Goal: Task Accomplishment & Management: Manage account settings

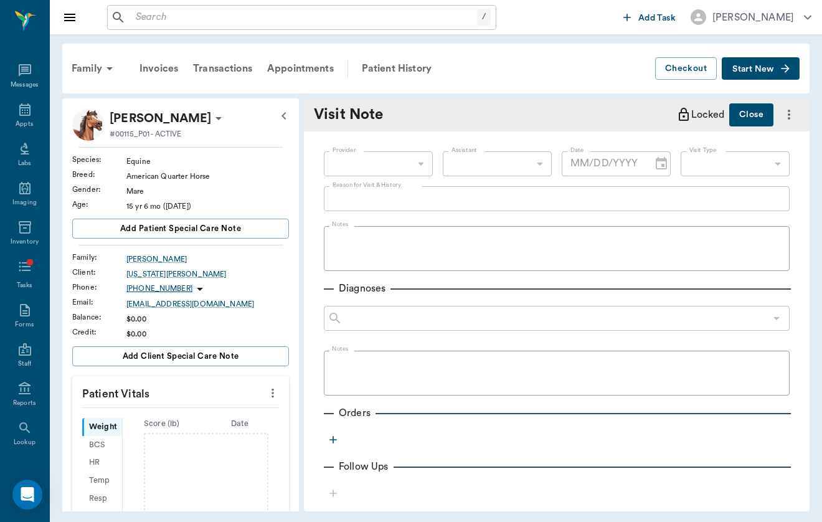
type input "649b3e03b5bc7e03f9326794"
type input "[DATE]"
type input "6656c4aef87a612ea34fb244"
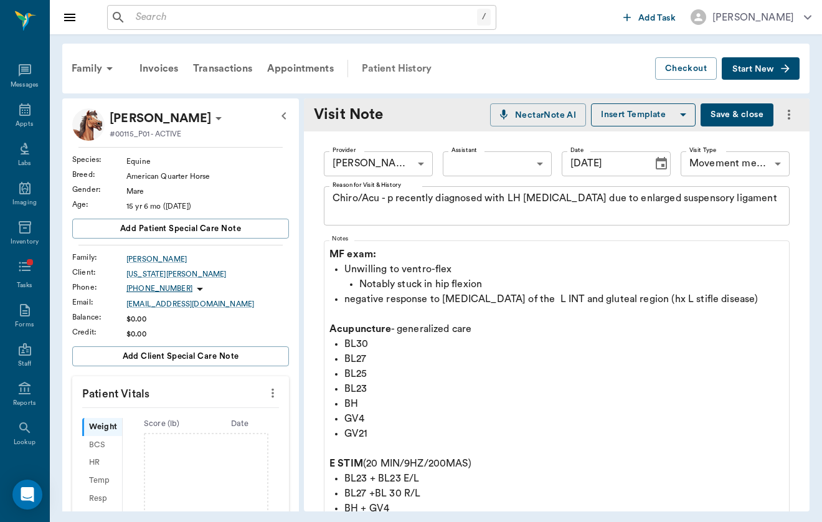
click at [388, 63] on div "Patient History" at bounding box center [396, 69] width 85 height 30
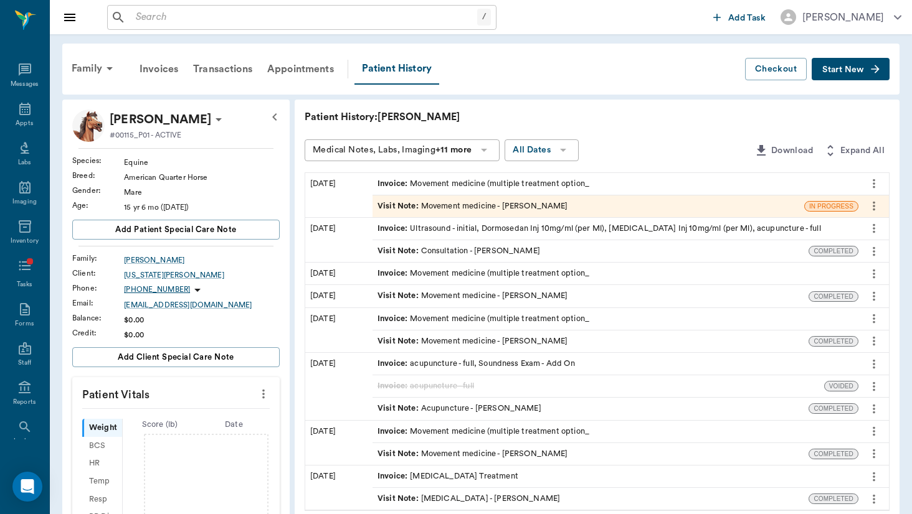
click at [821, 66] on button "Start New" at bounding box center [850, 69] width 78 height 23
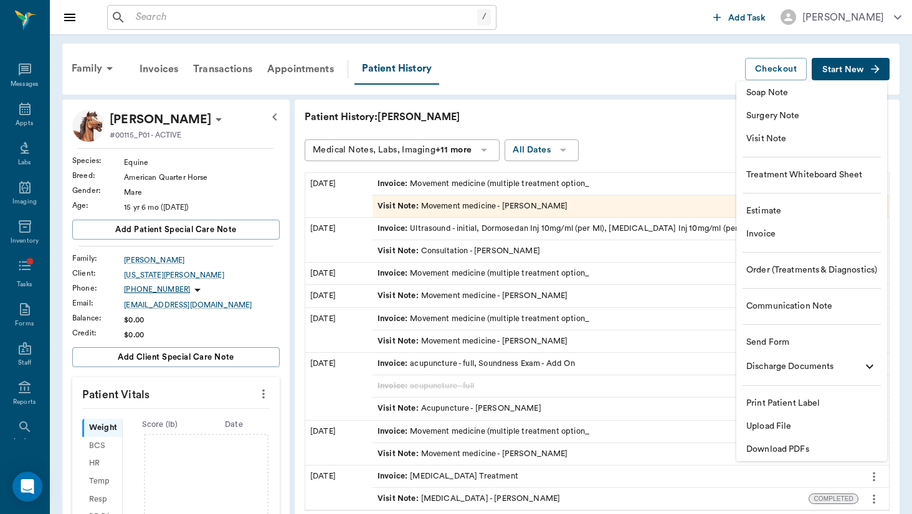
click at [821, 143] on span "Visit Note" at bounding box center [811, 139] width 131 height 13
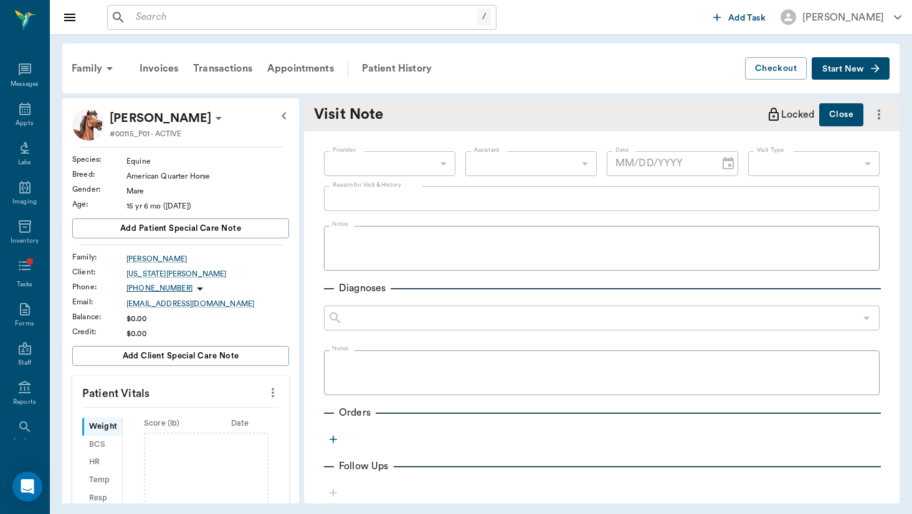
type input "[DATE]"
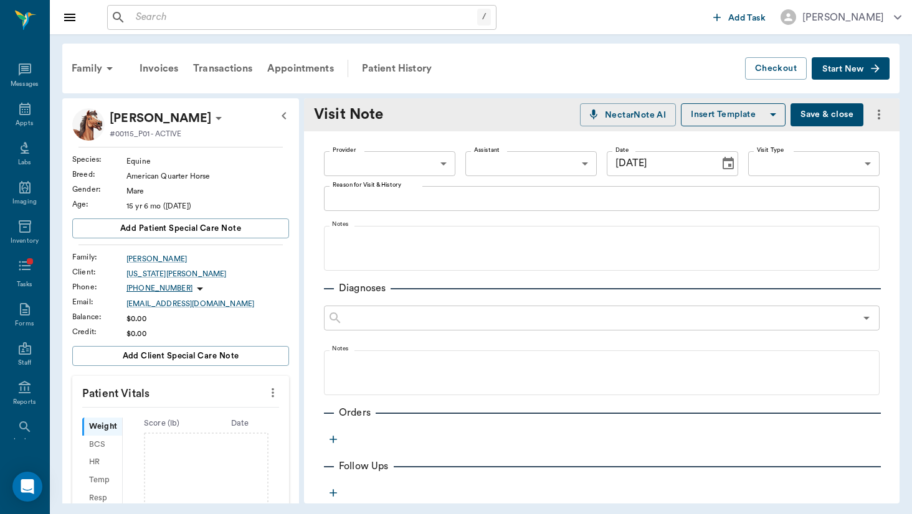
click at [434, 157] on body "/ ​ Add Task [PERSON_NAME] Nectar Messages Appts Labs Imaging Inventory Tasks F…" at bounding box center [456, 257] width 912 height 514
click at [425, 189] on li "[PERSON_NAME]" at bounding box center [389, 192] width 131 height 22
type input "649b3e03b5bc7e03f9326794"
click at [821, 165] on body "/ ​ Add Task [PERSON_NAME] Nectar Messages Appts Labs Imaging Inventory Tasks F…" at bounding box center [456, 257] width 912 height 514
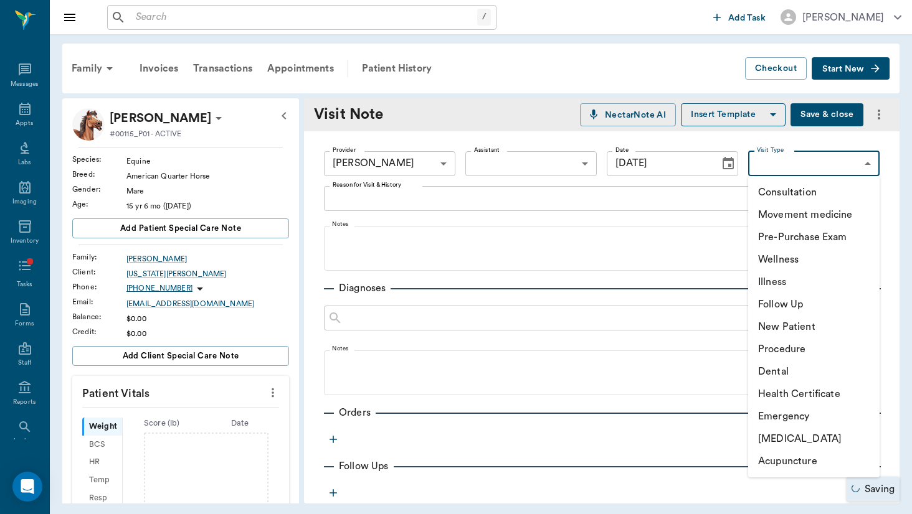
click at [807, 448] on li "[MEDICAL_DATA]" at bounding box center [813, 439] width 131 height 22
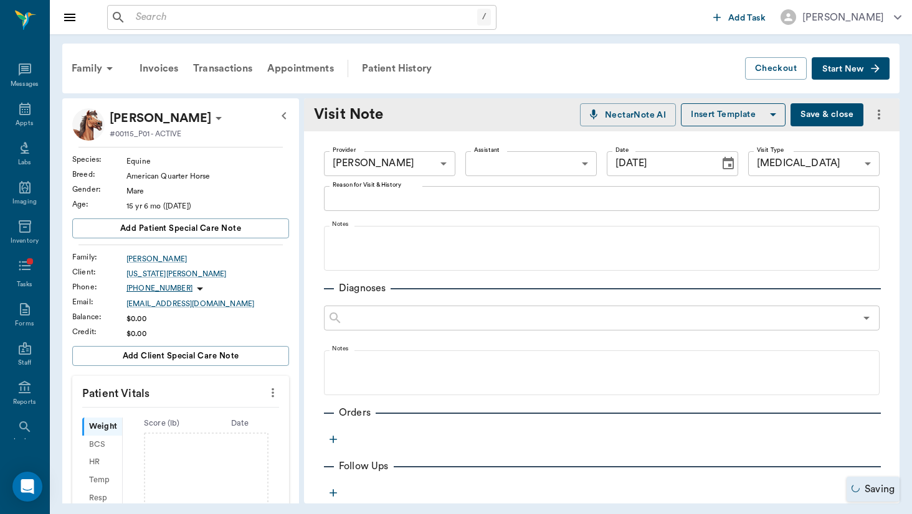
click at [807, 346] on ul "Consultation Movement medicine Pre-Purchase Exam Wellness Illness Follow Up New…" at bounding box center [813, 260] width 98 height 169
click at [821, 159] on body "/ ​ Add Task [PERSON_NAME] Nectar Messages Appts Labs Imaging Inventory Tasks F…" at bounding box center [456, 257] width 912 height 514
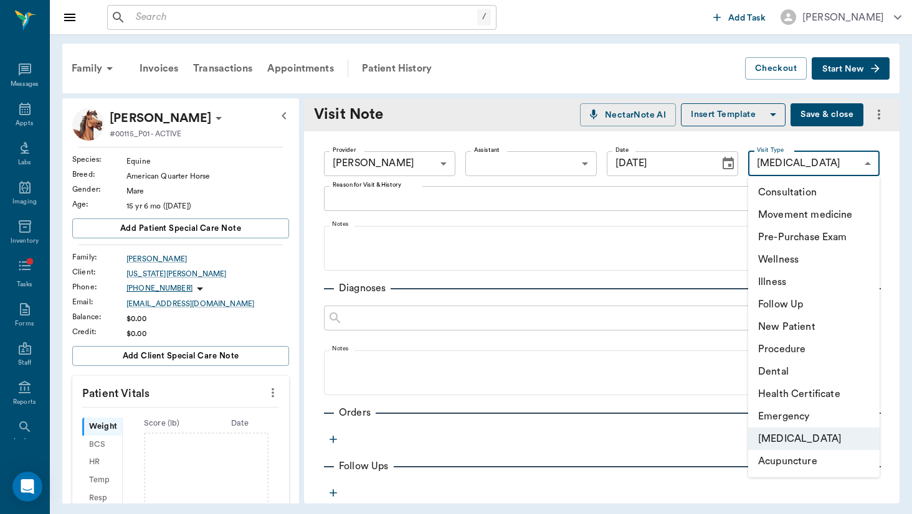
click at [810, 470] on li "Acupuncture" at bounding box center [813, 461] width 131 height 22
type input "65d2c202a8044d23520120cf"
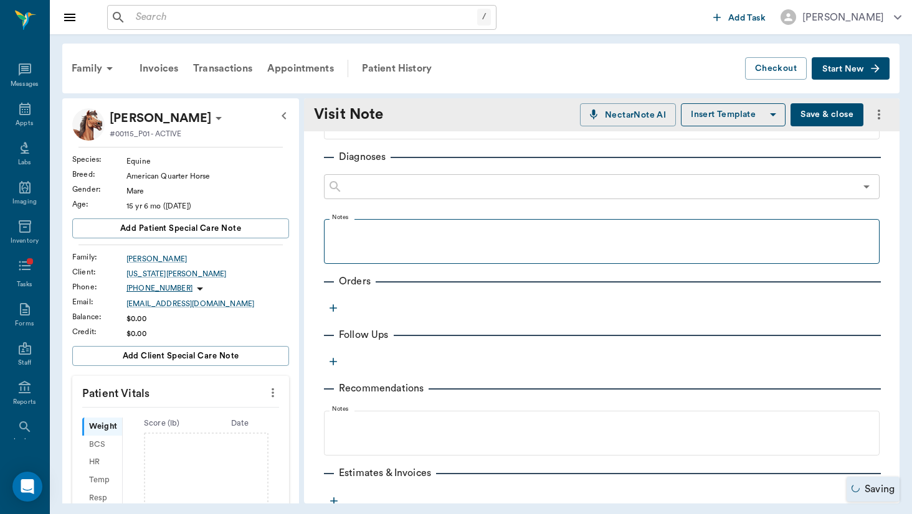
scroll to position [134, 0]
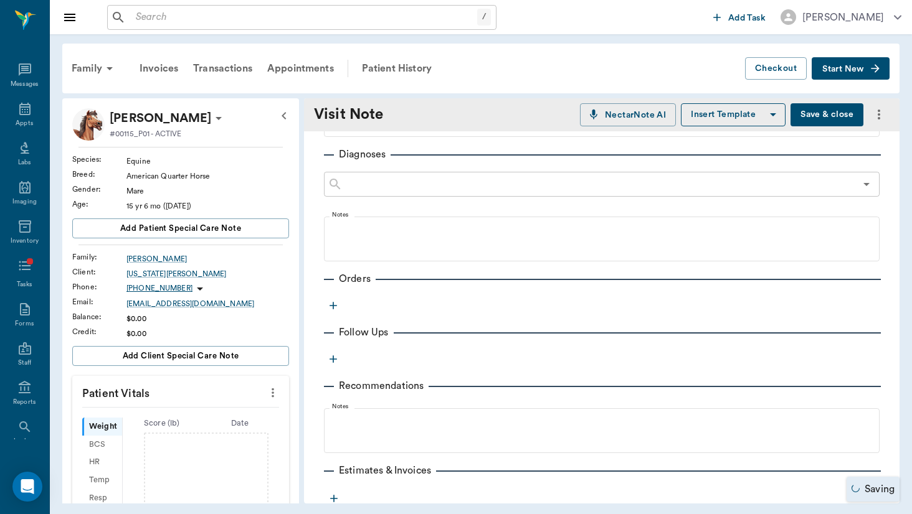
click at [335, 310] on icon "button" at bounding box center [333, 306] width 12 height 12
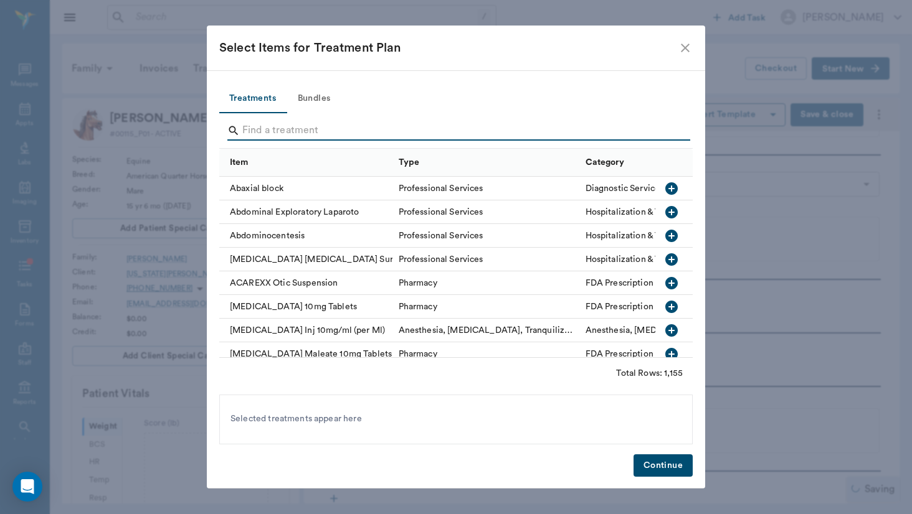
click at [333, 125] on input "Search" at bounding box center [456, 131] width 429 height 20
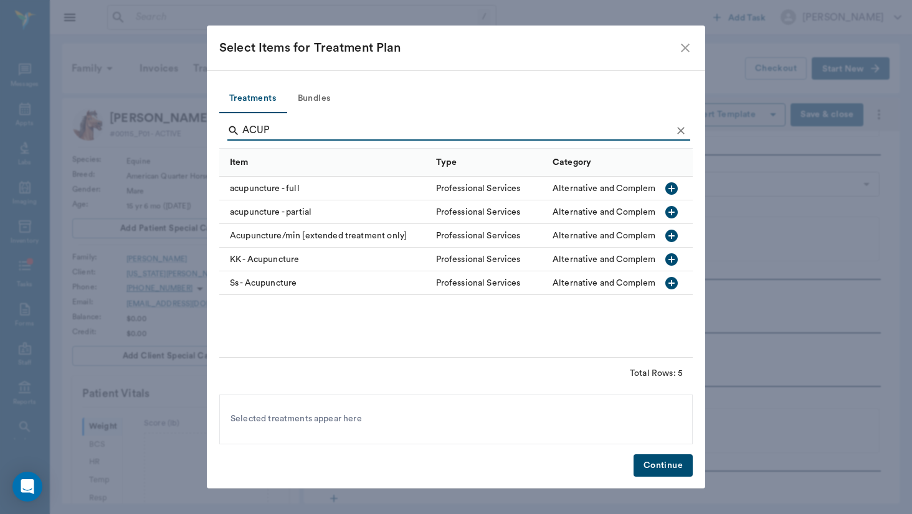
type input "ACUP"
click at [285, 187] on div "acupuncture - full" at bounding box center [324, 189] width 210 height 24
click at [648, 467] on button "Continue" at bounding box center [662, 466] width 59 height 23
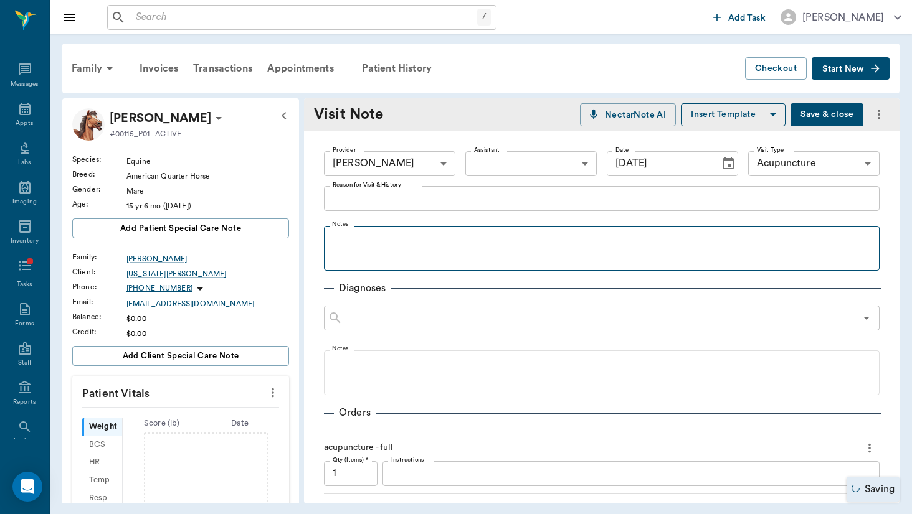
scroll to position [-1, 0]
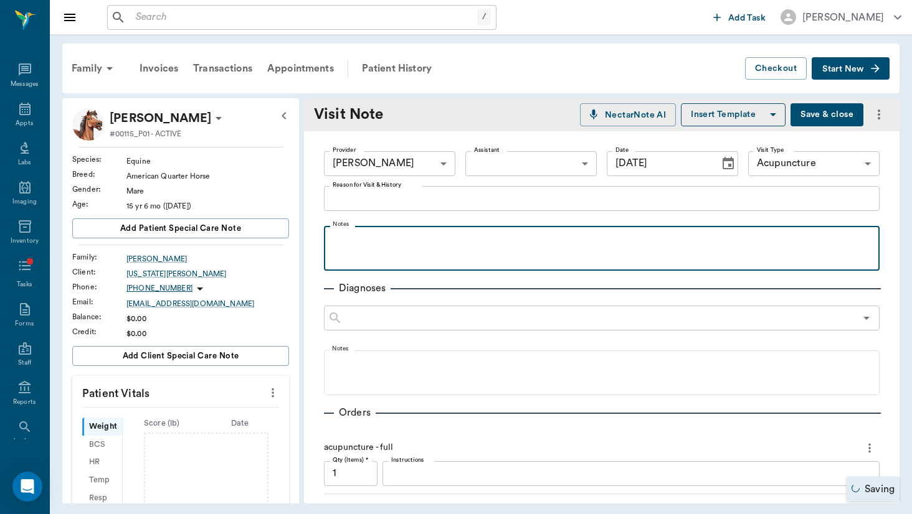
click at [396, 235] on p at bounding box center [601, 239] width 543 height 15
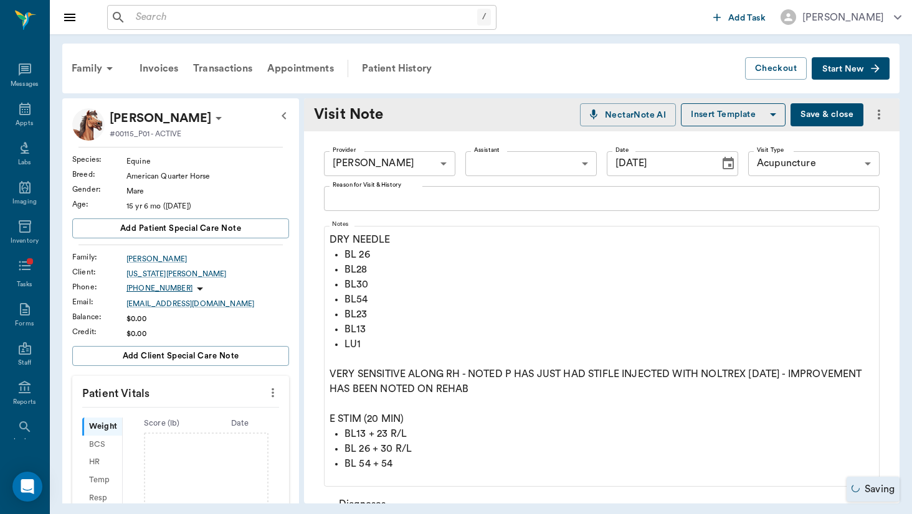
click at [821, 113] on button "Save & close" at bounding box center [826, 114] width 73 height 23
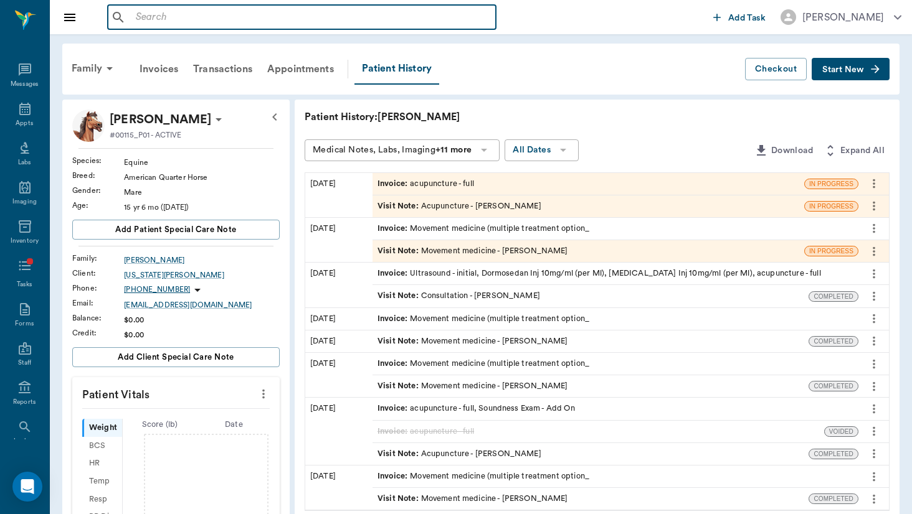
click at [209, 16] on input "text" at bounding box center [311, 17] width 360 height 17
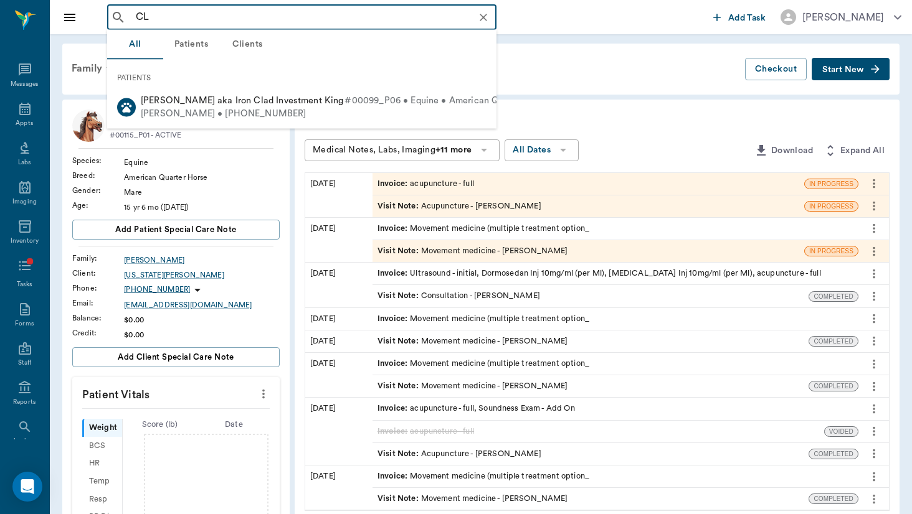
type input "C"
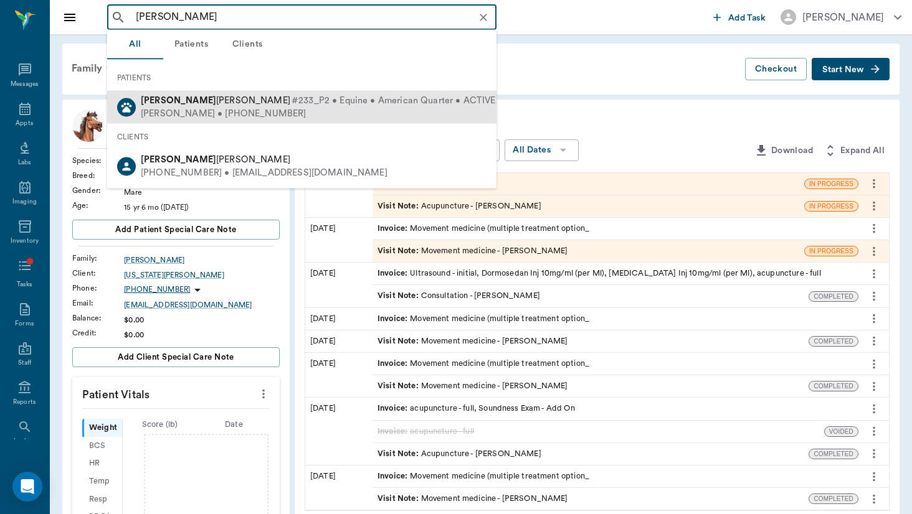
click at [171, 106] on div "[PERSON_NAME] #233_P2 • Equine • American Quarter • ACTIVE" at bounding box center [318, 101] width 355 height 13
type input "[PERSON_NAME]"
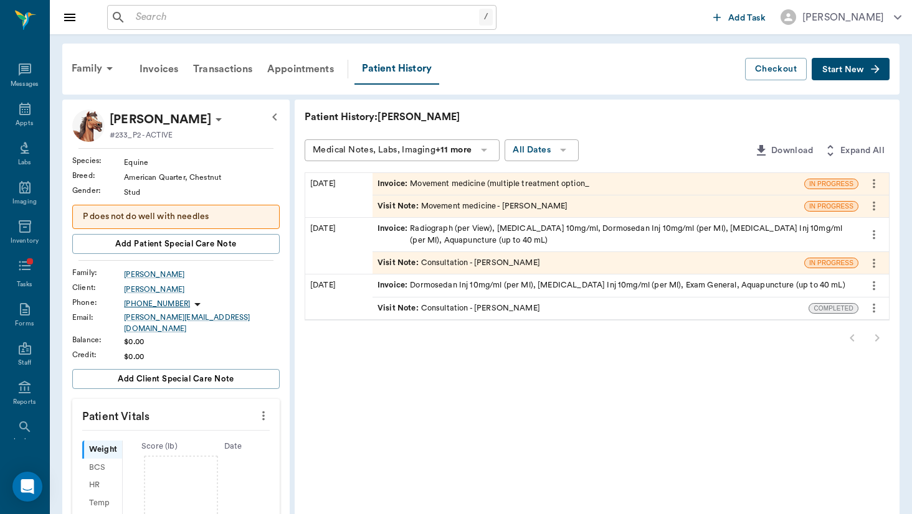
click at [473, 187] on div "Invoice : Movement medicine (multiple treatment option_" at bounding box center [483, 184] width 212 height 12
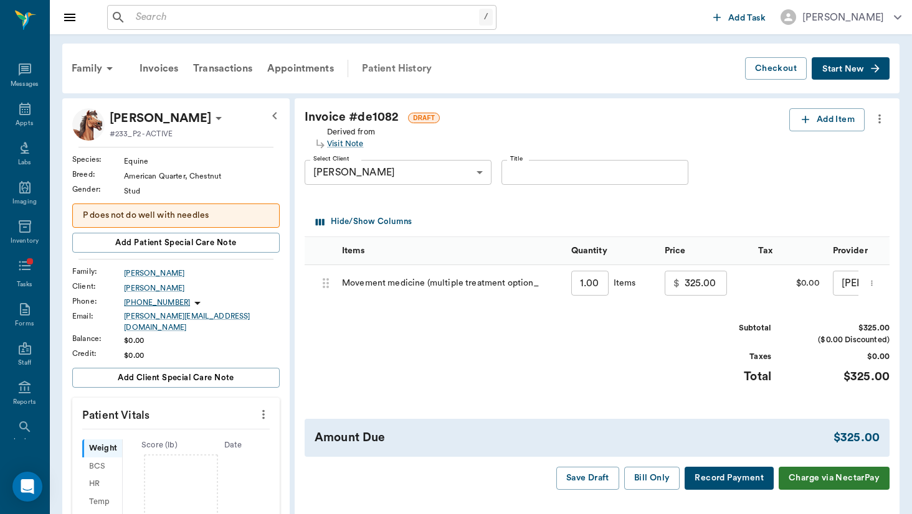
click at [398, 75] on div "Patient History" at bounding box center [396, 69] width 85 height 30
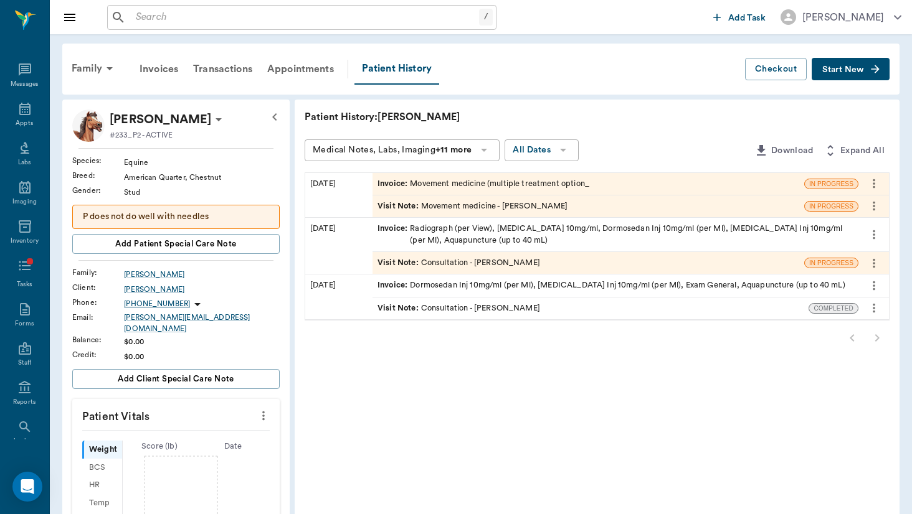
click at [377, 206] on span "Visit Note :" at bounding box center [399, 206] width 44 height 12
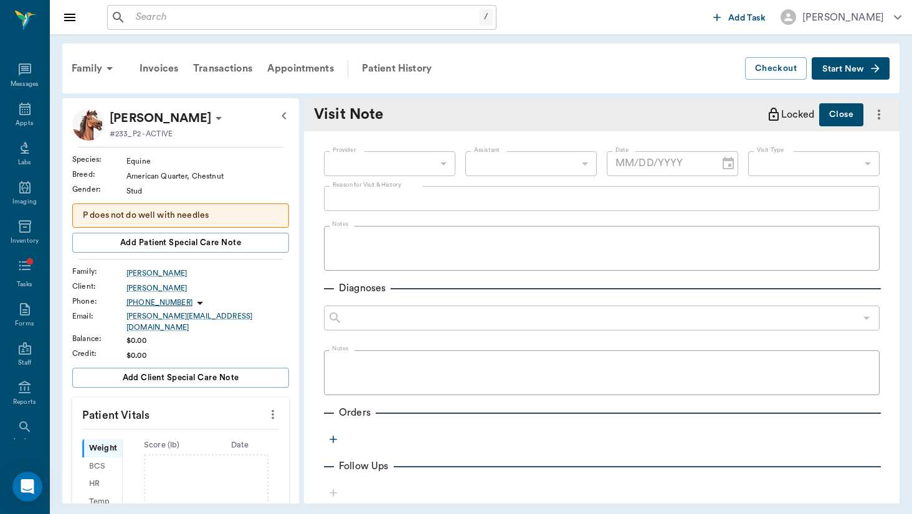
type input "649b3e03b5bc7e03f9326794"
type input "[DATE]"
type input "6656c4aef87a612ea34fb244"
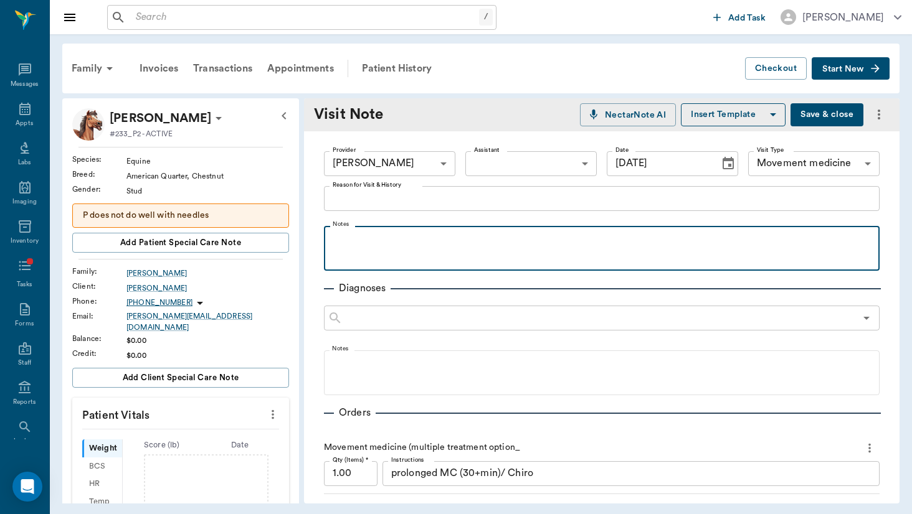
click at [496, 238] on p at bounding box center [601, 239] width 543 height 15
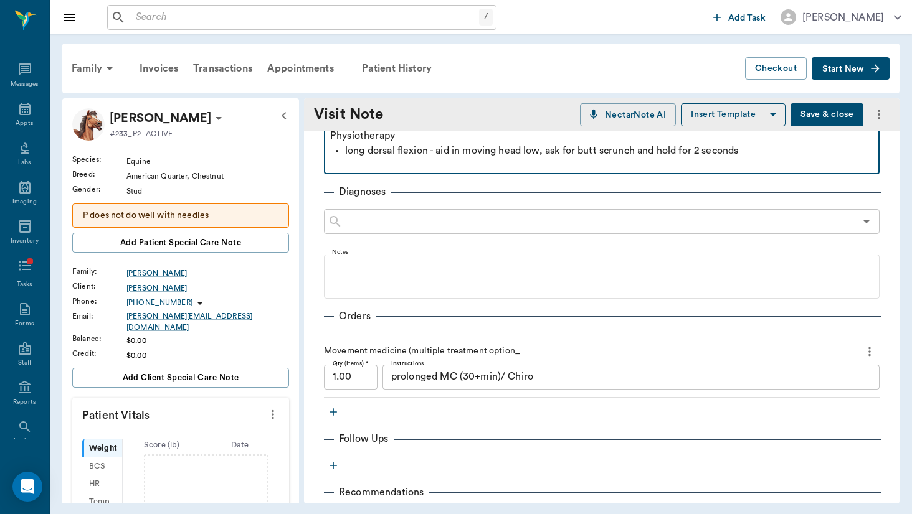
scroll to position [292, 0]
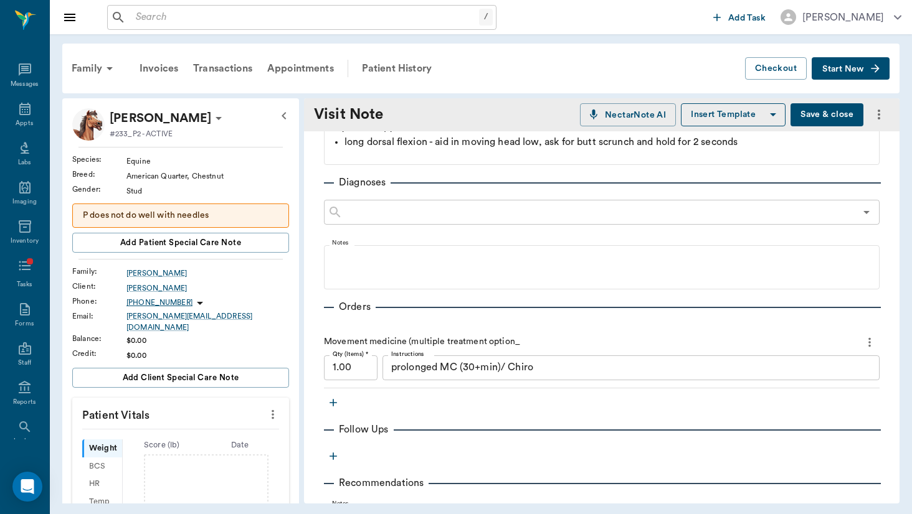
click at [821, 344] on icon "more" at bounding box center [869, 342] width 14 height 15
click at [821, 382] on span "Delete" at bounding box center [817, 386] width 105 height 13
click at [333, 403] on icon "button" at bounding box center [332, 402] width 7 height 7
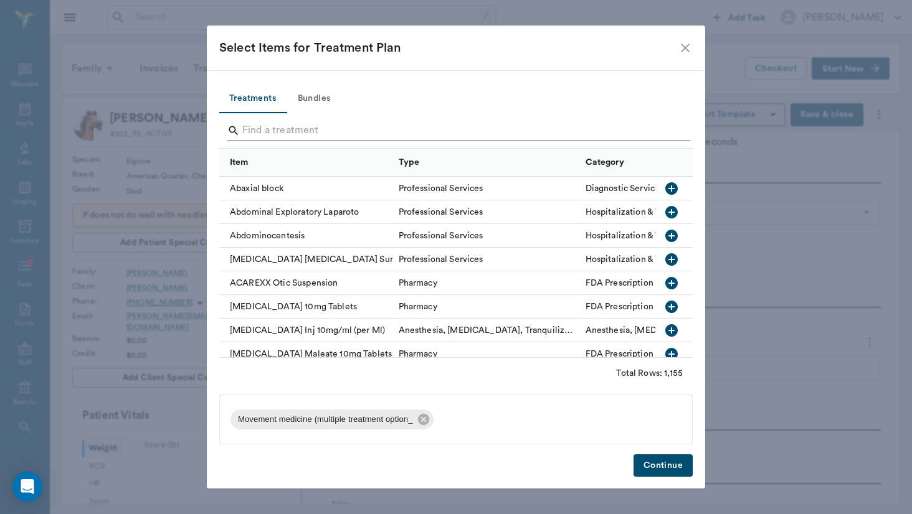
click at [329, 131] on input "Search" at bounding box center [456, 131] width 429 height 20
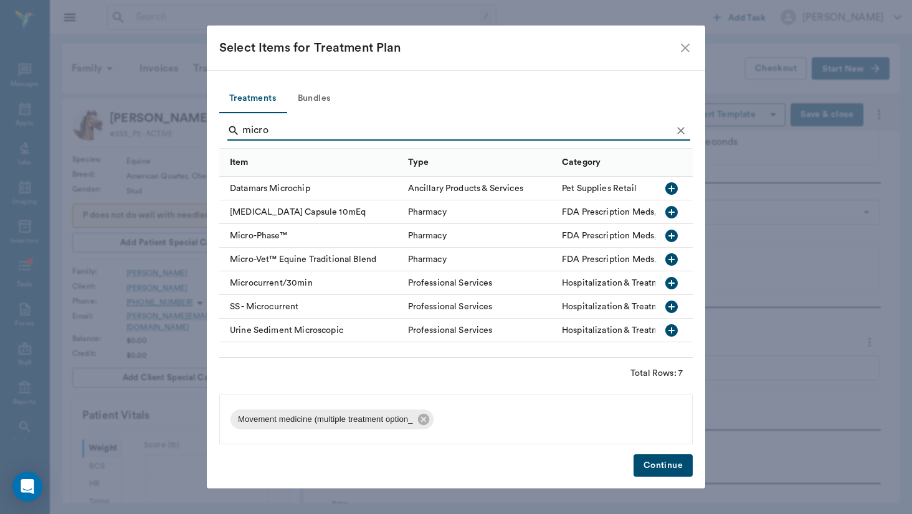
click at [299, 290] on div "Microcurrent/30min" at bounding box center [310, 283] width 182 height 24
click at [422, 420] on icon at bounding box center [422, 419] width 11 height 11
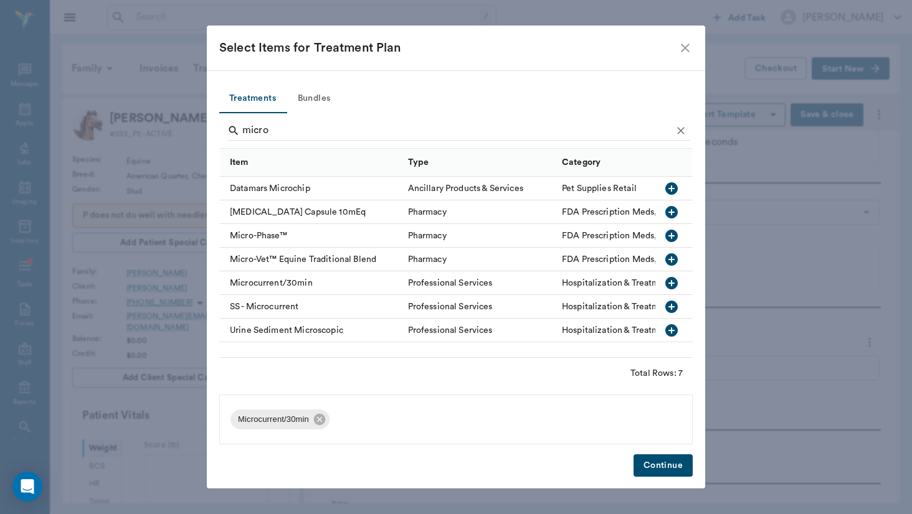
click at [282, 120] on div "micro" at bounding box center [458, 132] width 463 height 32
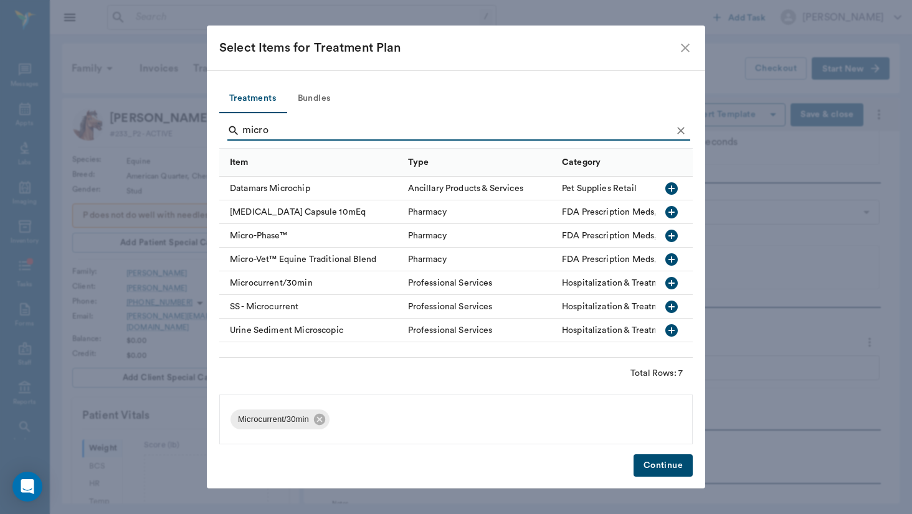
click at [282, 126] on input "micro" at bounding box center [456, 131] width 429 height 20
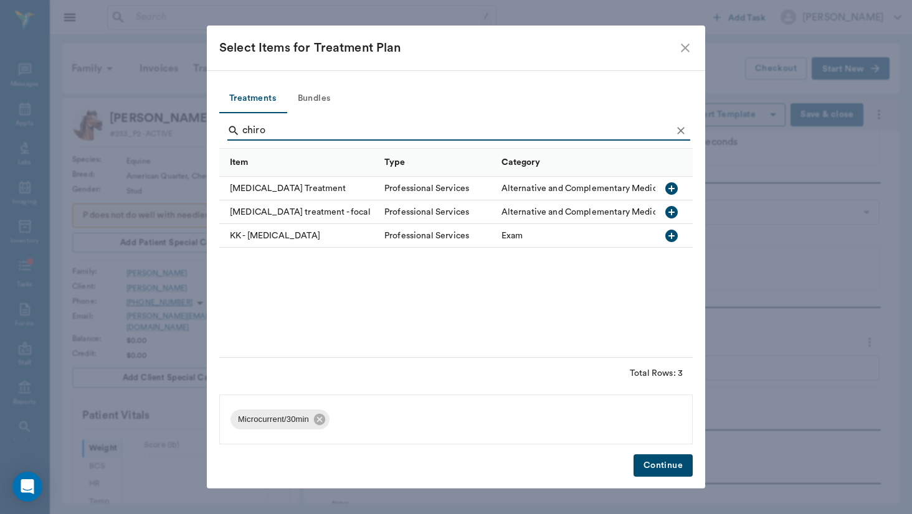
type input "chiro"
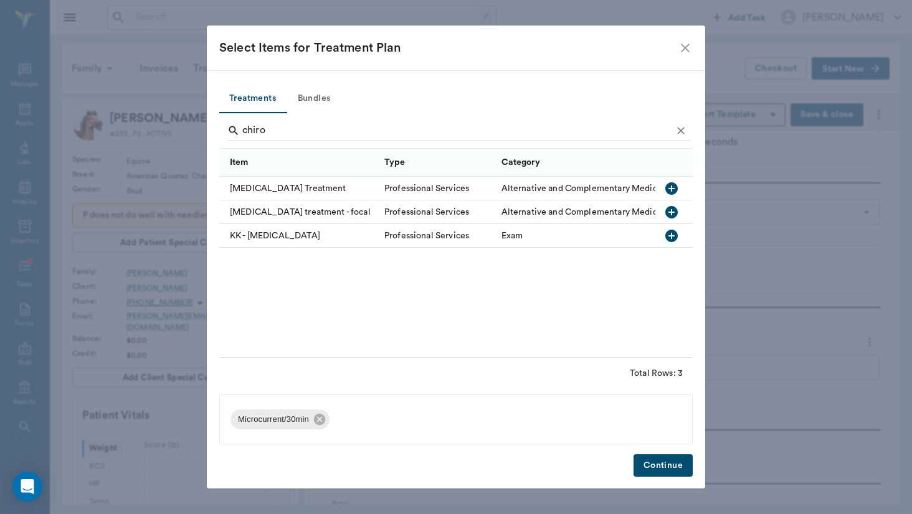
click at [281, 192] on div "[MEDICAL_DATA] Treatment" at bounding box center [298, 189] width 159 height 24
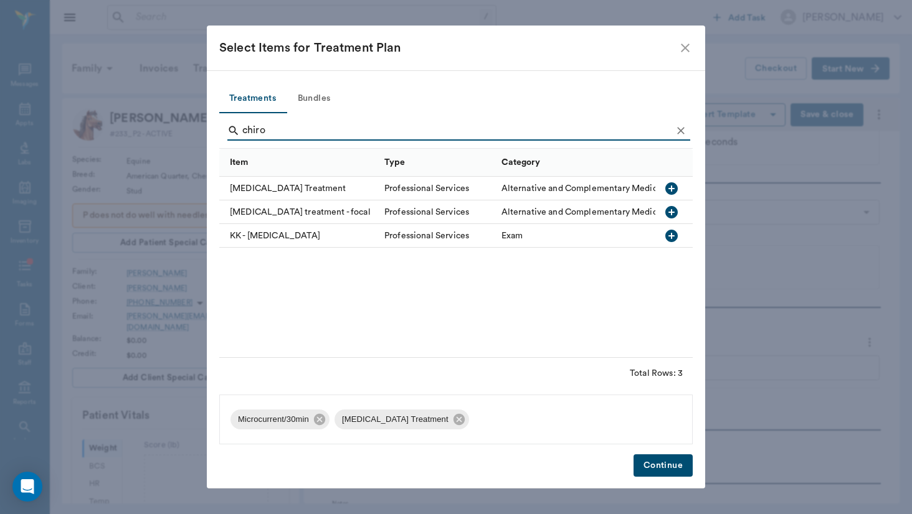
drag, startPoint x: 659, startPoint y: 476, endPoint x: 669, endPoint y: 467, distance: 13.7
click at [669, 467] on button "Continue" at bounding box center [662, 466] width 59 height 23
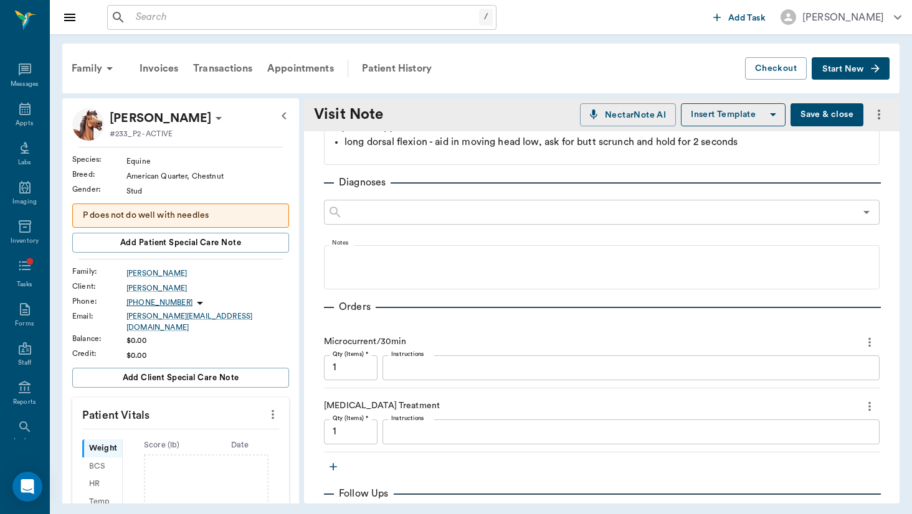
click at [354, 366] on input "1" at bounding box center [351, 368] width 54 height 25
type input "1.5"
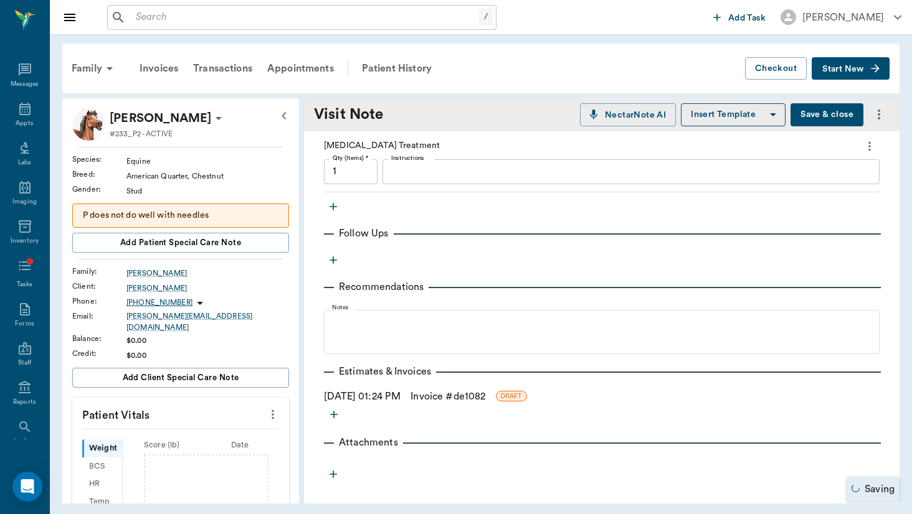
scroll to position [552, 0]
click at [444, 392] on link "Invoice # de1082" at bounding box center [447, 396] width 75 height 15
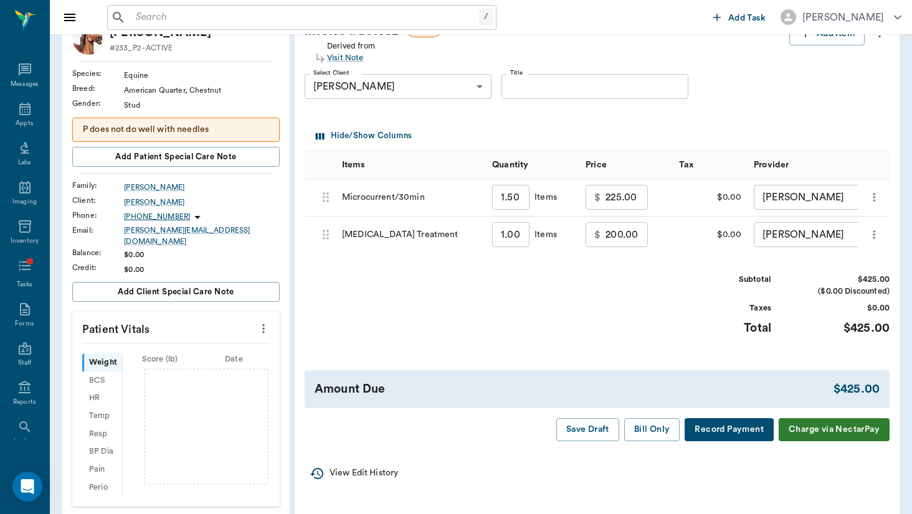
scroll to position [86, 0]
click at [492, 198] on input "1.50" at bounding box center [510, 197] width 37 height 25
type input "1."
type input "150.00"
click at [497, 194] on input "1" at bounding box center [515, 197] width 37 height 25
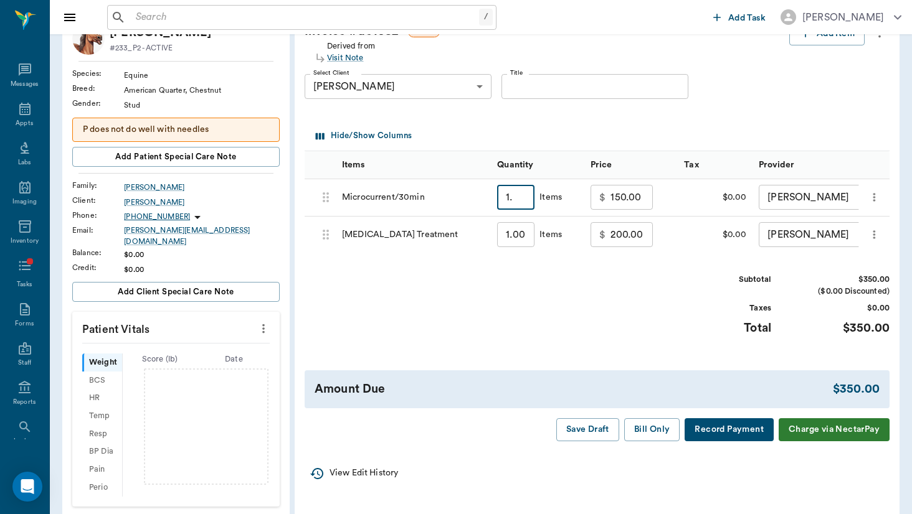
type input "1.4"
type input "210.00"
type input "1."
type input "150.00"
type input "1.5"
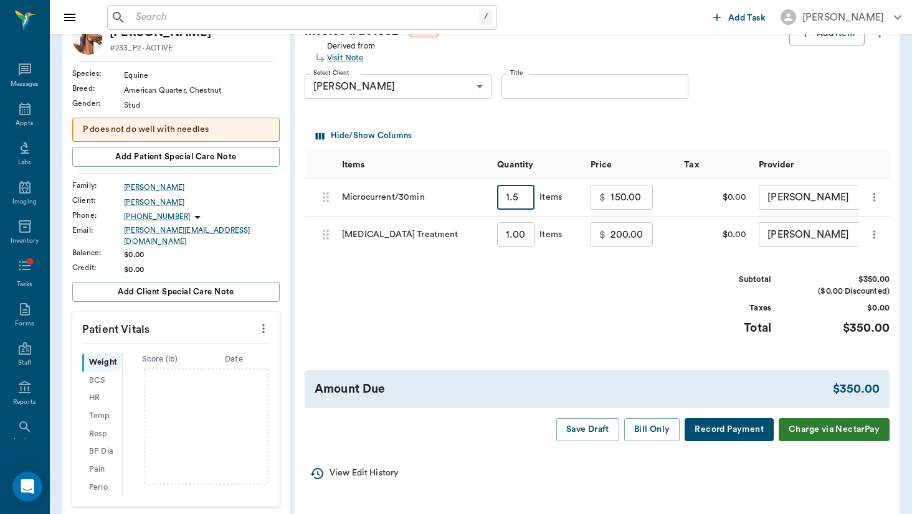
type input "225.00"
click at [607, 166] on div "Price" at bounding box center [630, 165] width 81 height 28
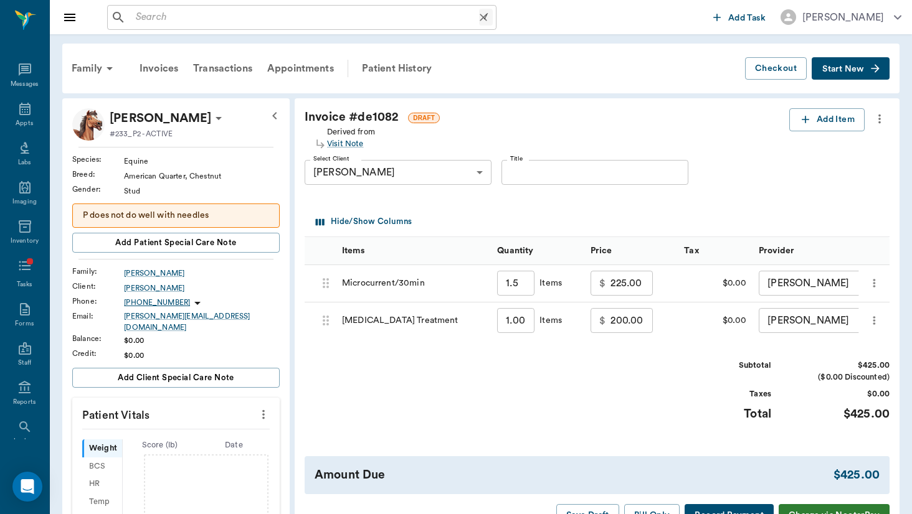
scroll to position [0, 0]
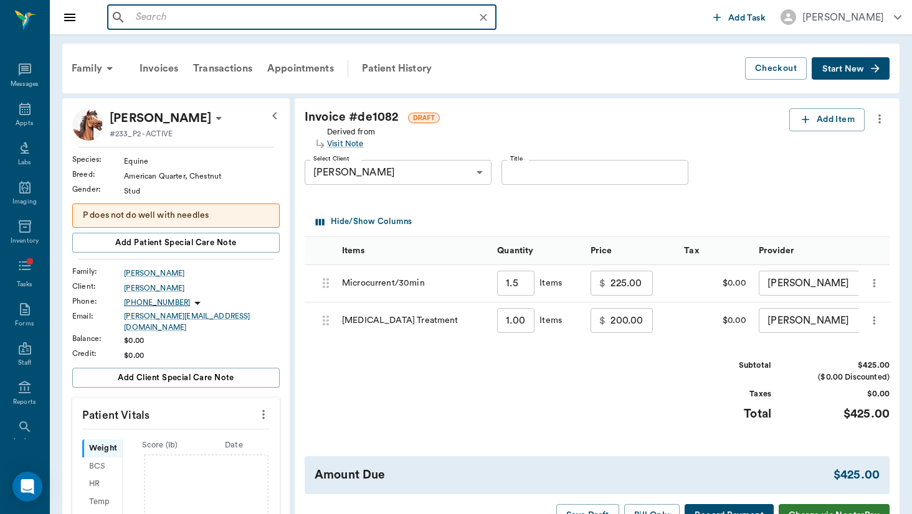
click at [220, 18] on input "text" at bounding box center [312, 17] width 362 height 17
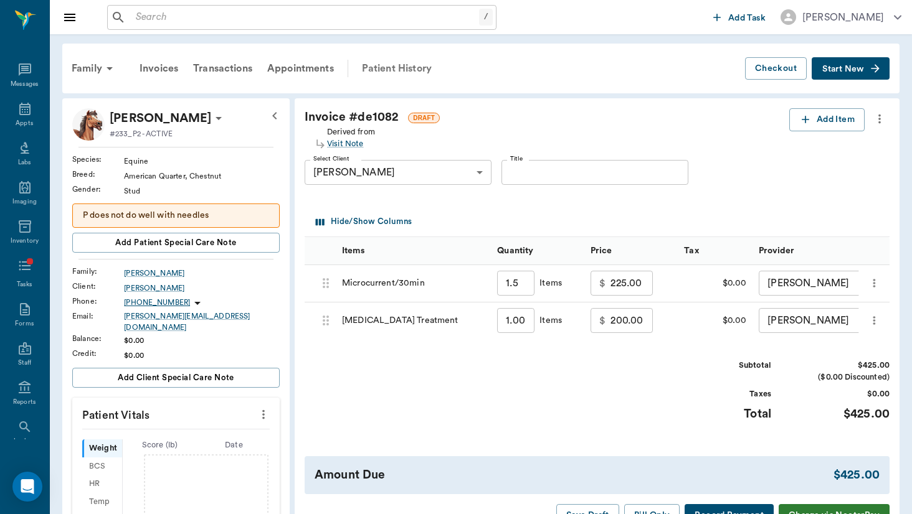
click at [408, 61] on div "Patient History" at bounding box center [396, 69] width 85 height 30
click at [390, 22] on input "text" at bounding box center [305, 17] width 348 height 17
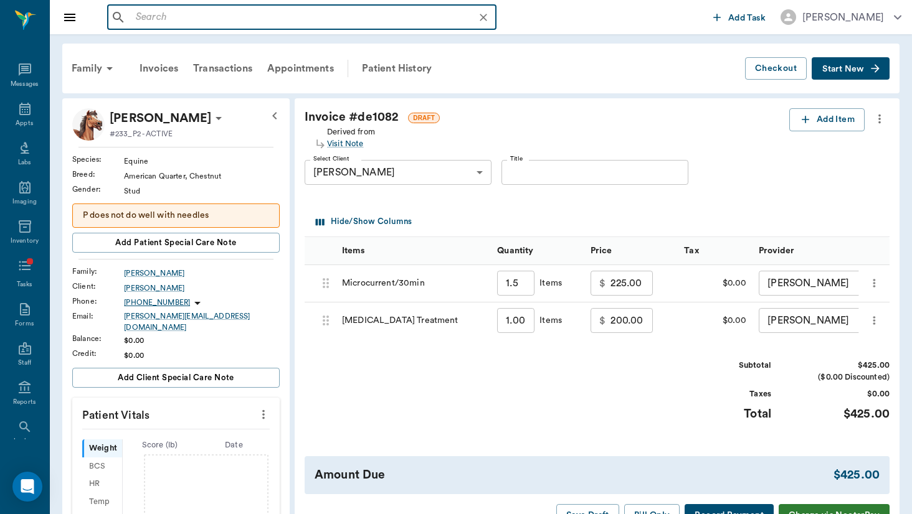
click at [445, 65] on div "Family Invoices Transactions Appointments Patient History" at bounding box center [404, 69] width 681 height 30
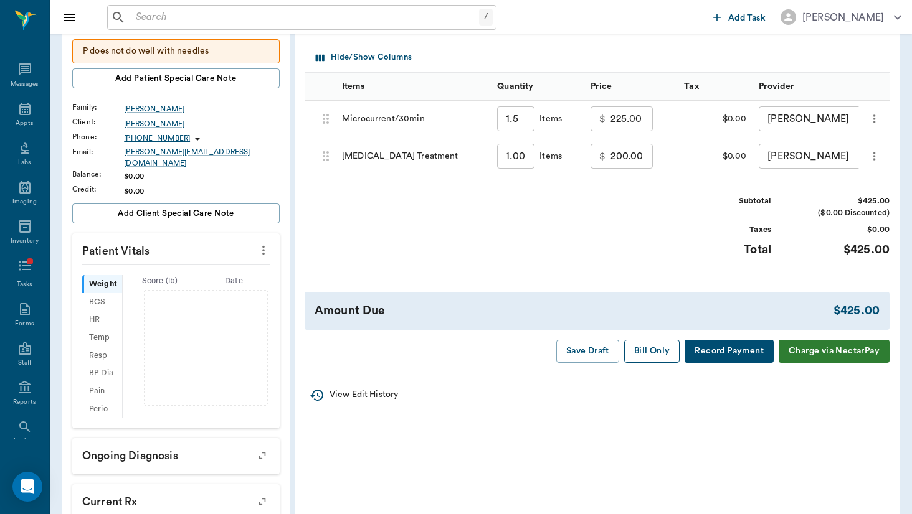
scroll to position [176, 0]
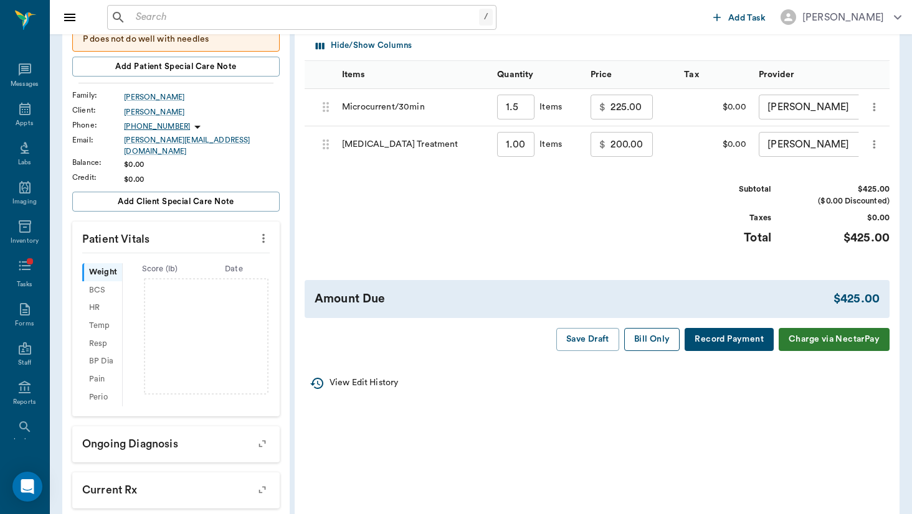
click at [625, 329] on button "Bill Only" at bounding box center [652, 339] width 56 height 23
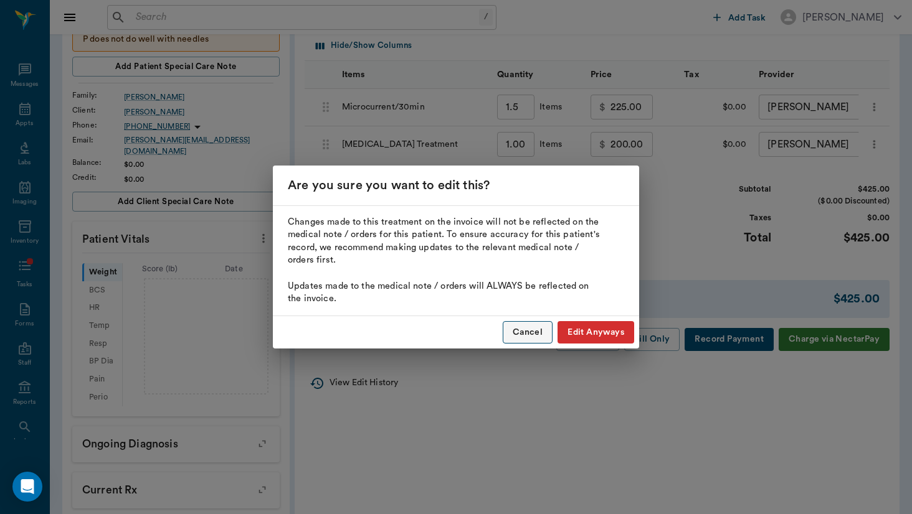
click at [520, 333] on button "Cancel" at bounding box center [527, 332] width 50 height 23
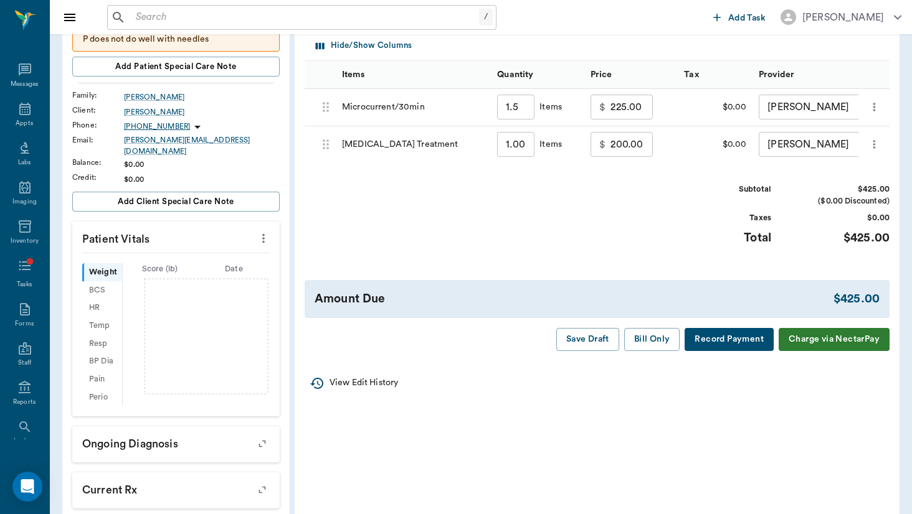
click at [597, 351] on div "Invoice # de1082 DRAFT Derived from Visit Note Add Item Select Client [PERSON_N…" at bounding box center [597, 141] width 605 height 439
click at [596, 345] on button "Save Draft" at bounding box center [587, 339] width 63 height 23
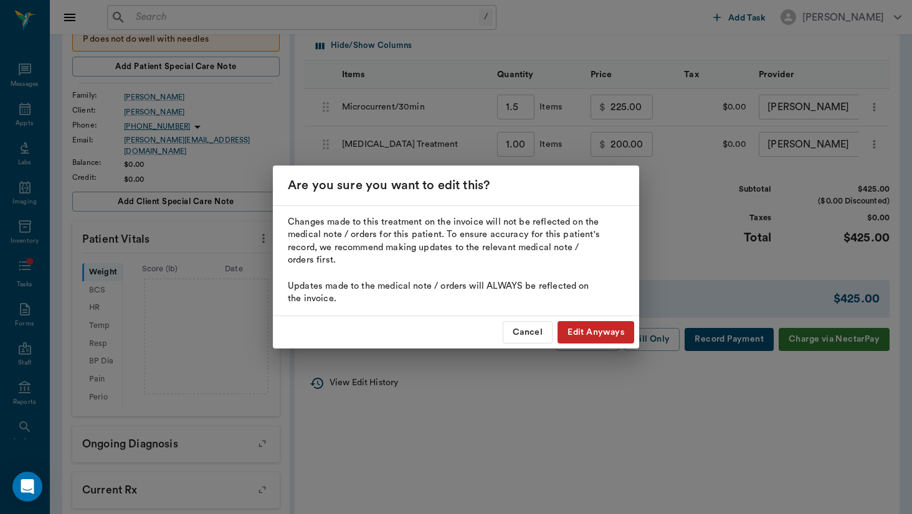
click at [572, 337] on button "Edit Anyways" at bounding box center [595, 332] width 77 height 23
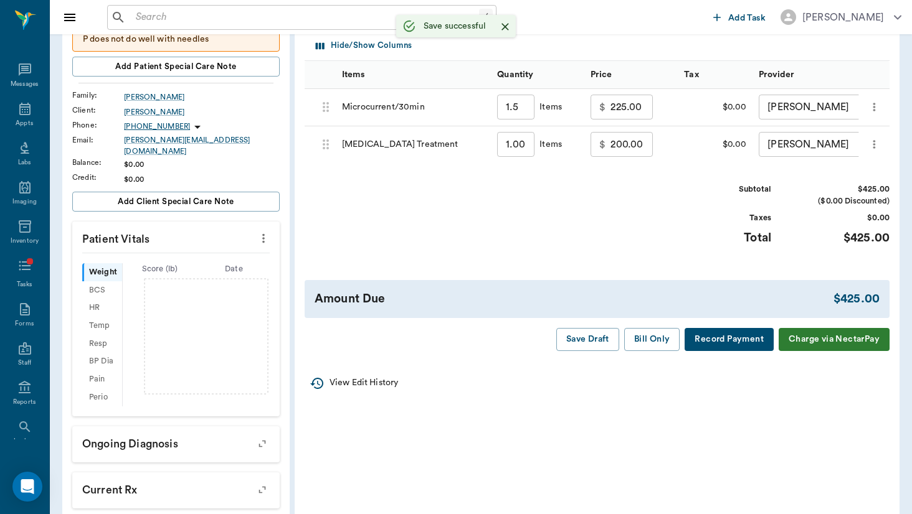
type input "1.50"
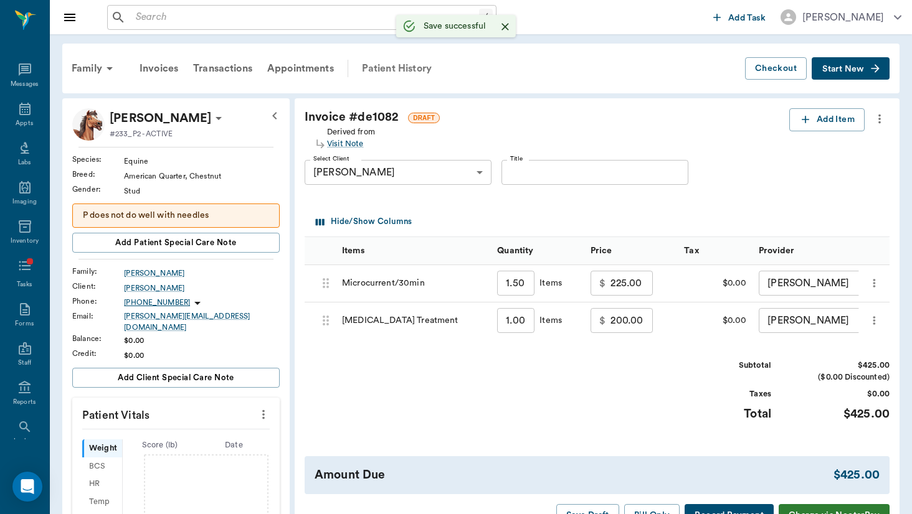
scroll to position [-1, 0]
click at [407, 72] on div "Patient History" at bounding box center [396, 69] width 85 height 30
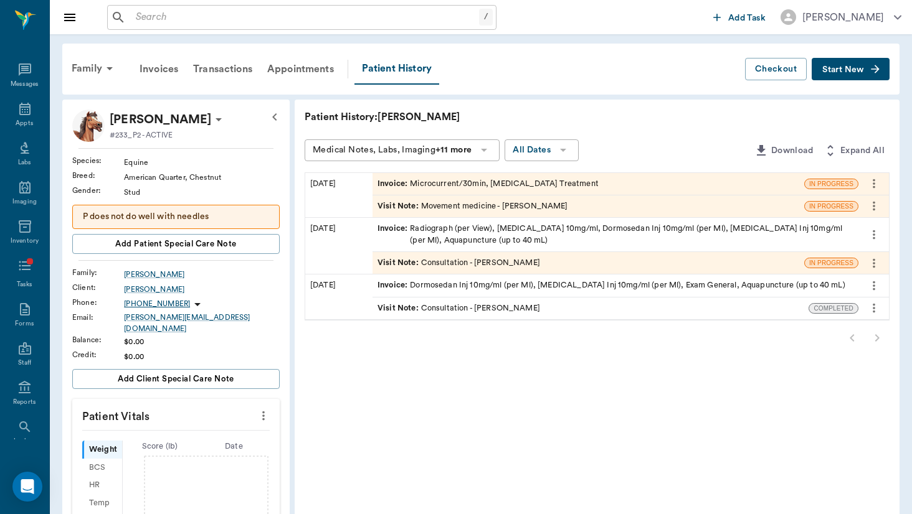
click at [390, 210] on div "Visit Note : Movement medicine - [PERSON_NAME]" at bounding box center [472, 206] width 191 height 12
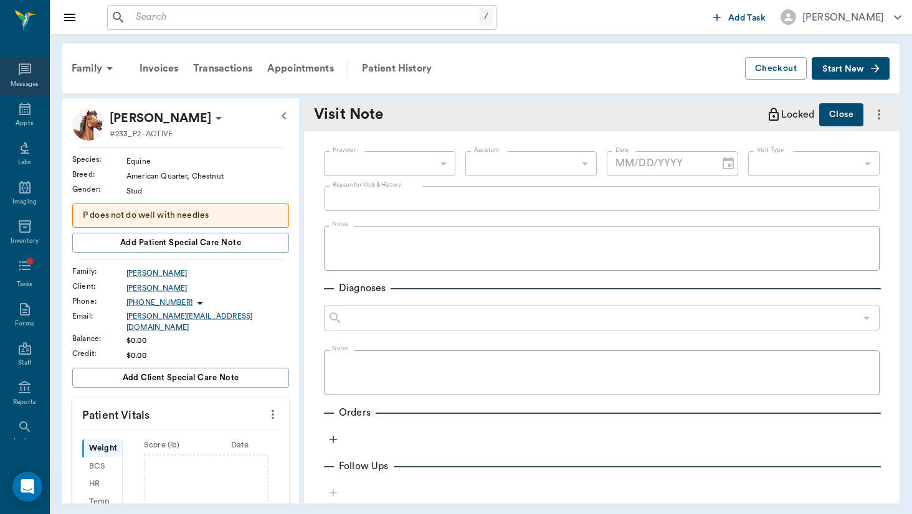
type input "649b3e03b5bc7e03f9326794"
type input "[DATE]"
type input "6656c4aef87a612ea34fb244"
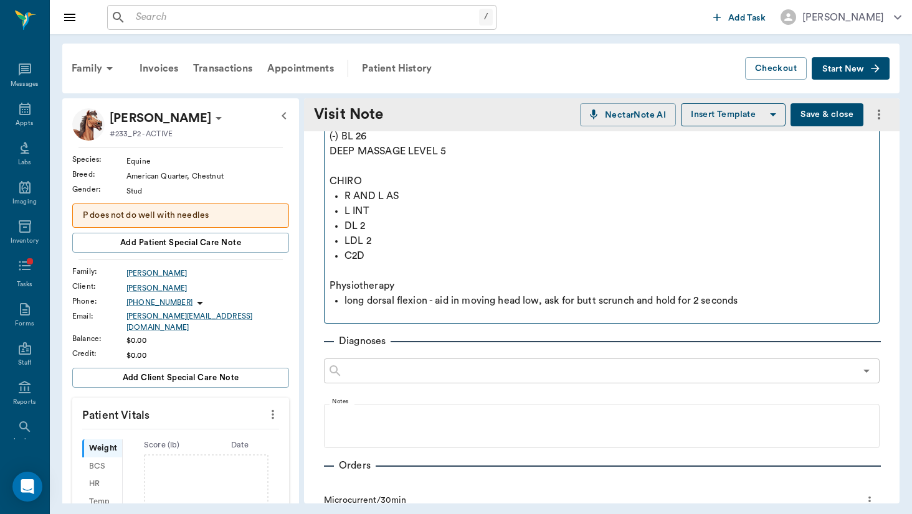
scroll to position [138, 0]
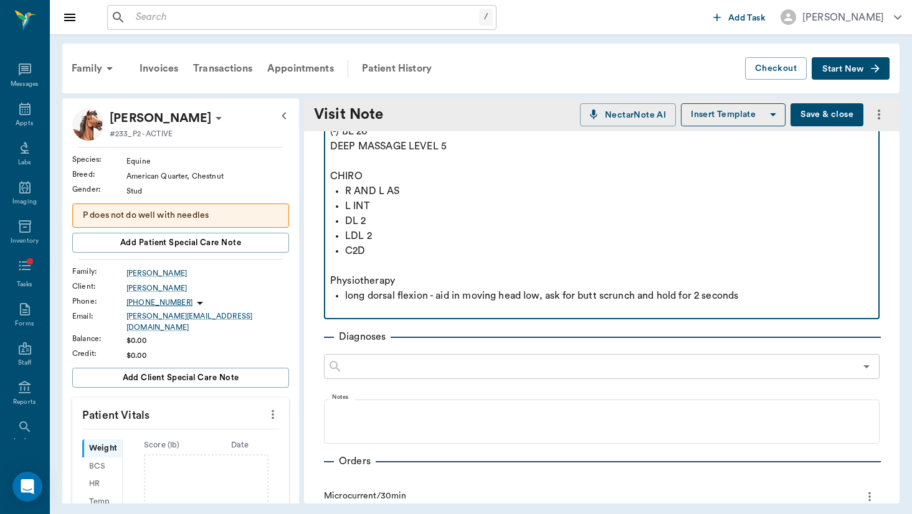
click at [742, 295] on p "long dorsal flexion - aid in moving head low, ask for butt scrunch and hold for…" at bounding box center [609, 295] width 528 height 15
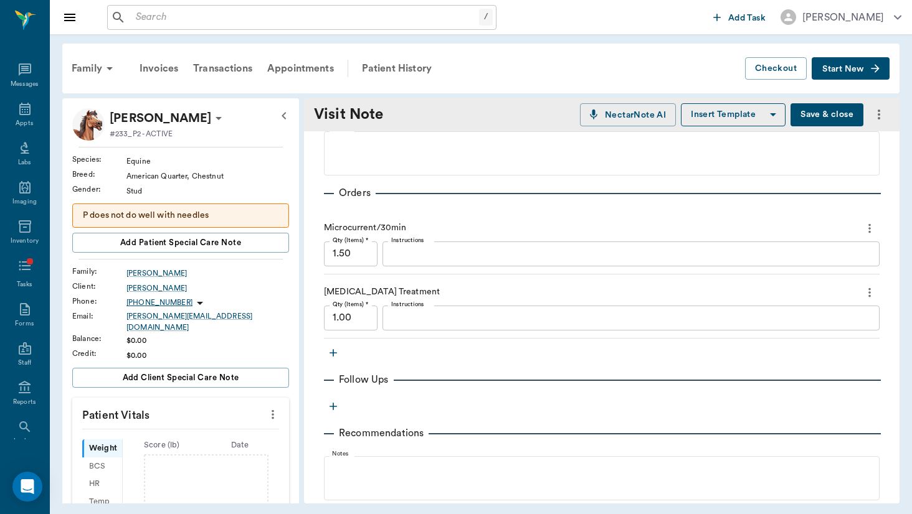
scroll to position [448, 0]
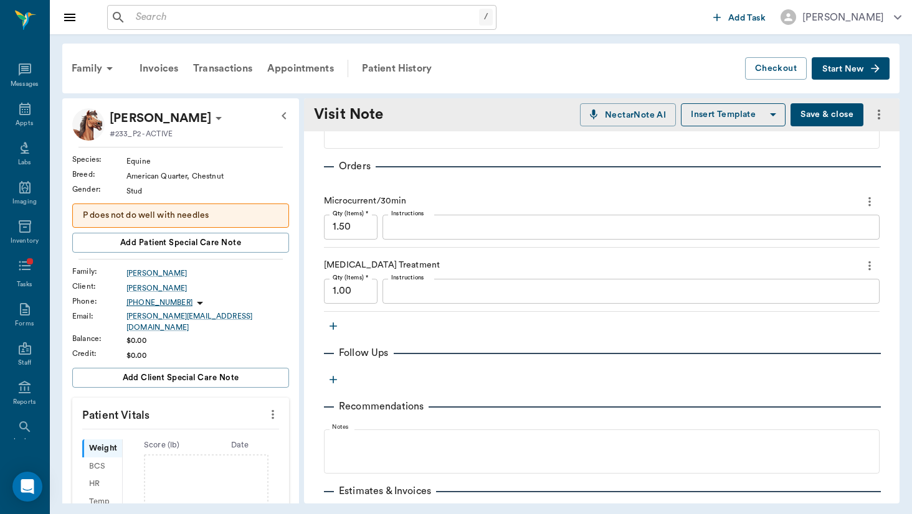
click at [342, 325] on div "Provider [PERSON_NAME] 649b3e03b5bc7e03f9326794 Provider Assistant ​ Assistant …" at bounding box center [601, 144] width 595 height 920
click at [334, 326] on icon "button" at bounding box center [332, 326] width 7 height 7
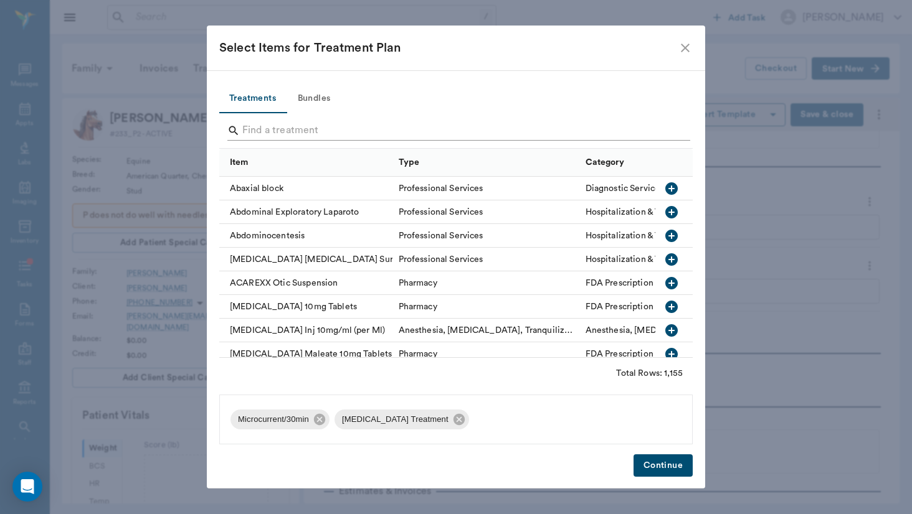
click at [317, 133] on input "Search" at bounding box center [456, 131] width 429 height 20
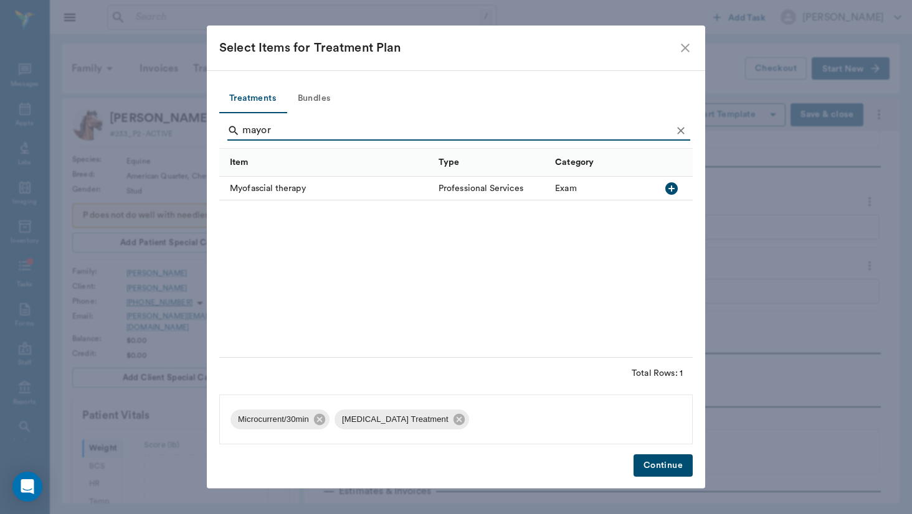
type input "mayor"
drag, startPoint x: 317, startPoint y: 133, endPoint x: 248, endPoint y: 187, distance: 87.3
click at [248, 187] on div "Myofascial therapy" at bounding box center [325, 189] width 213 height 24
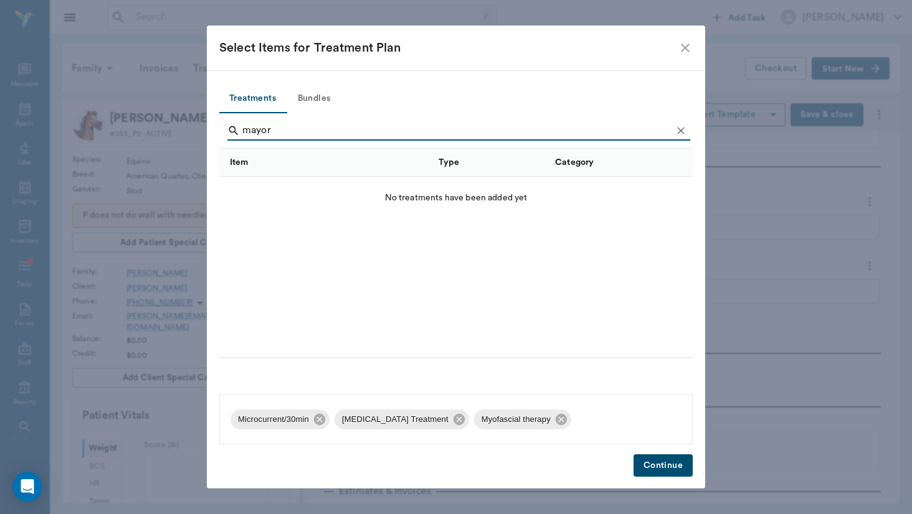
drag, startPoint x: 643, startPoint y: 424, endPoint x: 665, endPoint y: 466, distance: 47.9
click at [665, 466] on button "Continue" at bounding box center [662, 466] width 59 height 23
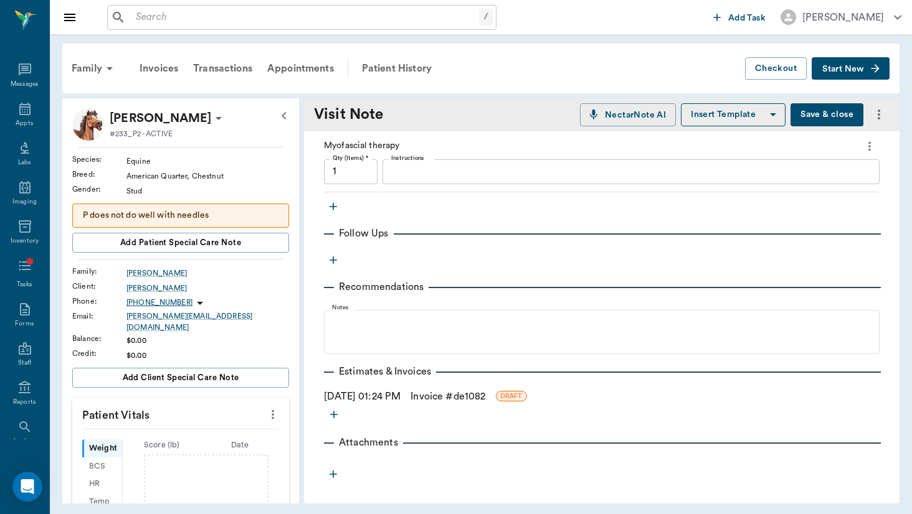
scroll to position [631, 0]
click at [436, 395] on link "Invoice # de1082" at bounding box center [447, 396] width 75 height 15
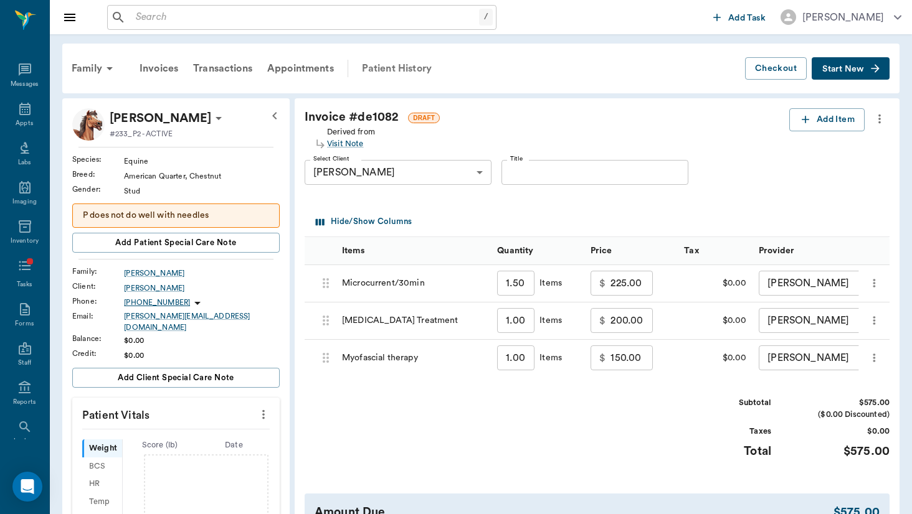
click at [414, 73] on div "Patient History" at bounding box center [396, 69] width 85 height 30
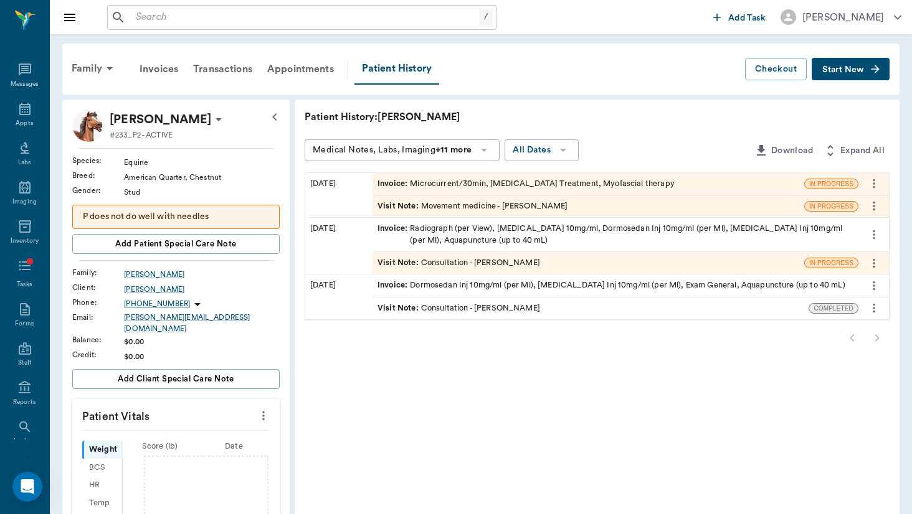
click at [441, 205] on div "Visit Note : Movement medicine - [PERSON_NAME]" at bounding box center [472, 206] width 191 height 12
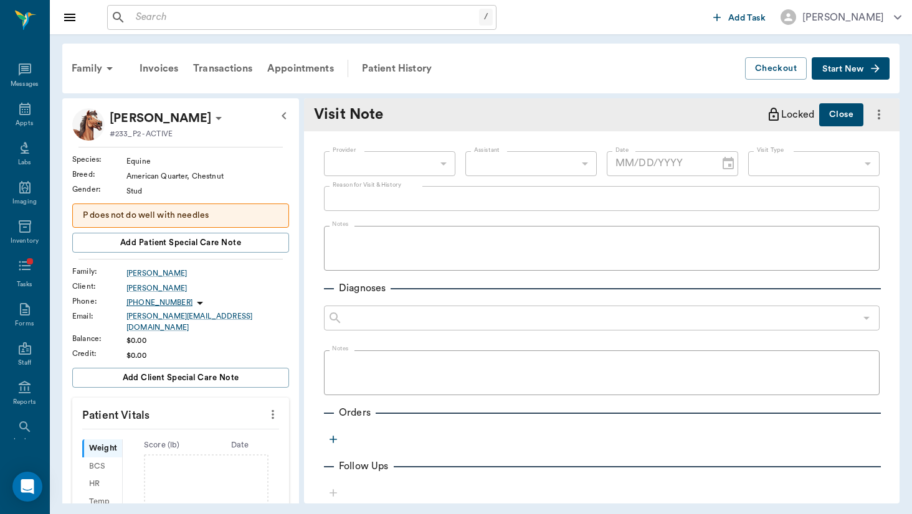
type input "649b3e03b5bc7e03f9326794"
type input "6656c4aef87a612ea34fb244"
type input "[DATE]"
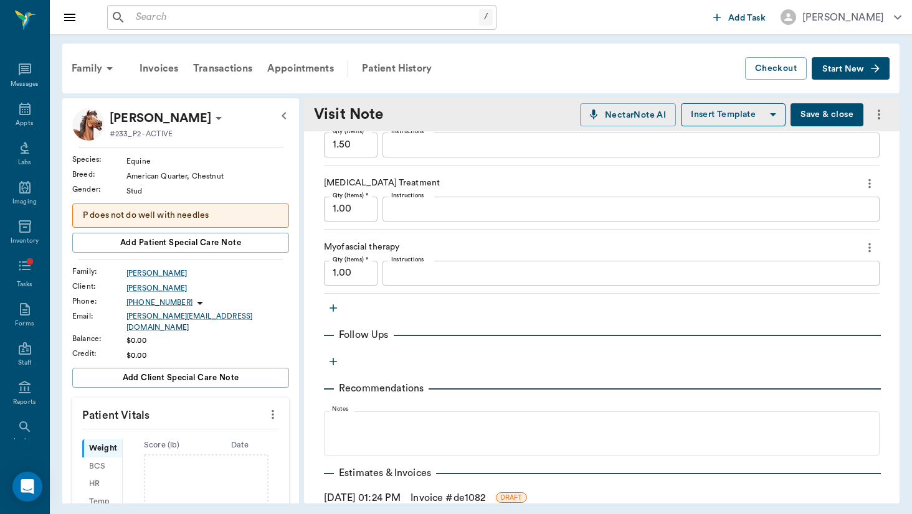
scroll to position [557, 0]
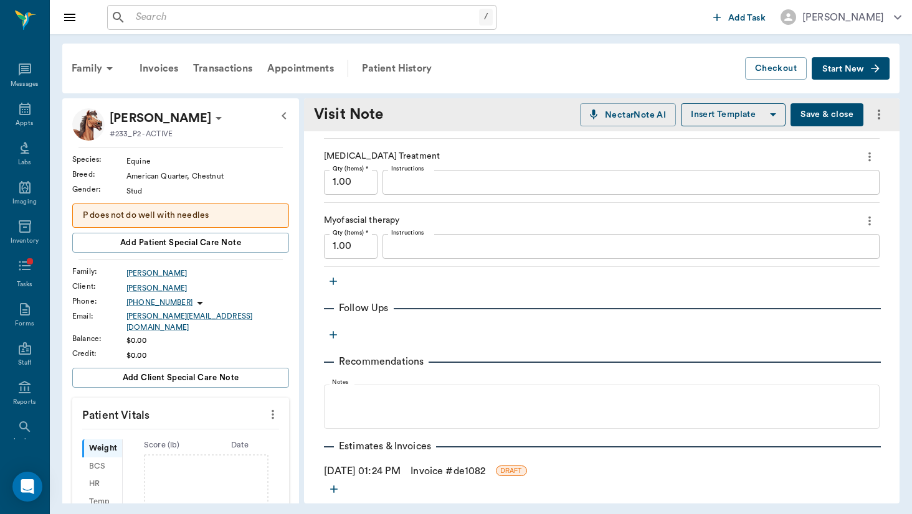
click at [331, 284] on icon "button" at bounding box center [333, 281] width 12 height 12
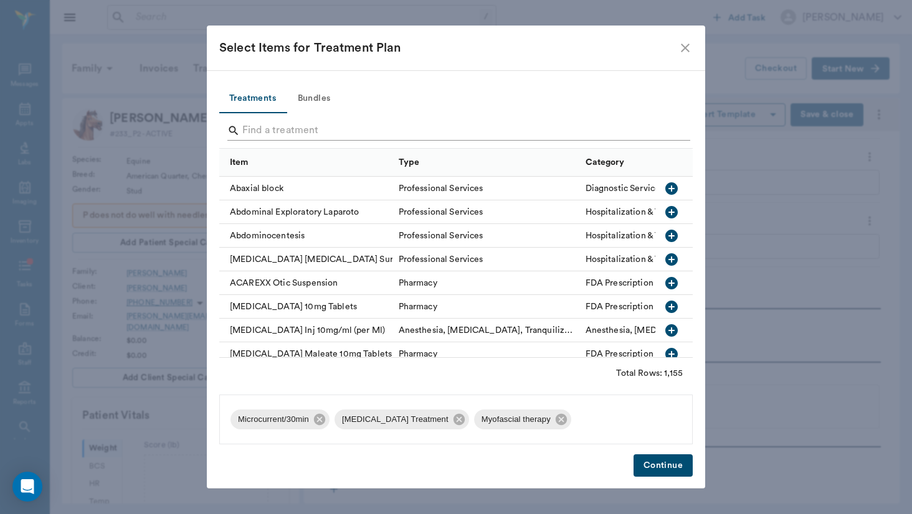
click at [311, 121] on div at bounding box center [458, 132] width 463 height 32
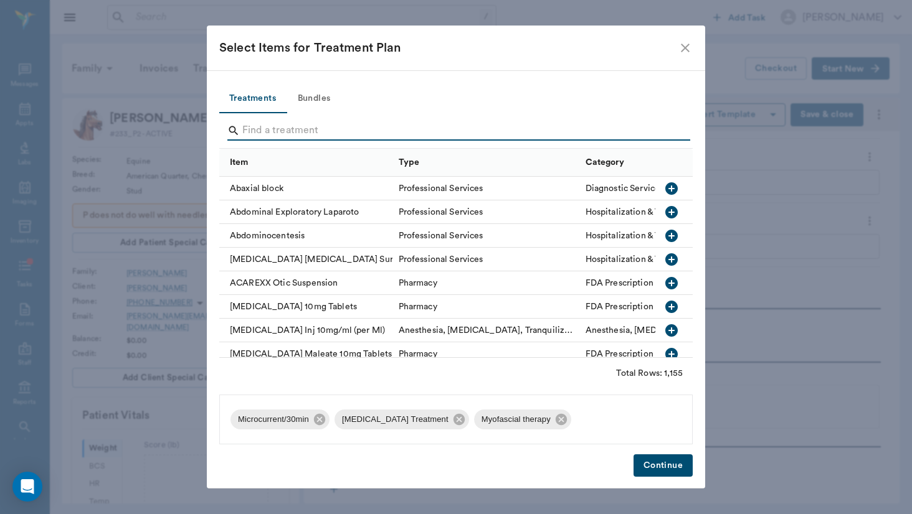
click at [311, 122] on input "Search" at bounding box center [456, 131] width 429 height 20
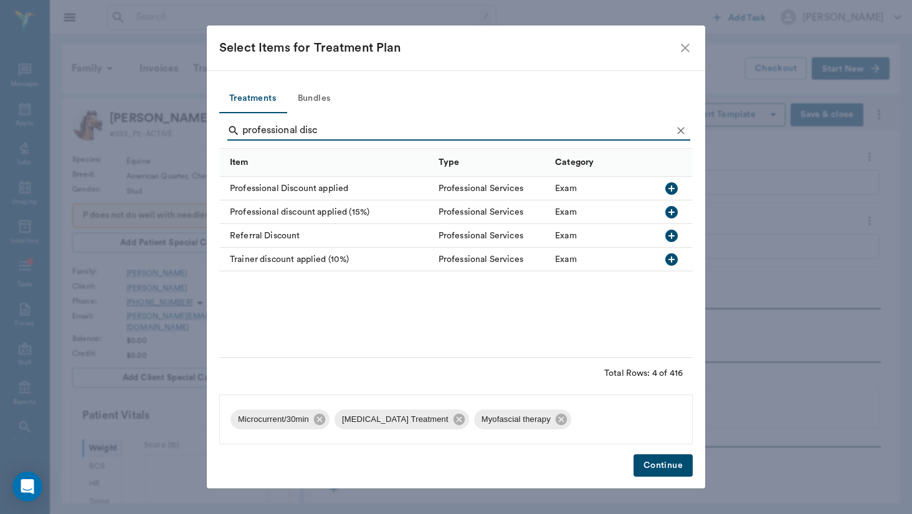
type input "professional disc"
click at [314, 189] on div "Professional Discount applied" at bounding box center [325, 189] width 213 height 24
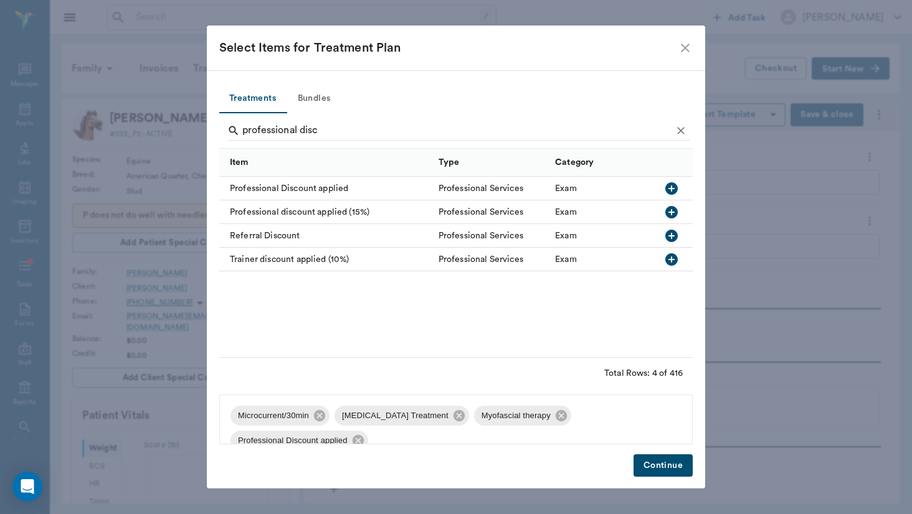
click at [649, 463] on button "Continue" at bounding box center [662, 466] width 59 height 23
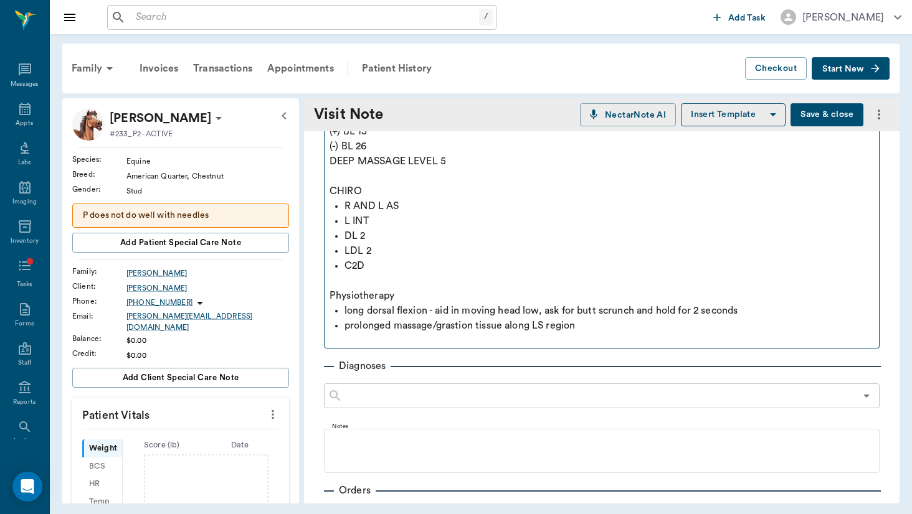
scroll to position [34, 0]
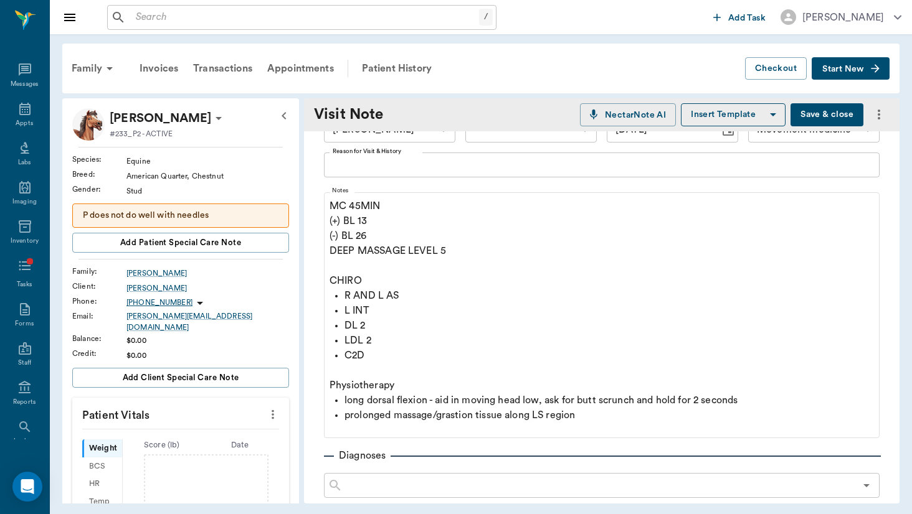
click at [821, 113] on button "Save & close" at bounding box center [826, 114] width 73 height 23
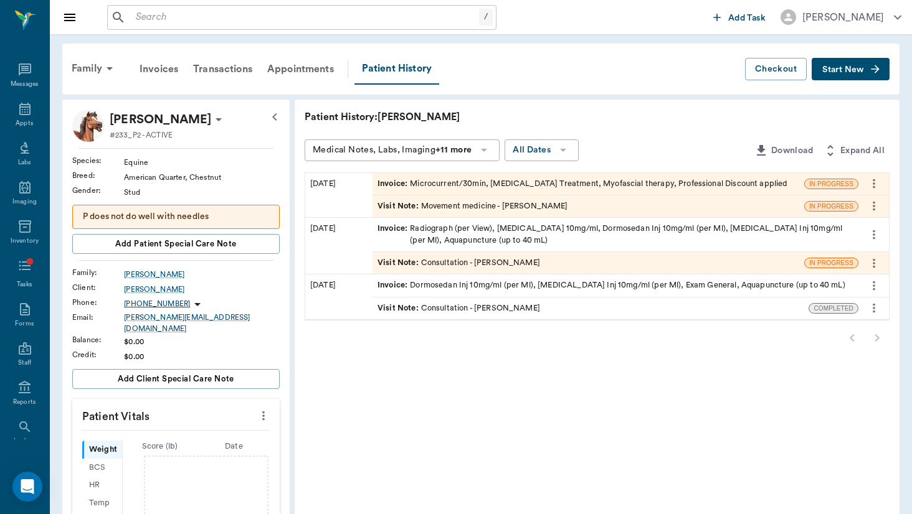
click at [397, 189] on div "Invoice : Microcurrent/30min, [MEDICAL_DATA] Treatment, Myofascial therapy, Pro…" at bounding box center [588, 184] width 432 height 22
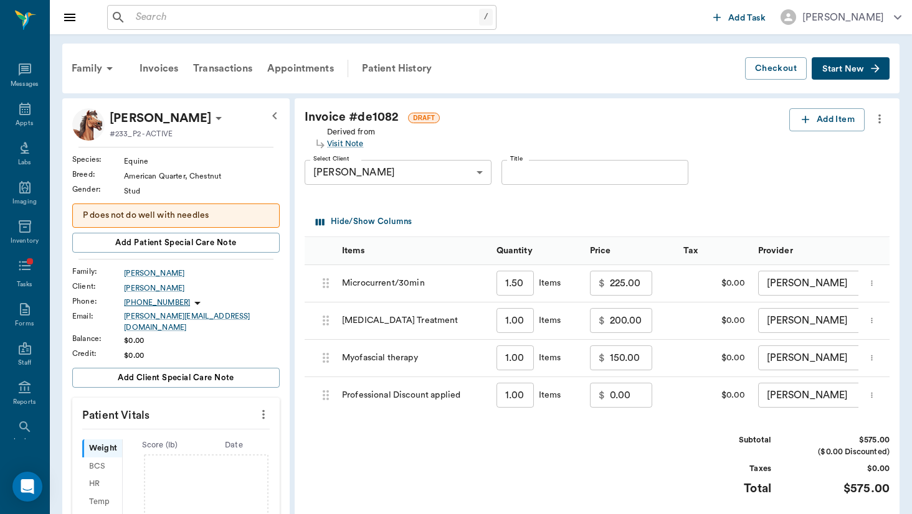
click at [610, 399] on input "0.00" at bounding box center [631, 395] width 42 height 25
type input "-100.00"
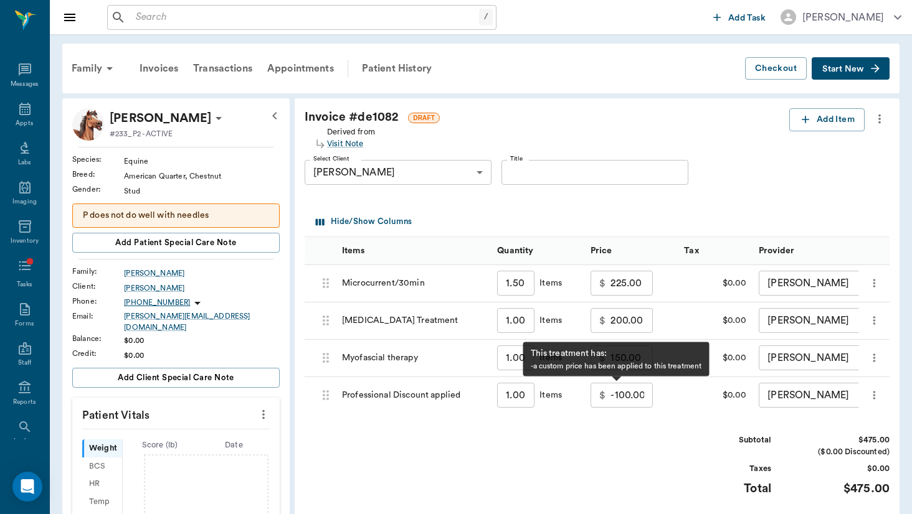
click at [596, 461] on div "Subtotal $475.00 ($0.00 Discounted) Taxes $0.00 Total $475.00" at bounding box center [596, 473] width 585 height 77
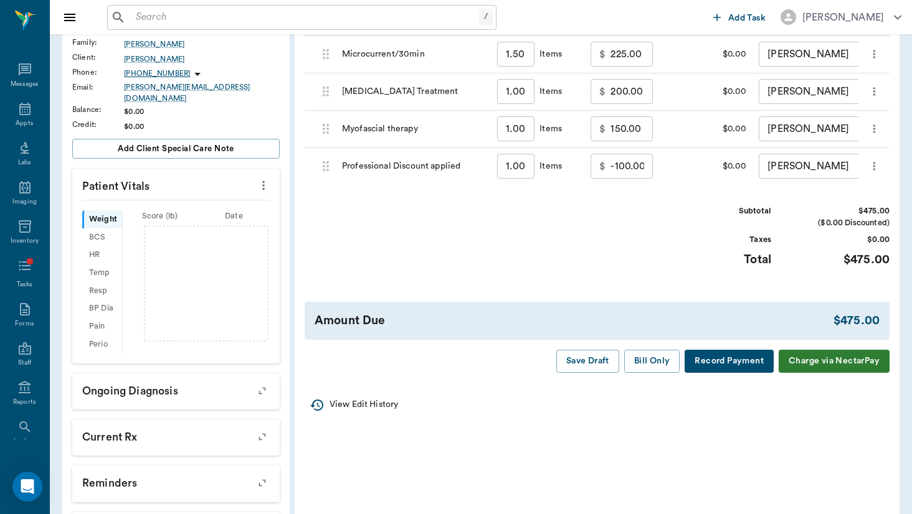
scroll to position [235, 0]
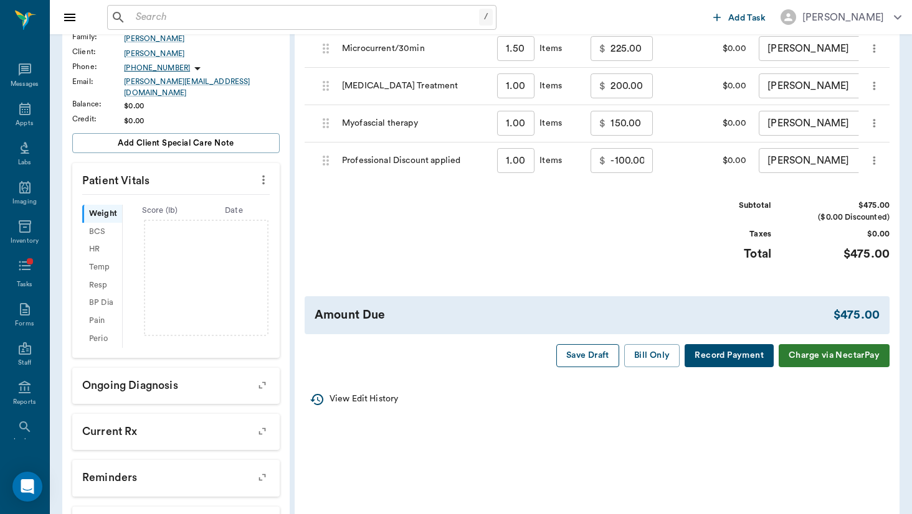
click at [600, 353] on button "Save Draft" at bounding box center [587, 355] width 63 height 23
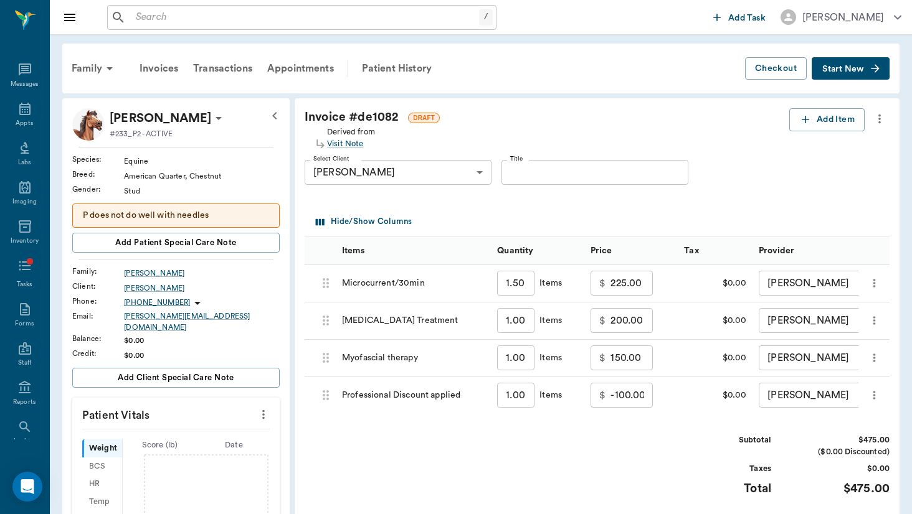
scroll to position [0, 0]
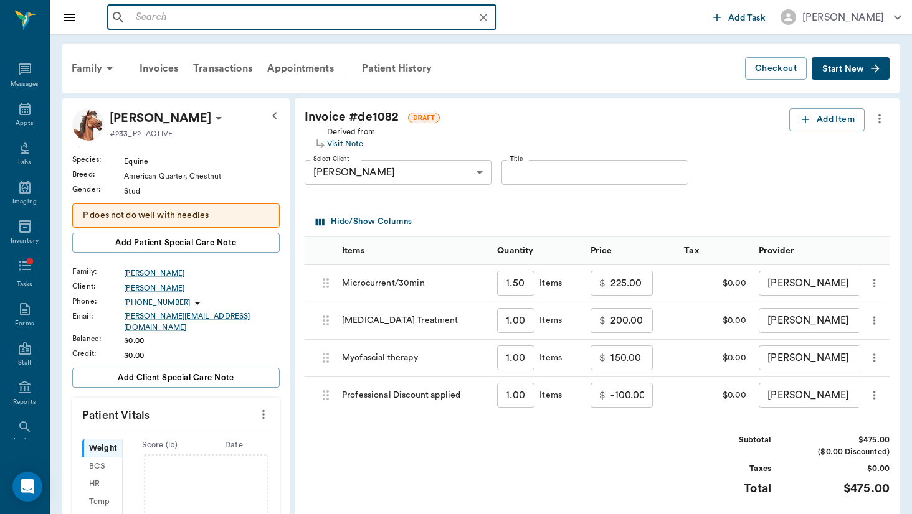
click at [229, 21] on input "text" at bounding box center [312, 17] width 362 height 17
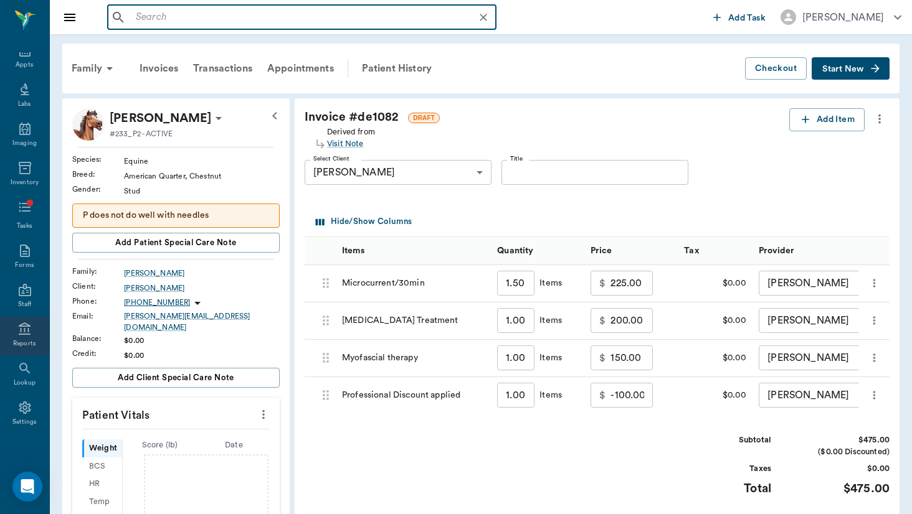
scroll to position [58, 0]
click at [24, 337] on icon at bounding box center [24, 330] width 15 height 15
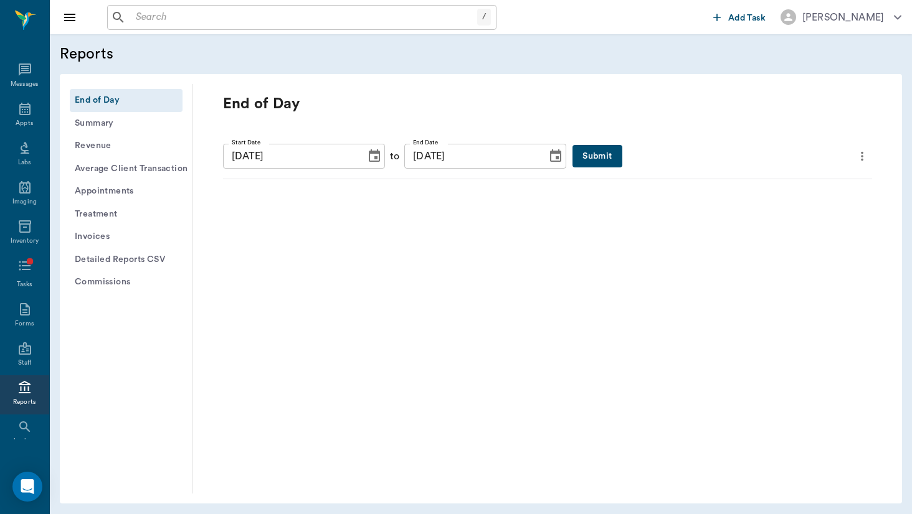
scroll to position [58, 0]
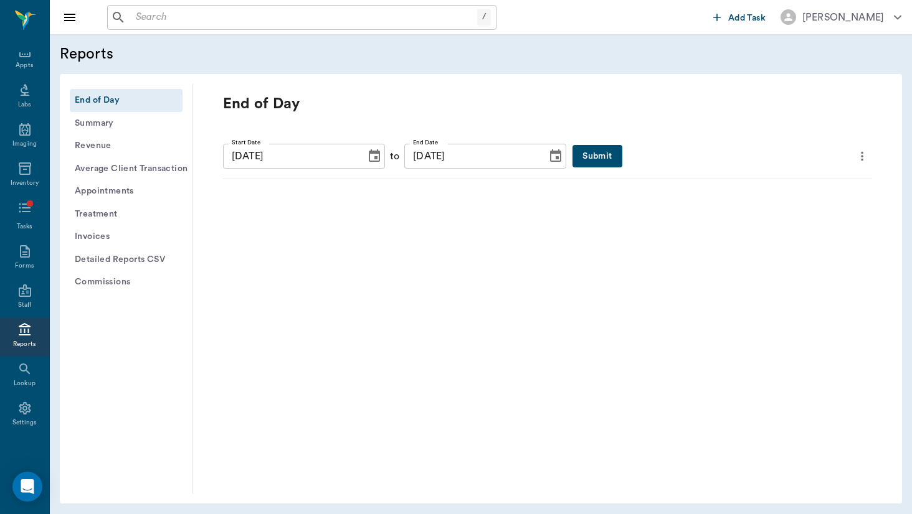
click at [98, 228] on button "Invoices" at bounding box center [126, 236] width 113 height 23
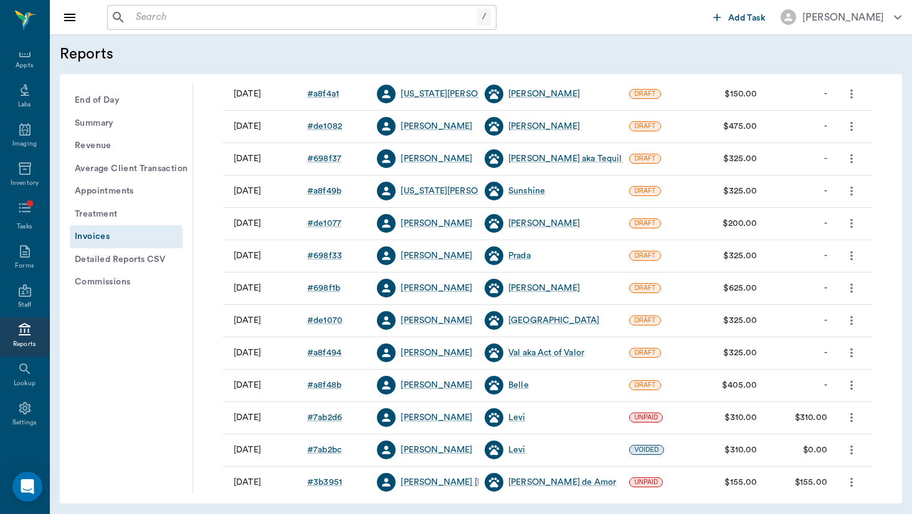
scroll to position [162, 0]
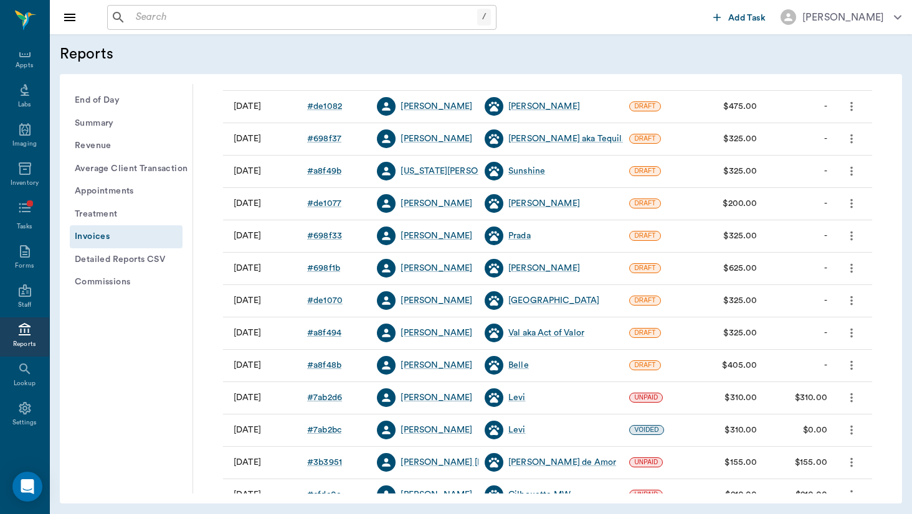
click at [325, 22] on input "text" at bounding box center [304, 17] width 346 height 17
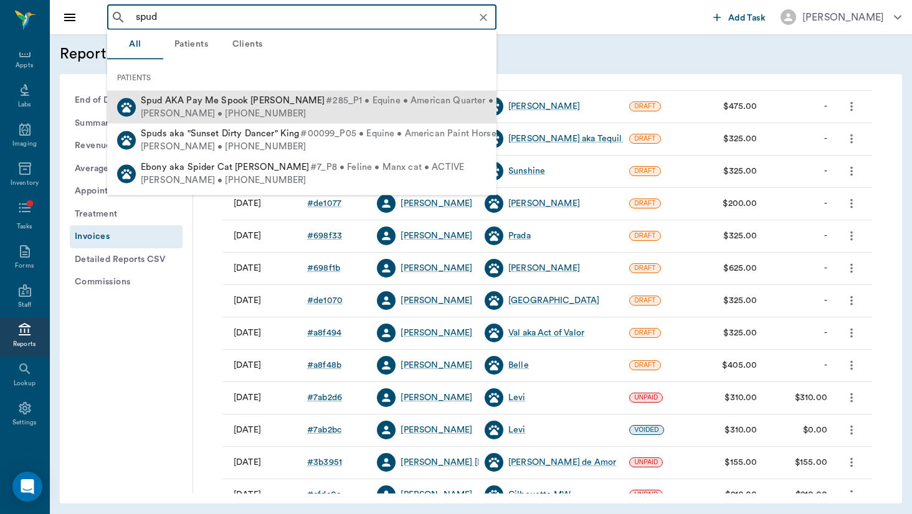
click at [352, 101] on span "#285_P1 • Equine • American Quarter • ACTIVE" at bounding box center [427, 101] width 202 height 13
type input "spud"
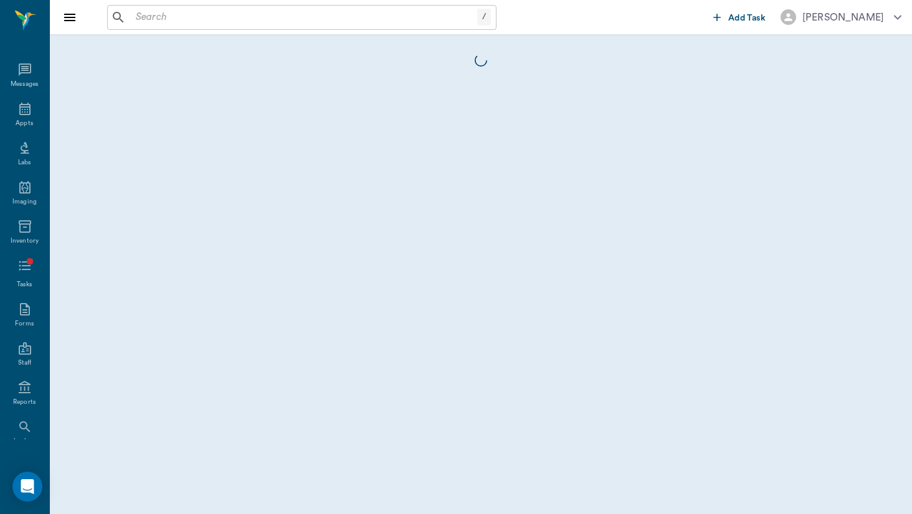
scroll to position [58, 0]
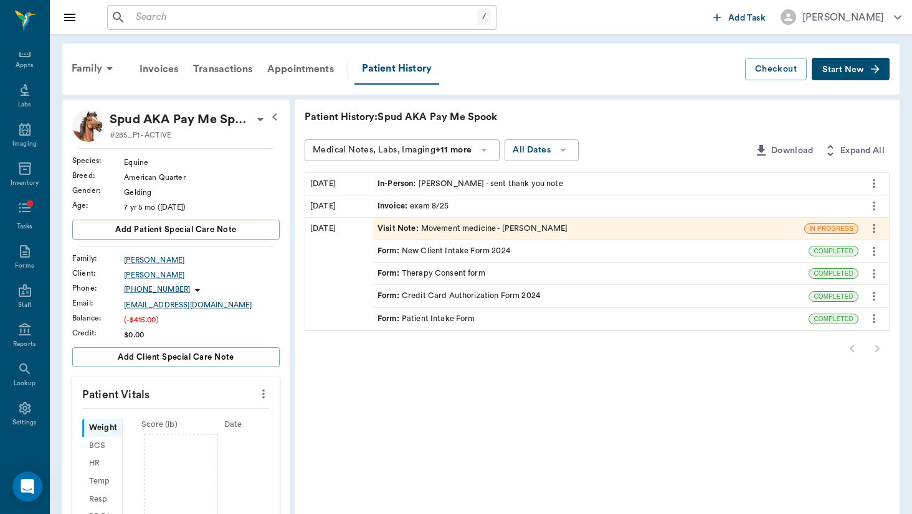
click at [377, 205] on div "Invoice : exam 8/25" at bounding box center [413, 206] width 72 height 12
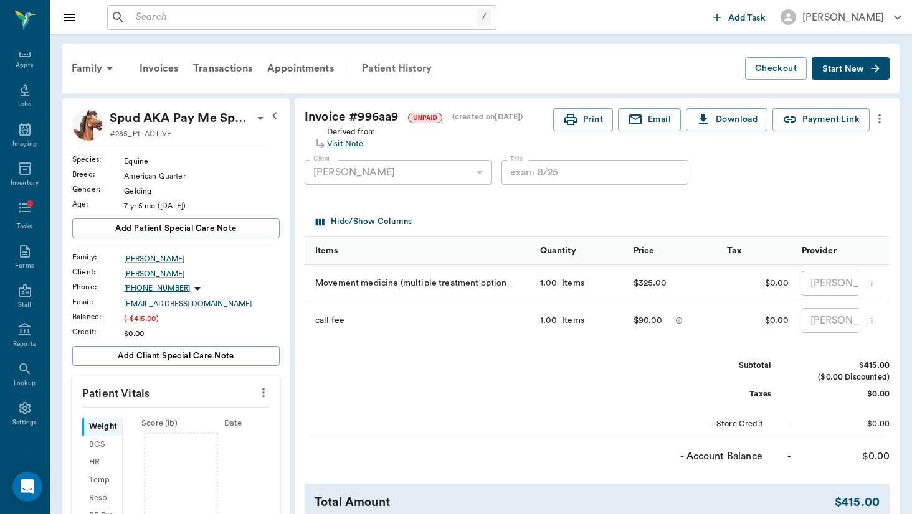
click at [427, 72] on div "Patient History" at bounding box center [396, 69] width 85 height 30
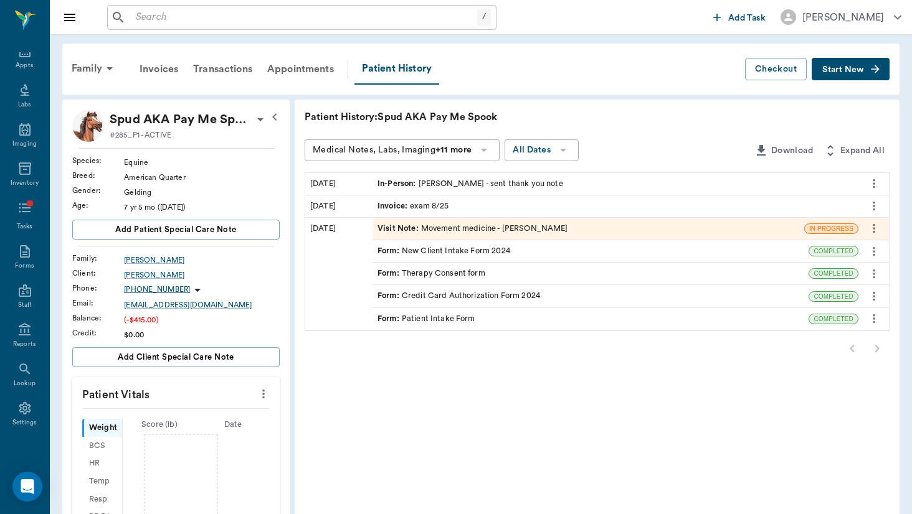
click at [387, 208] on div "Invoice : exam 8/25" at bounding box center [413, 206] width 72 height 12
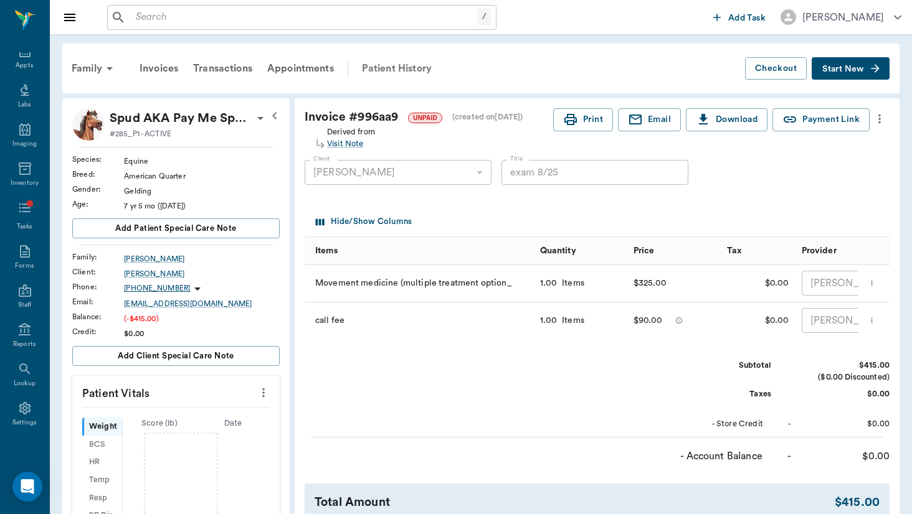
click at [408, 75] on div "Patient History" at bounding box center [396, 69] width 85 height 30
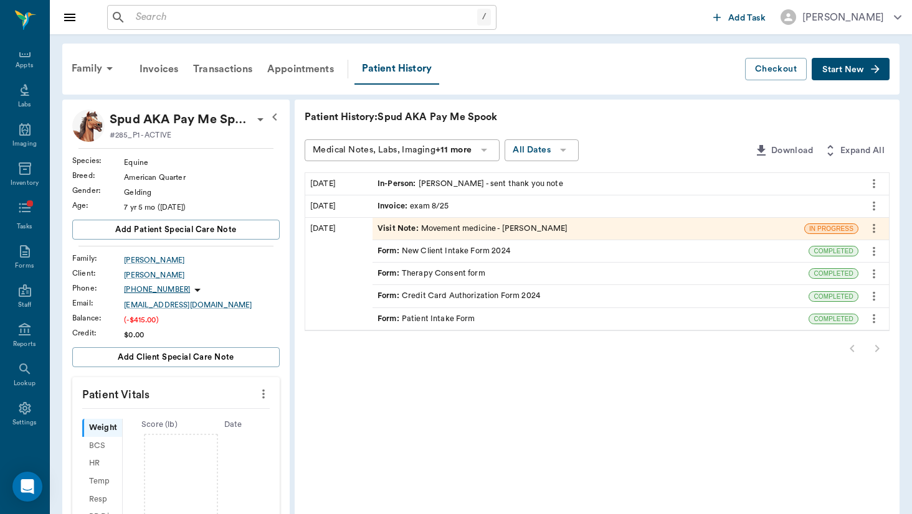
click at [407, 237] on div "Visit Note : Movement medicine - [PERSON_NAME]" at bounding box center [588, 229] width 432 height 22
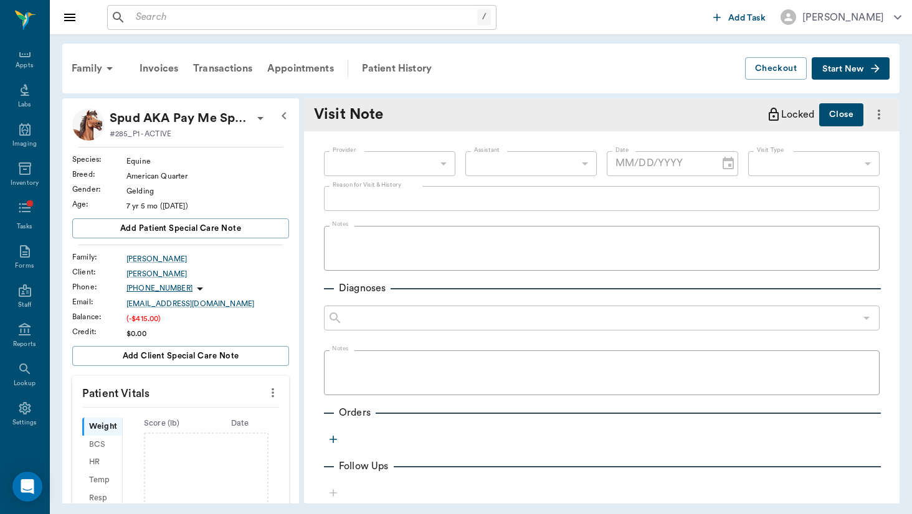
type input "649b3e03b5bc7e03f9326794"
type input "6656c4aef87a612ea34fb244"
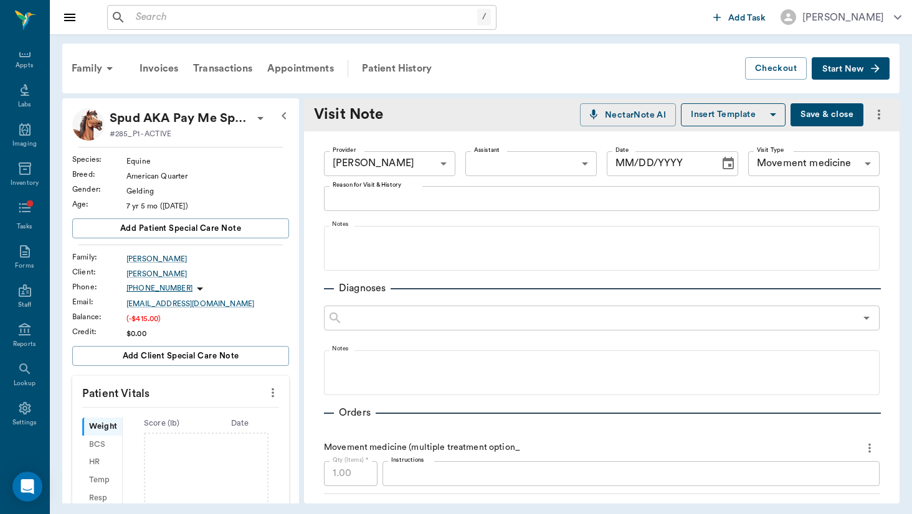
type input "[DATE]"
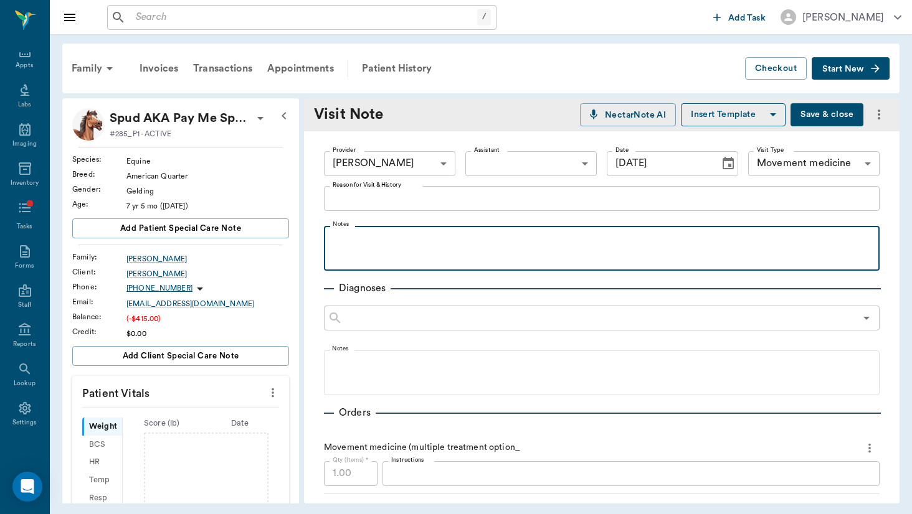
click at [407, 237] on p at bounding box center [601, 239] width 543 height 15
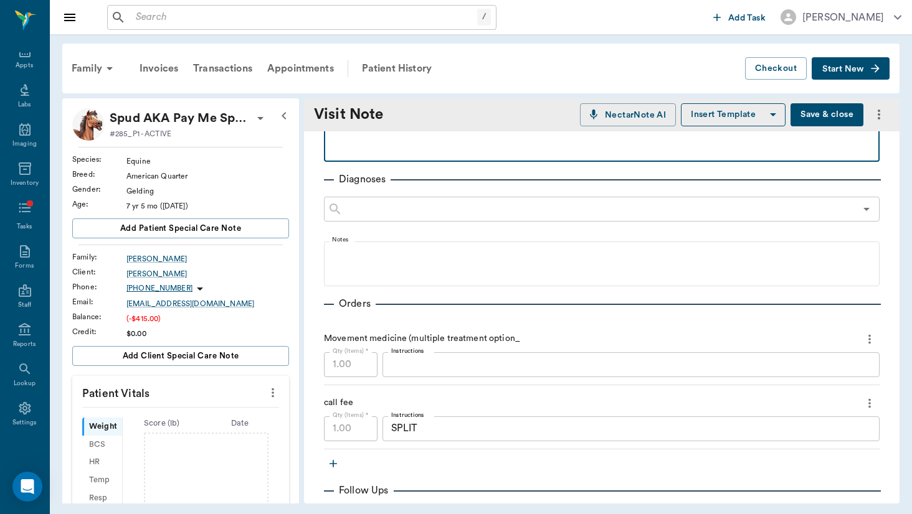
scroll to position [70, 0]
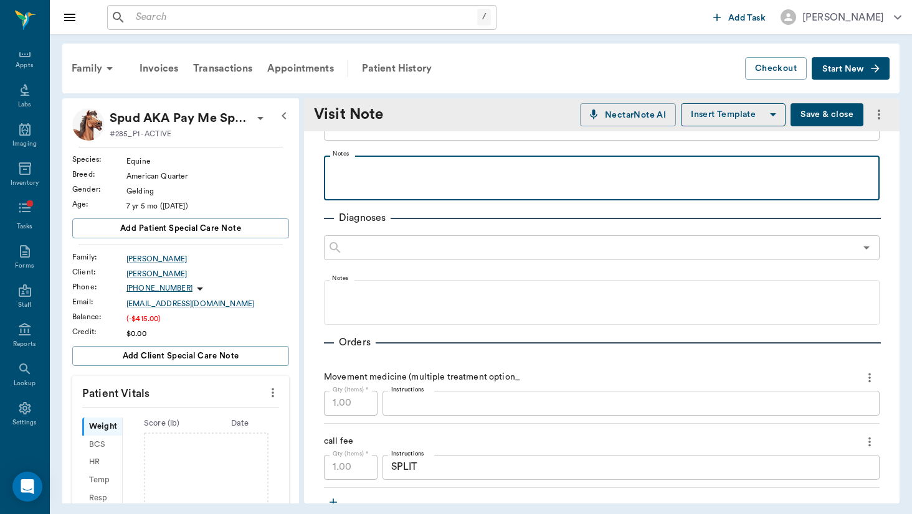
click at [281, 26] on div "/ ​" at bounding box center [301, 17] width 389 height 25
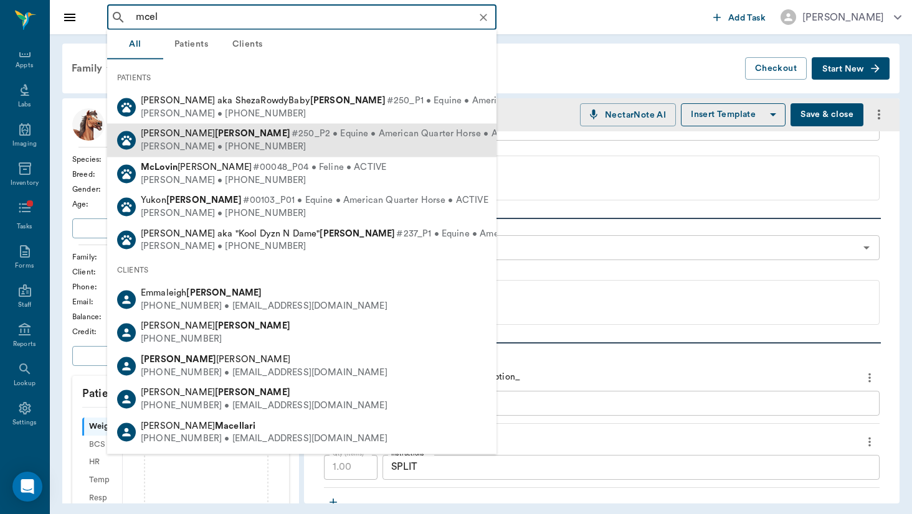
click at [295, 148] on div "[PERSON_NAME] • [PHONE_NUMBER]" at bounding box center [332, 147] width 382 height 13
type input "mcel"
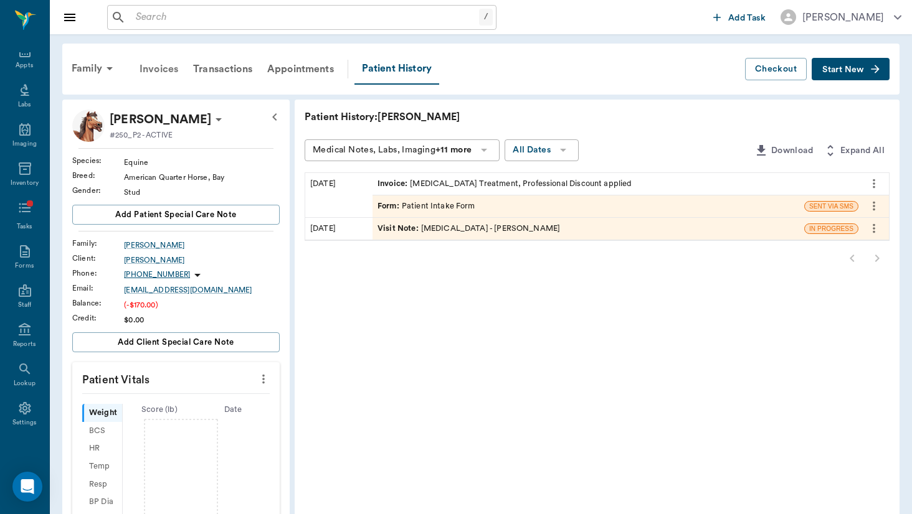
click at [168, 65] on div "Invoices" at bounding box center [159, 69] width 54 height 30
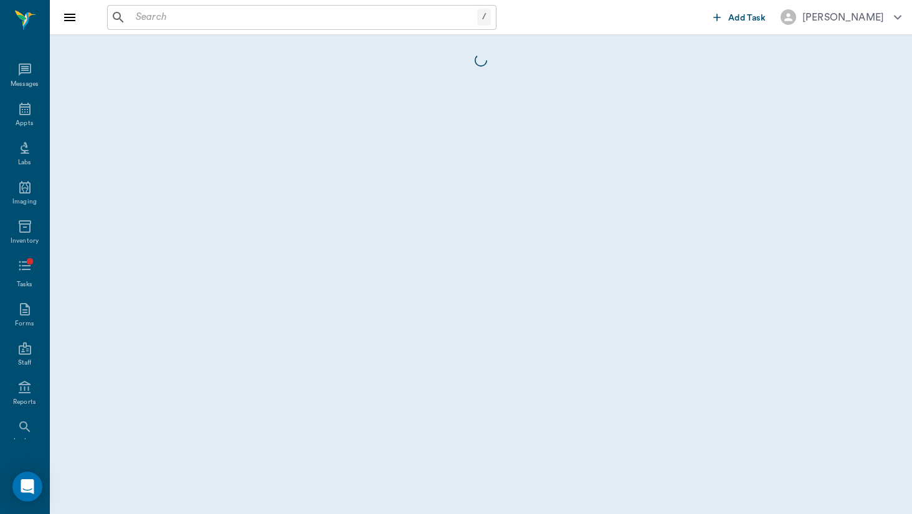
scroll to position [58, 0]
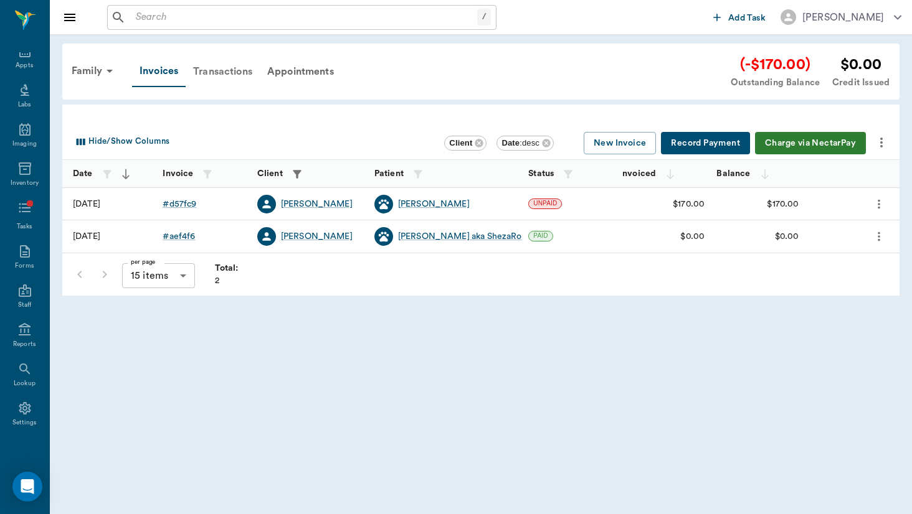
click at [244, 69] on div "Transactions" at bounding box center [223, 72] width 74 height 30
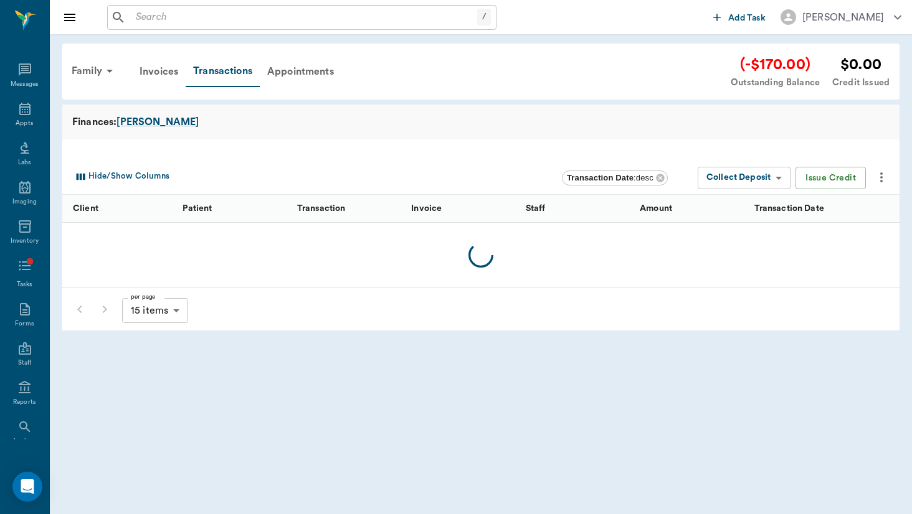
scroll to position [58, 0]
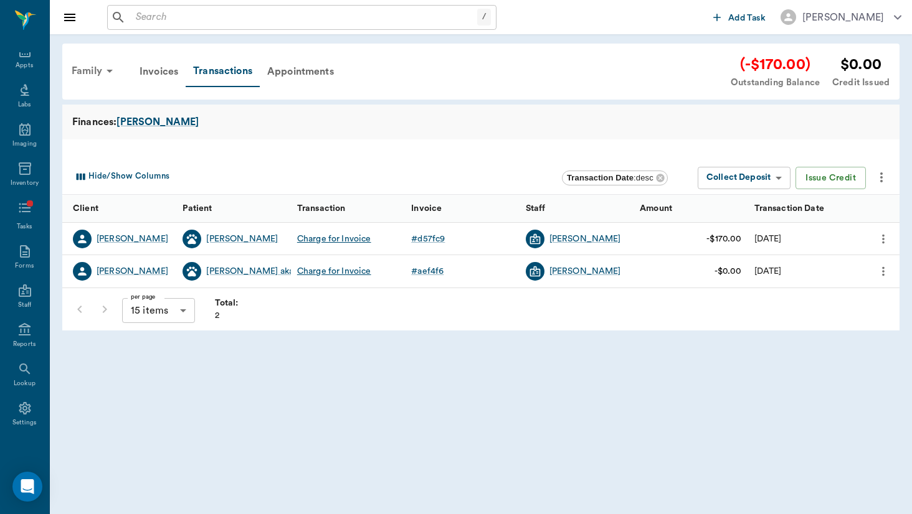
click at [100, 75] on div "Family" at bounding box center [94, 71] width 60 height 30
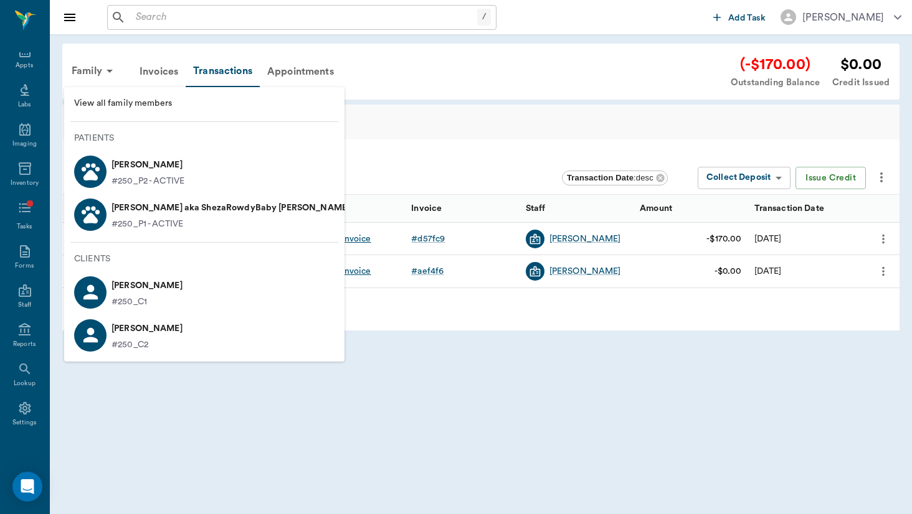
click at [248, 20] on div at bounding box center [456, 257] width 912 height 514
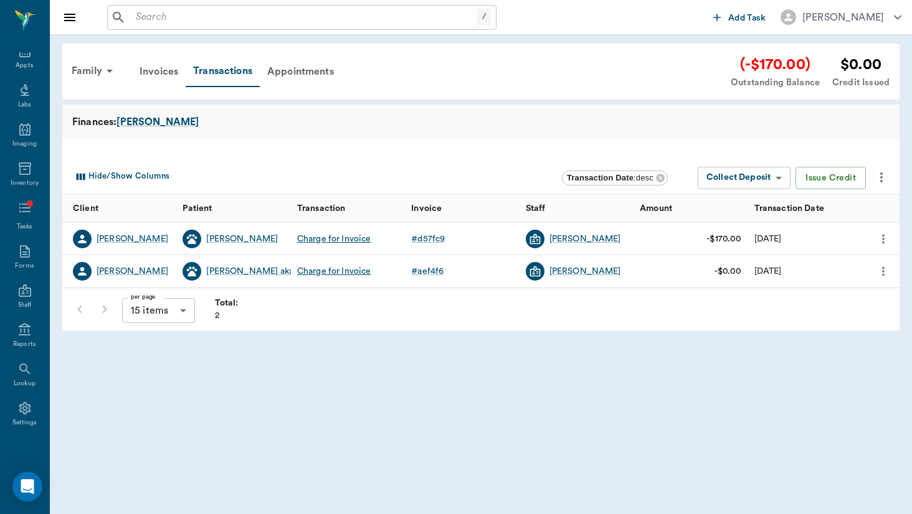
click at [248, 19] on input "text" at bounding box center [304, 17] width 346 height 17
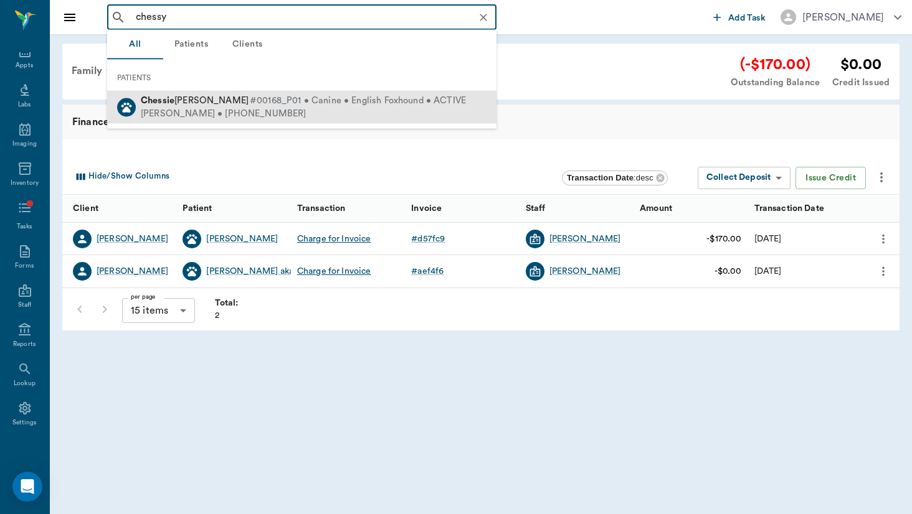
click at [218, 120] on div "[PERSON_NAME] #00168_P01 • Canine • English Foxhound • ACTIVE [PERSON_NAME] • […" at bounding box center [301, 107] width 389 height 33
type input "chessy"
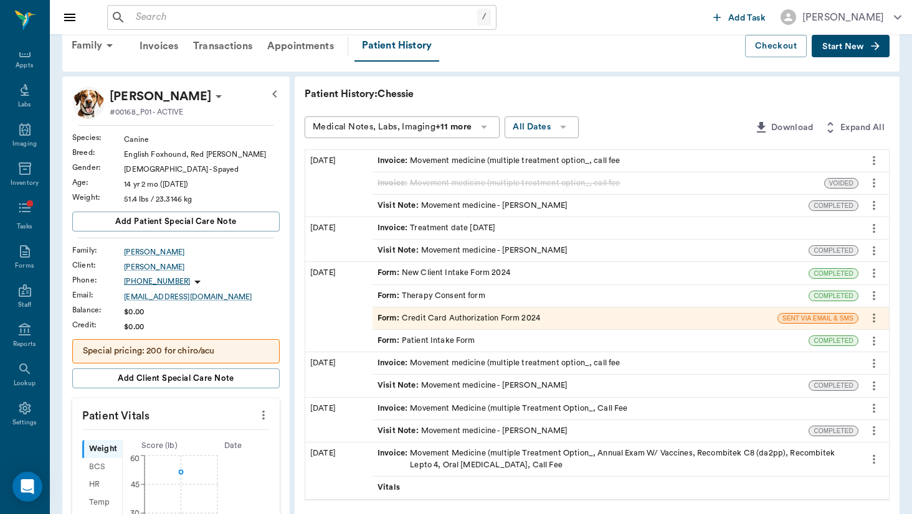
scroll to position [35, 0]
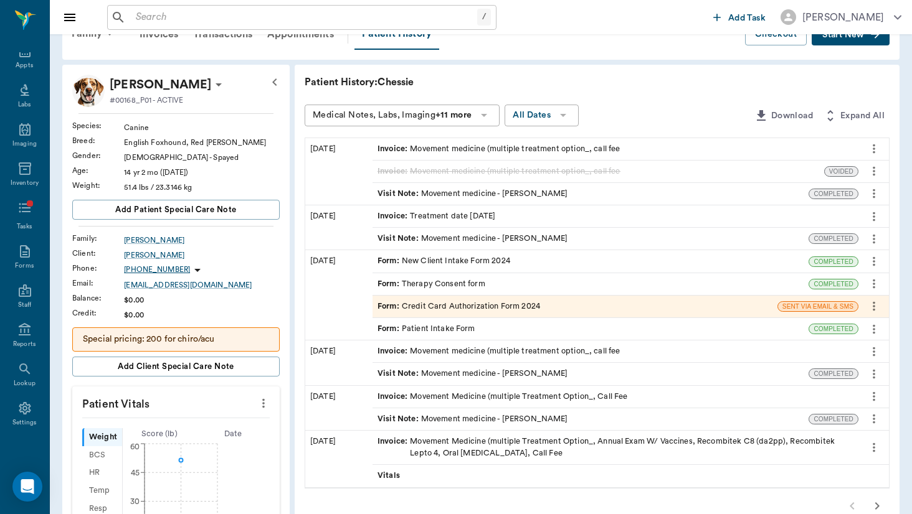
click at [392, 237] on div "Visit Note : Movement medicine - [PERSON_NAME]" at bounding box center [472, 239] width 191 height 12
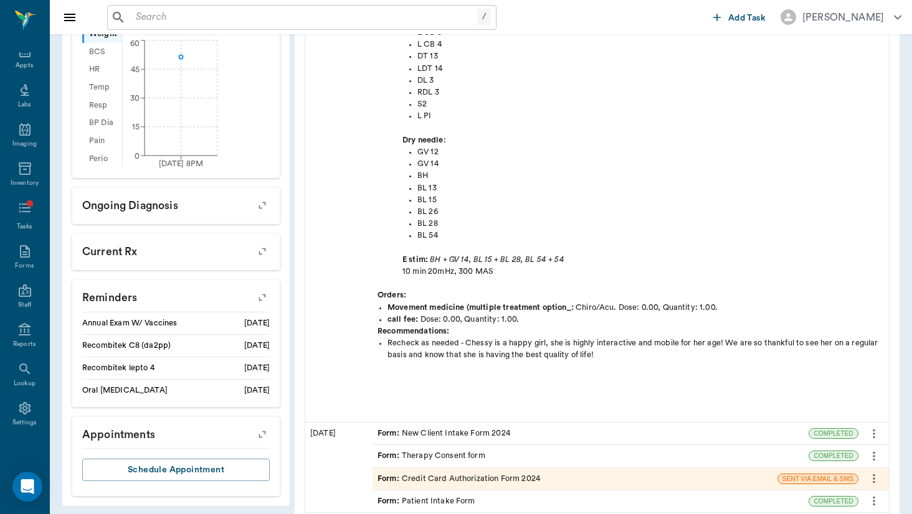
scroll to position [446, 0]
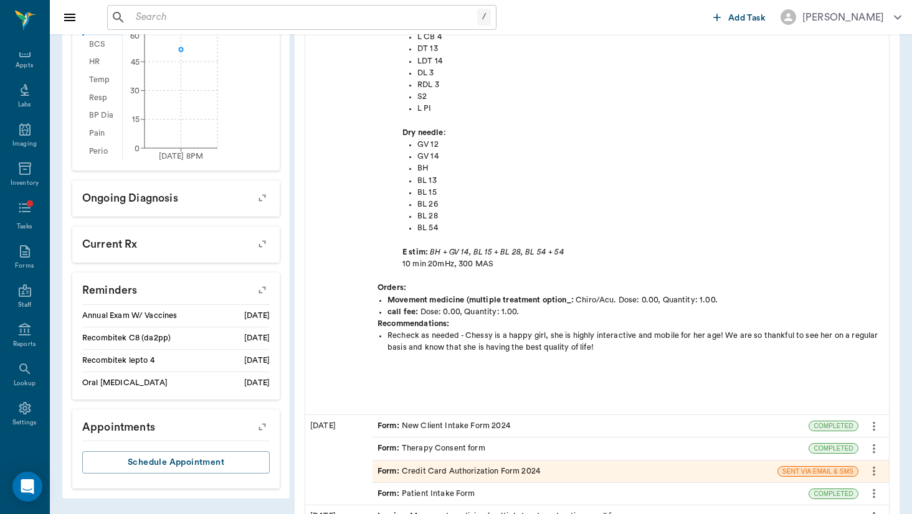
click at [247, 285] on button "button" at bounding box center [263, 291] width 32 height 32
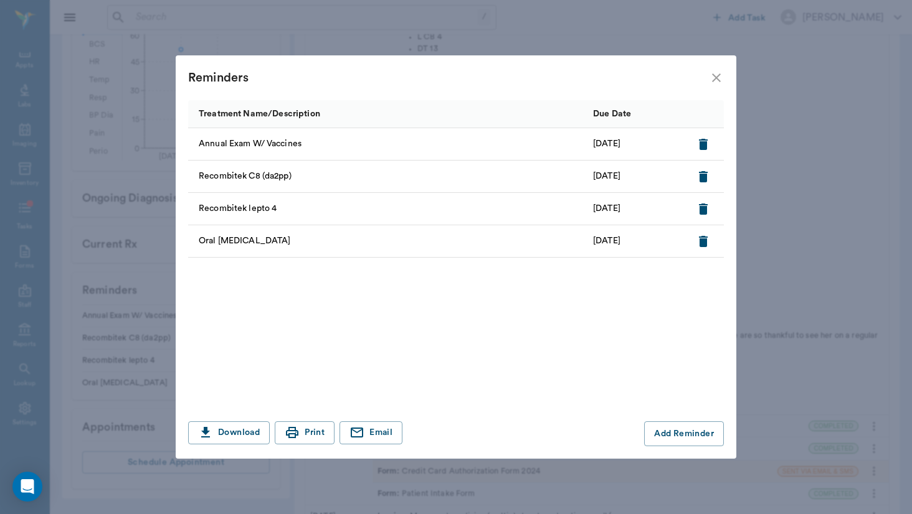
click at [709, 79] on icon "close" at bounding box center [716, 77] width 15 height 15
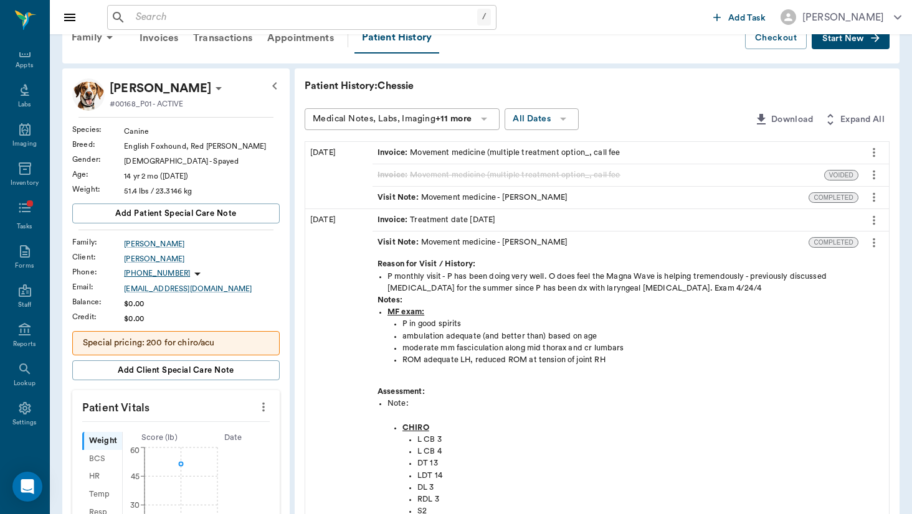
scroll to position [29, 0]
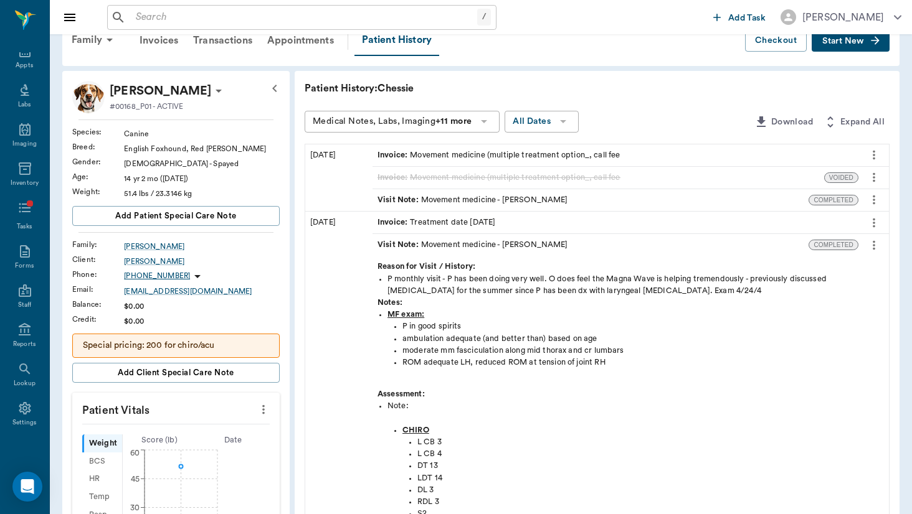
click at [377, 224] on span "Invoice :" at bounding box center [393, 223] width 32 height 12
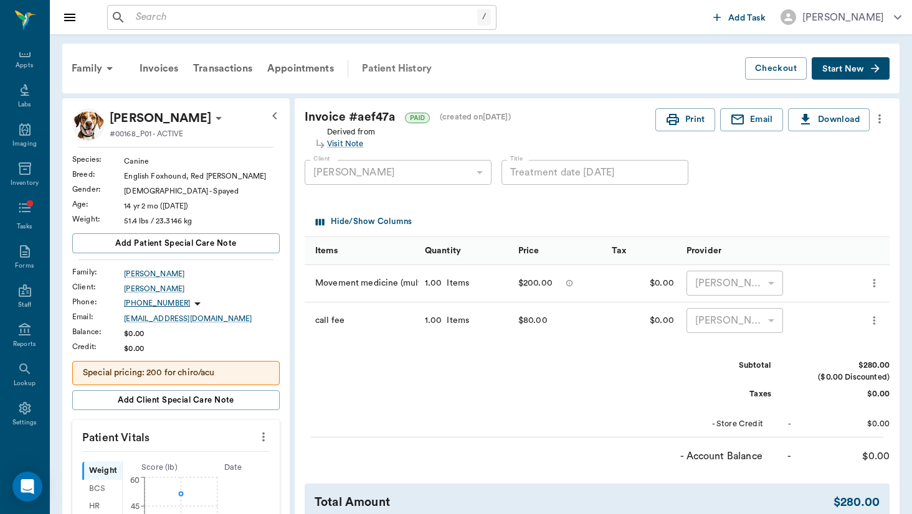
click at [408, 73] on div "Patient History" at bounding box center [396, 69] width 85 height 30
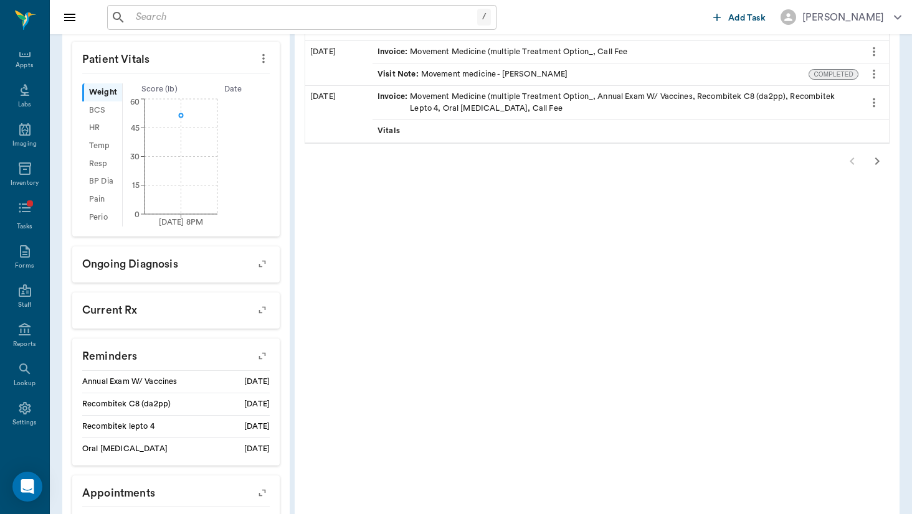
scroll to position [380, 0]
click at [253, 356] on icon "button" at bounding box center [261, 355] width 17 height 17
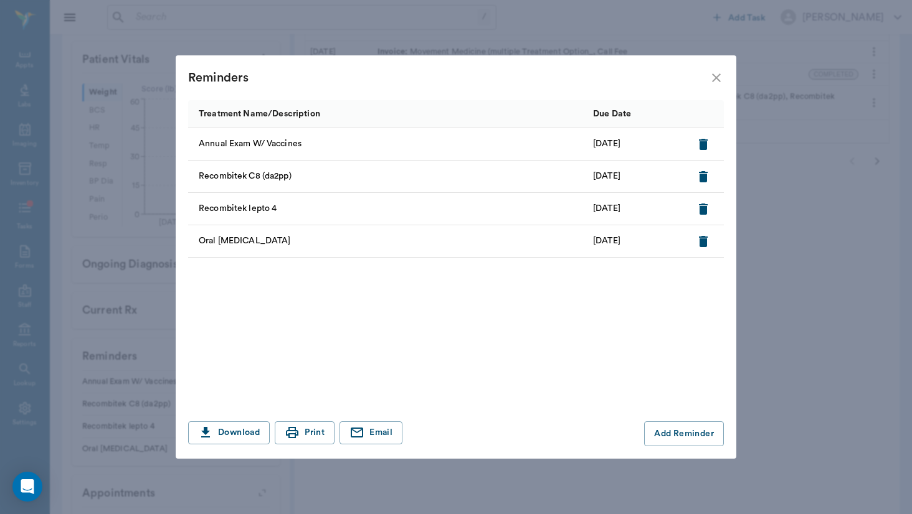
click at [723, 79] on div "Reminders" at bounding box center [456, 77] width 560 height 45
click at [715, 78] on icon "close" at bounding box center [716, 77] width 15 height 15
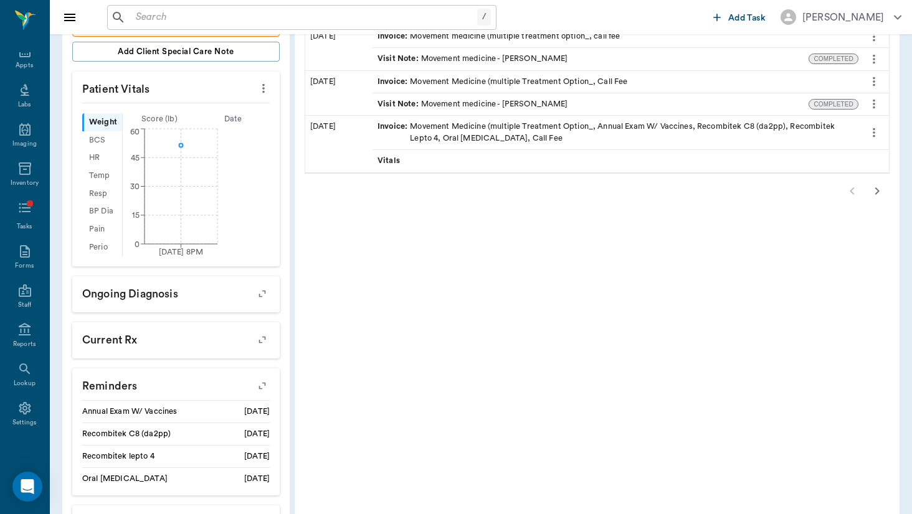
scroll to position [344, 0]
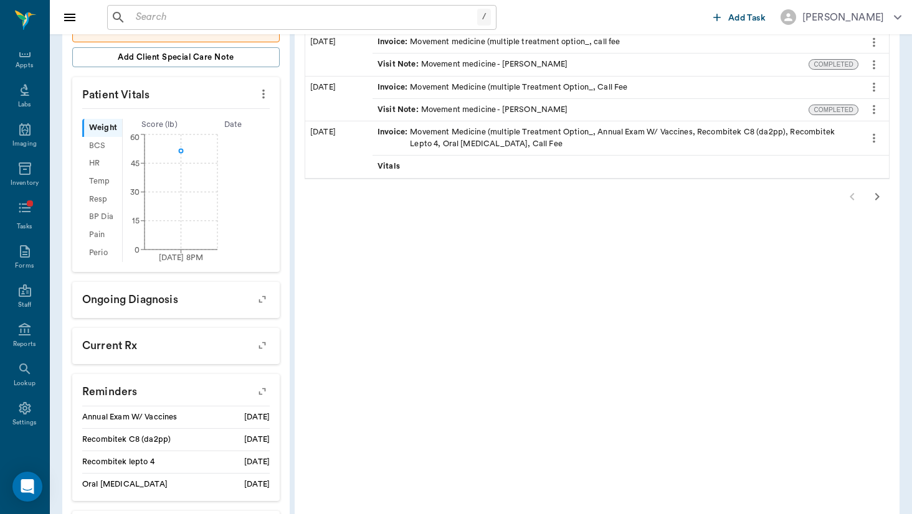
click at [394, 136] on div "Invoice : Movement Medicine (multiple Treatment Option_, Annual Exam W/ Vaccine…" at bounding box center [615, 138] width 476 height 24
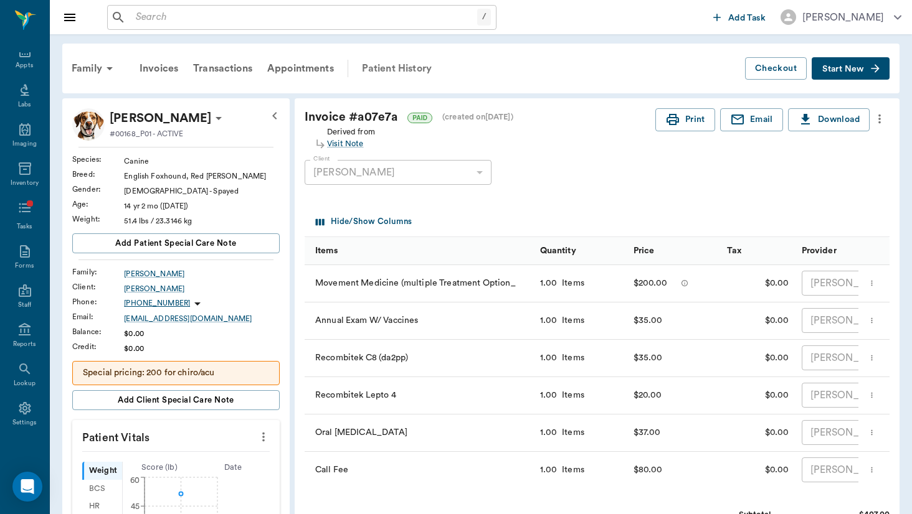
click at [422, 65] on div "Patient History" at bounding box center [396, 69] width 85 height 30
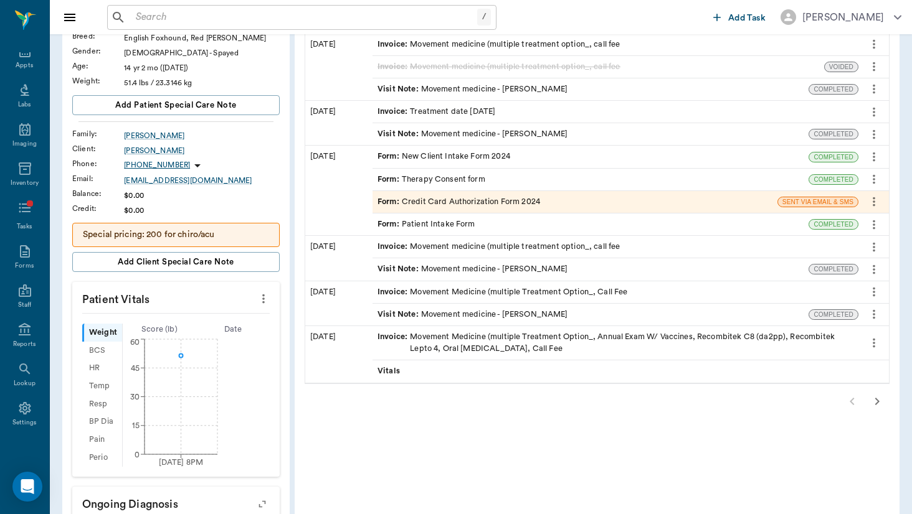
scroll to position [151, 0]
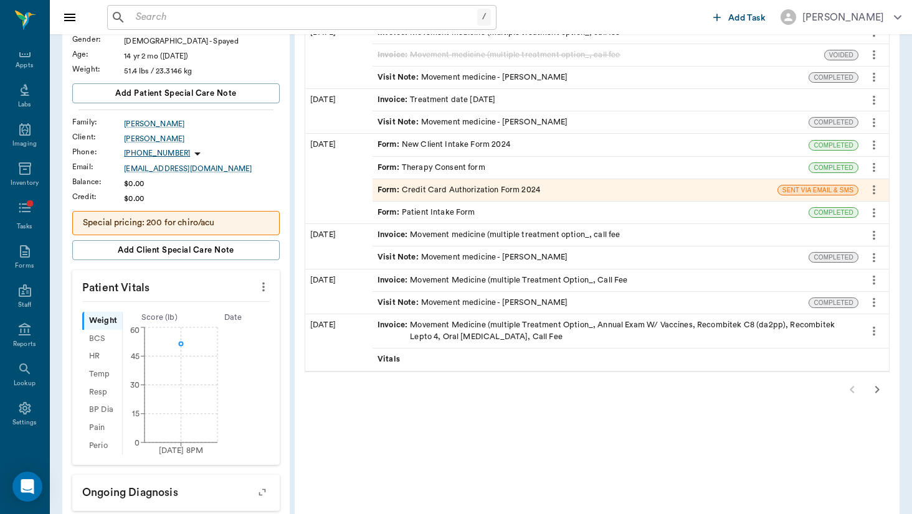
click at [377, 354] on span "Vitals" at bounding box center [389, 360] width 25 height 12
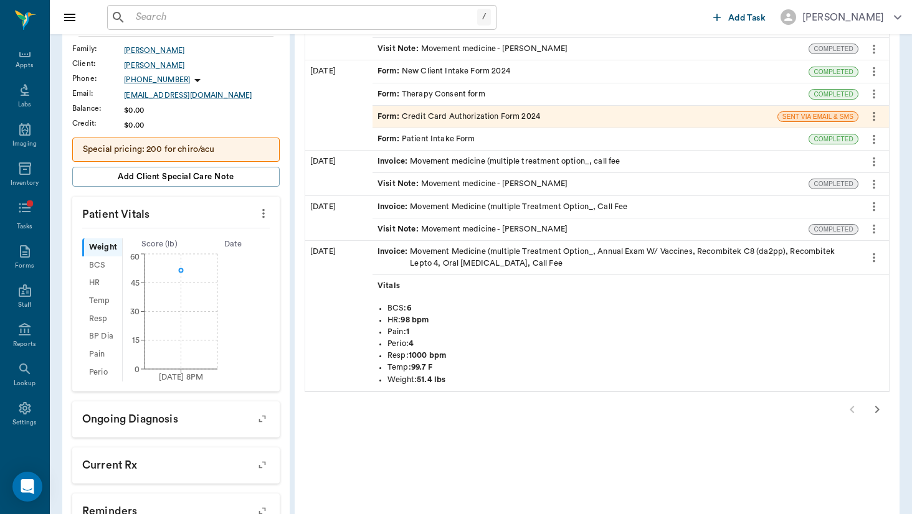
scroll to position [225, 0]
click at [372, 281] on div "Vitals" at bounding box center [615, 286] width 486 height 22
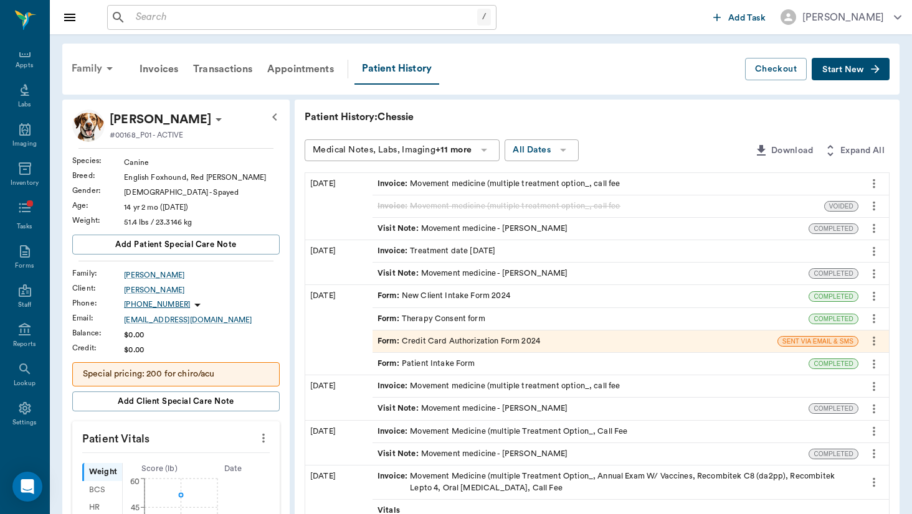
scroll to position [0, 0]
click at [105, 74] on icon at bounding box center [109, 68] width 15 height 15
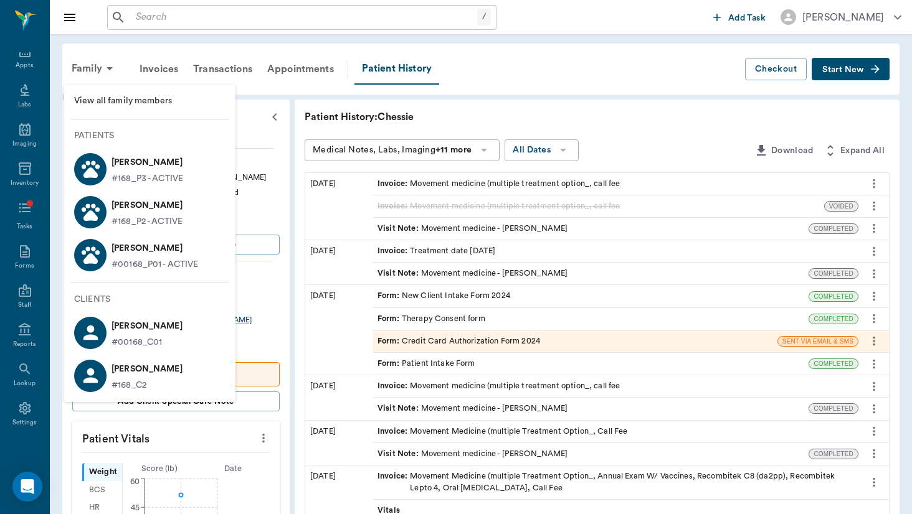
click at [138, 243] on p "[PERSON_NAME]" at bounding box center [154, 248] width 87 height 20
click at [138, 202] on p "[PERSON_NAME]" at bounding box center [146, 206] width 71 height 20
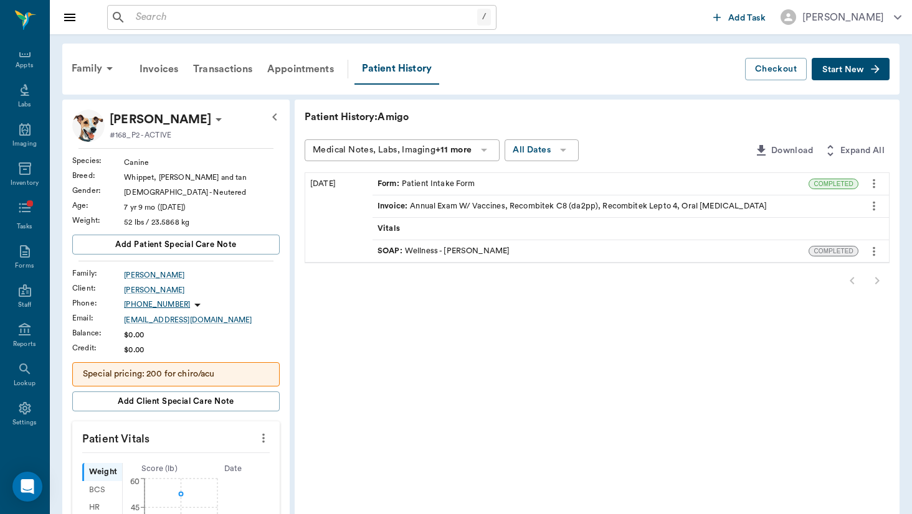
click at [402, 255] on div "SOAP : Wellness - [PERSON_NAME]" at bounding box center [443, 251] width 132 height 12
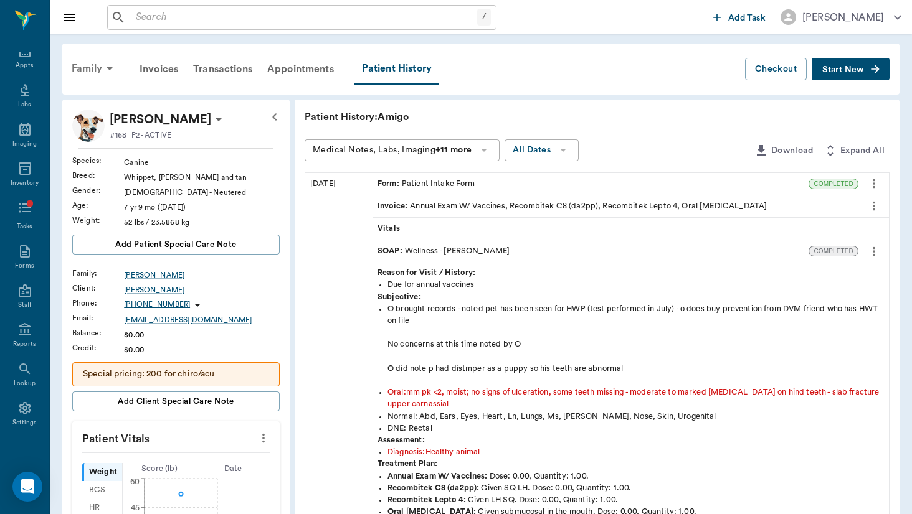
click at [92, 70] on div "Family" at bounding box center [94, 69] width 60 height 30
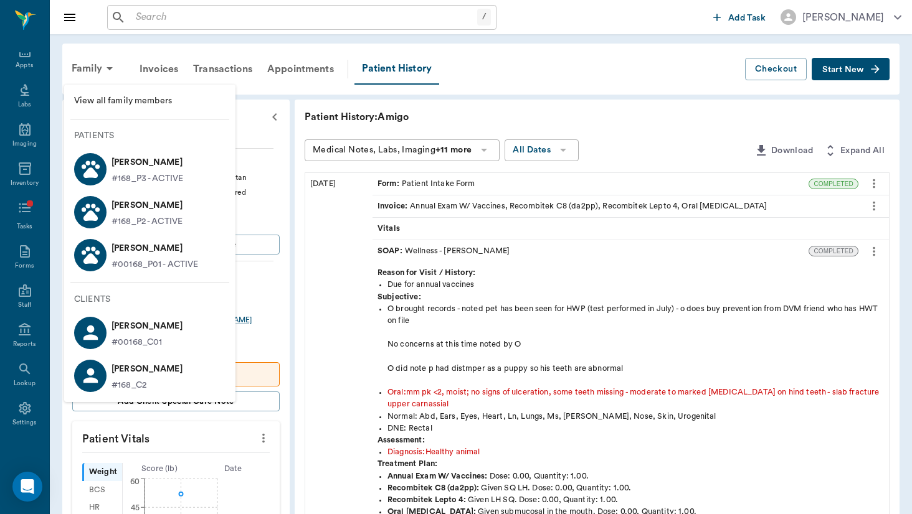
click at [123, 168] on p "[PERSON_NAME]" at bounding box center [147, 163] width 72 height 20
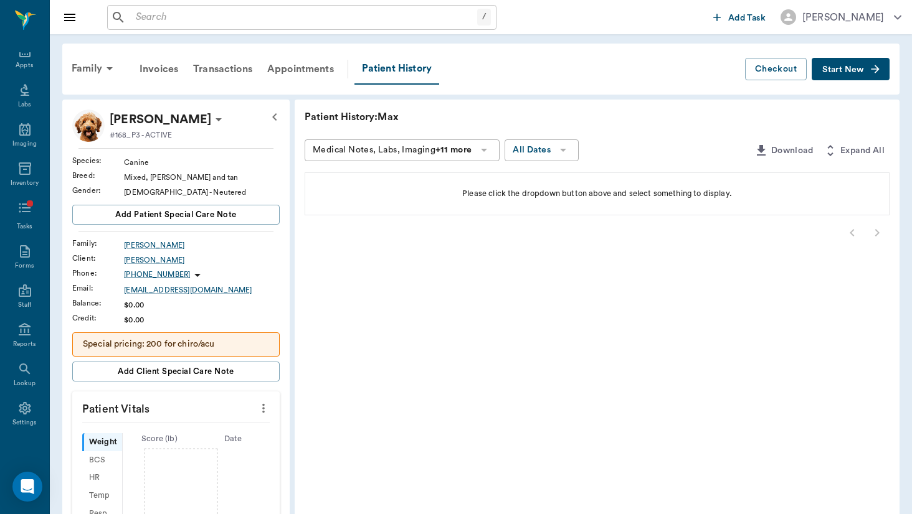
scroll to position [-2, 0]
click at [90, 69] on div "Family" at bounding box center [94, 69] width 60 height 30
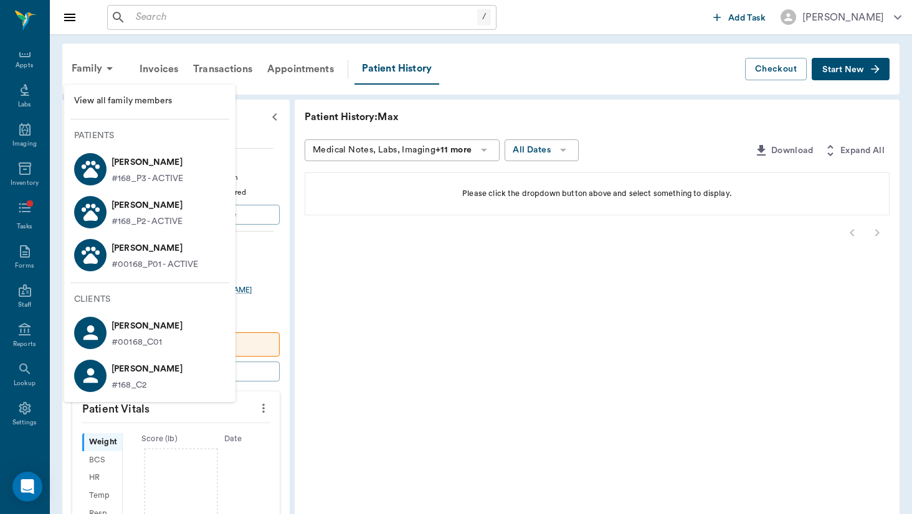
click at [170, 250] on p "[PERSON_NAME]" at bounding box center [154, 248] width 87 height 20
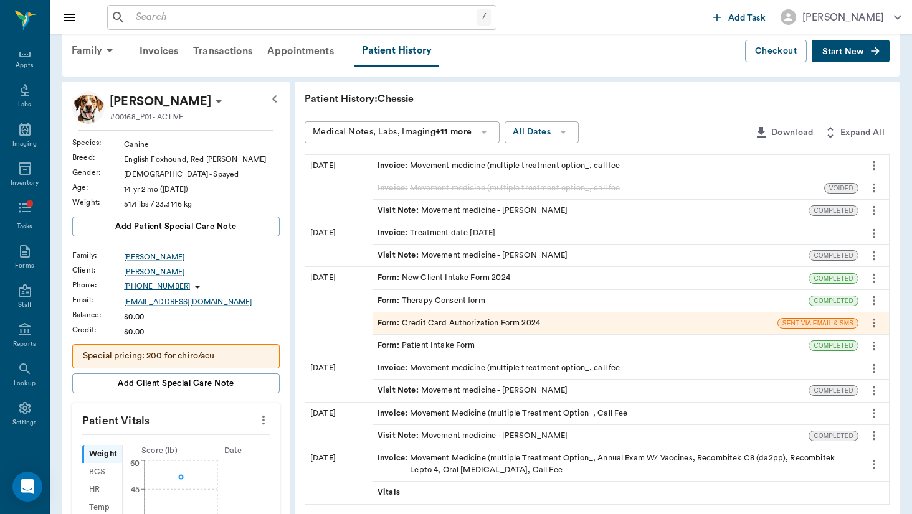
scroll to position [8, 0]
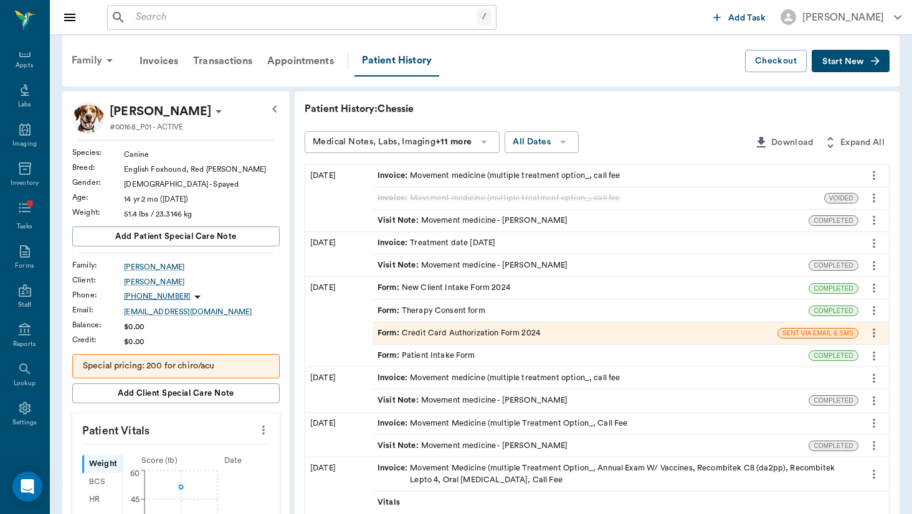
click at [82, 58] on div "Family" at bounding box center [94, 60] width 60 height 30
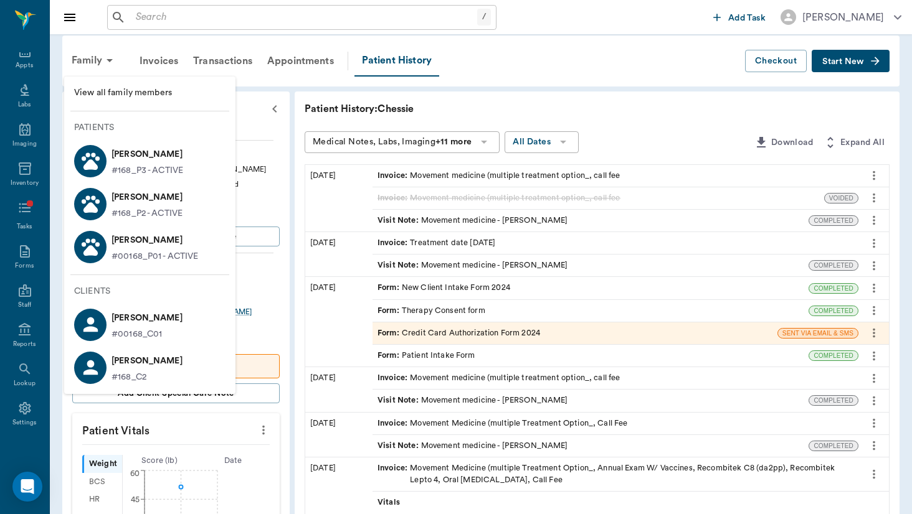
click at [118, 158] on p "[PERSON_NAME]" at bounding box center [147, 154] width 72 height 20
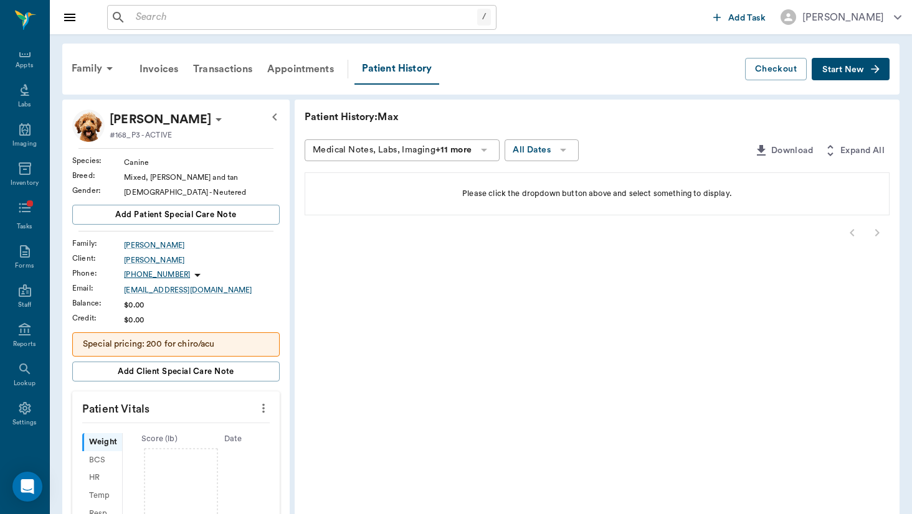
click at [267, 115] on icon "button" at bounding box center [274, 117] width 15 height 15
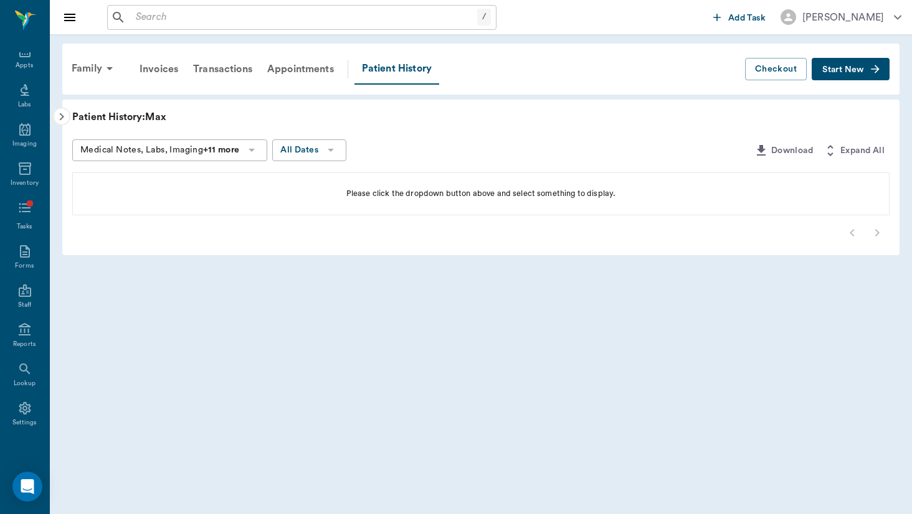
click at [59, 116] on icon "button" at bounding box center [61, 117] width 15 height 15
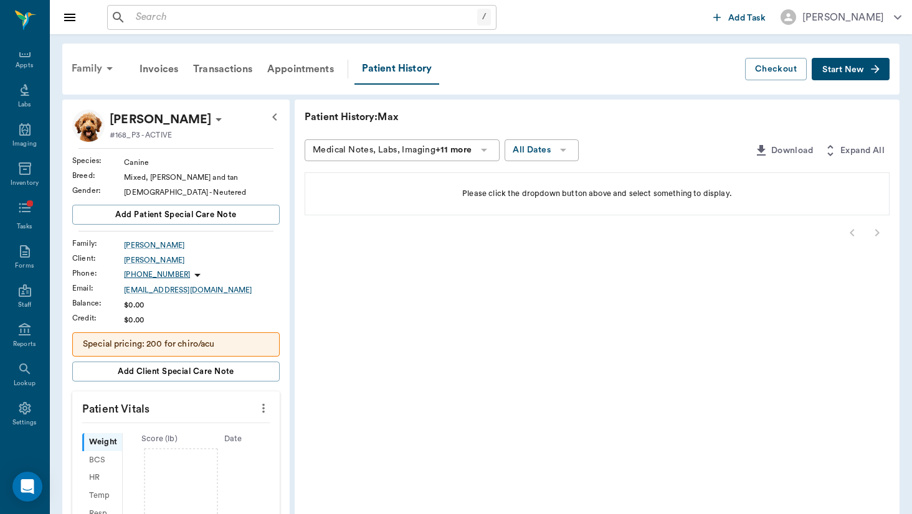
click at [101, 65] on div "Family" at bounding box center [94, 69] width 60 height 30
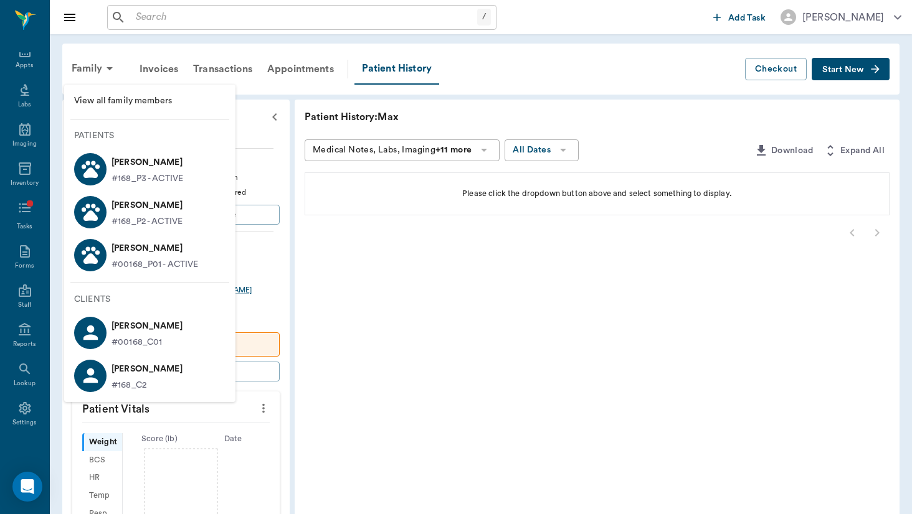
click at [181, 255] on p "[PERSON_NAME]" at bounding box center [154, 248] width 87 height 20
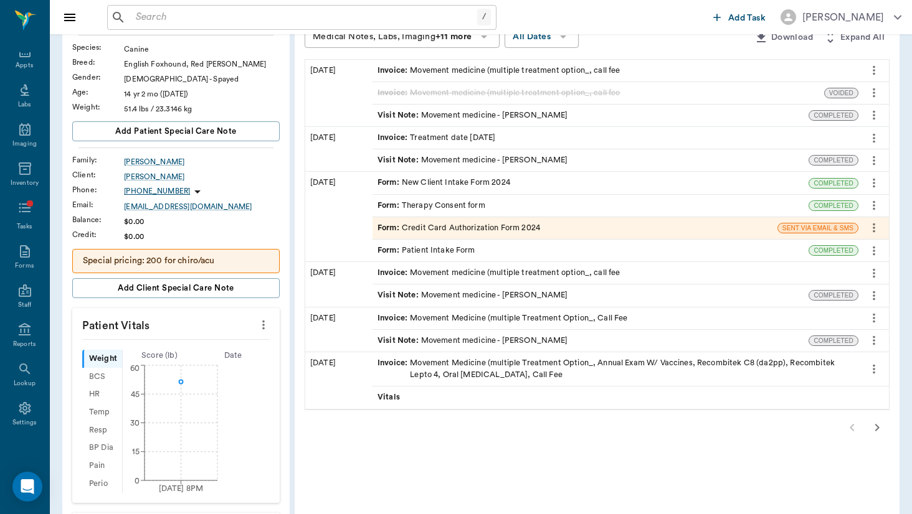
click at [821, 420] on icon "button" at bounding box center [876, 427] width 15 height 15
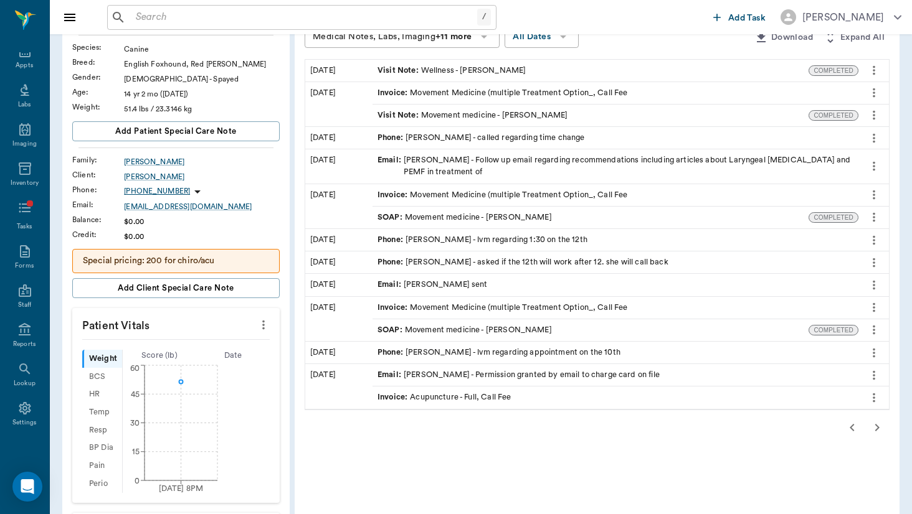
click at [418, 73] on div "Visit Note : Wellness - [PERSON_NAME]" at bounding box center [451, 71] width 148 height 12
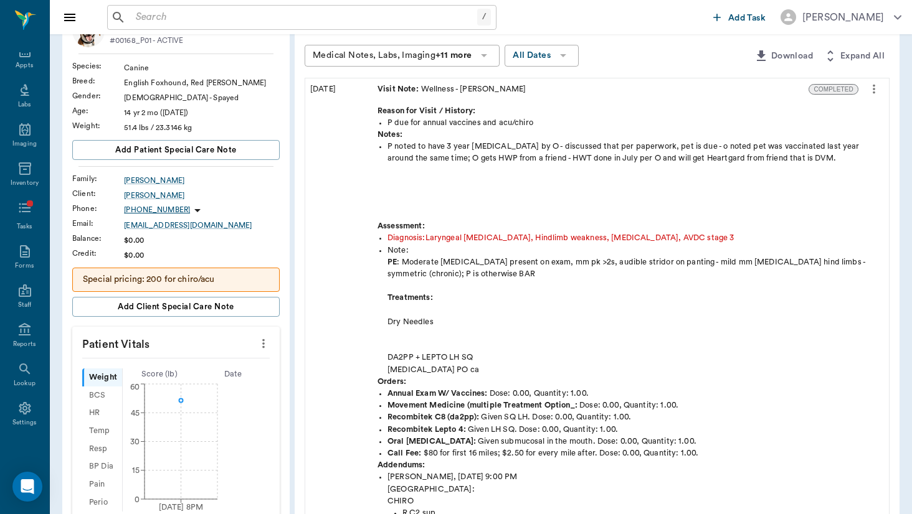
scroll to position [91, 0]
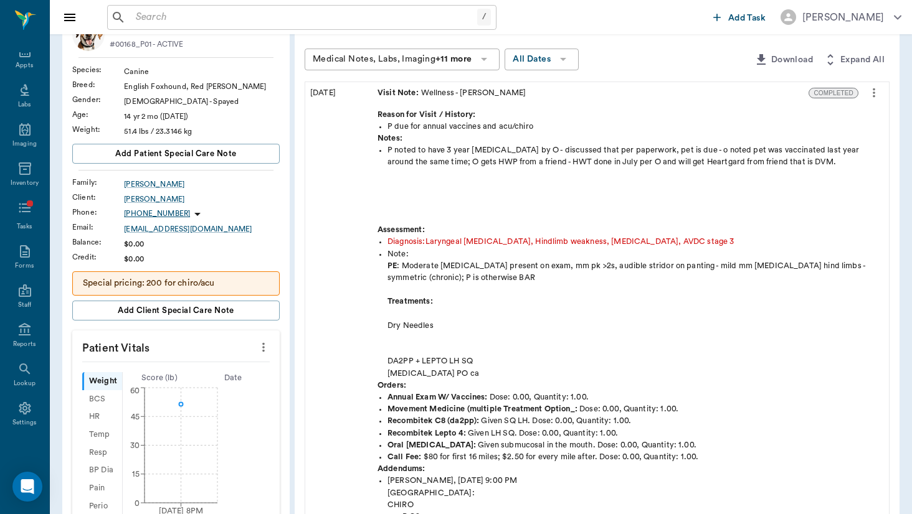
click at [821, 96] on icon "more" at bounding box center [874, 92] width 14 height 15
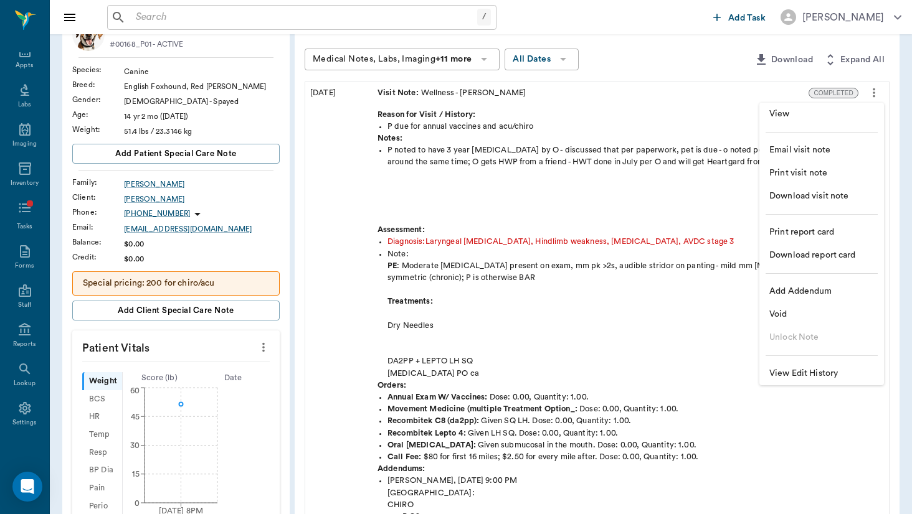
click at [821, 156] on span "Email visit note" at bounding box center [821, 150] width 105 height 13
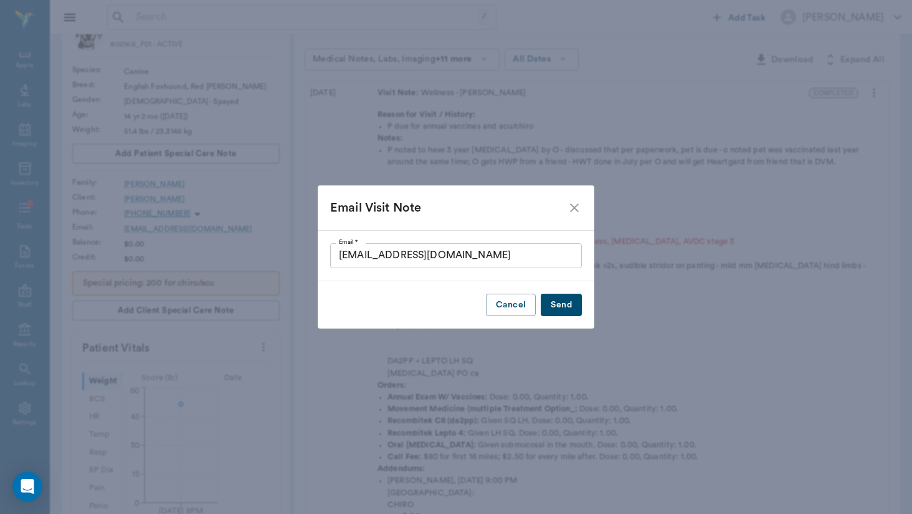
click at [504, 256] on input "[EMAIL_ADDRESS][DOMAIN_NAME]" at bounding box center [456, 255] width 252 height 25
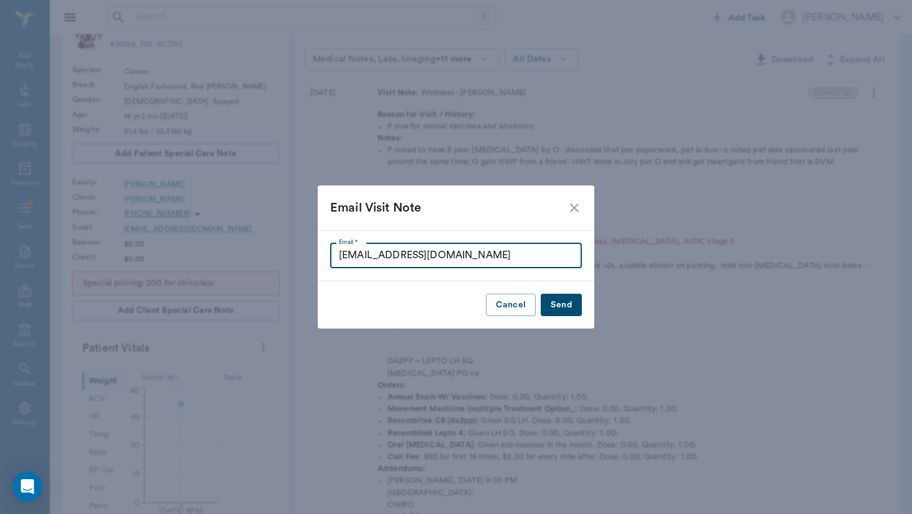
click at [504, 256] on input "[EMAIL_ADDRESS][DOMAIN_NAME]" at bounding box center [456, 255] width 252 height 25
type input "fishcreek"
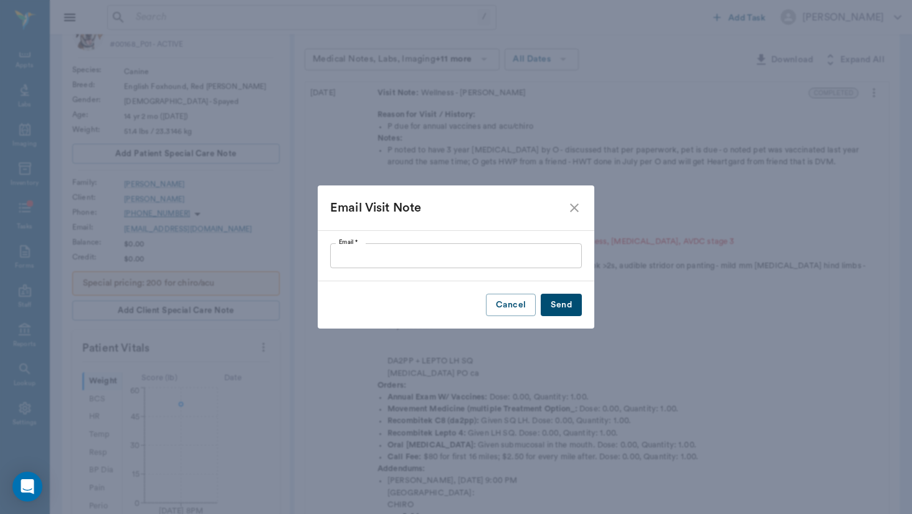
click at [578, 202] on icon "close" at bounding box center [574, 207] width 15 height 15
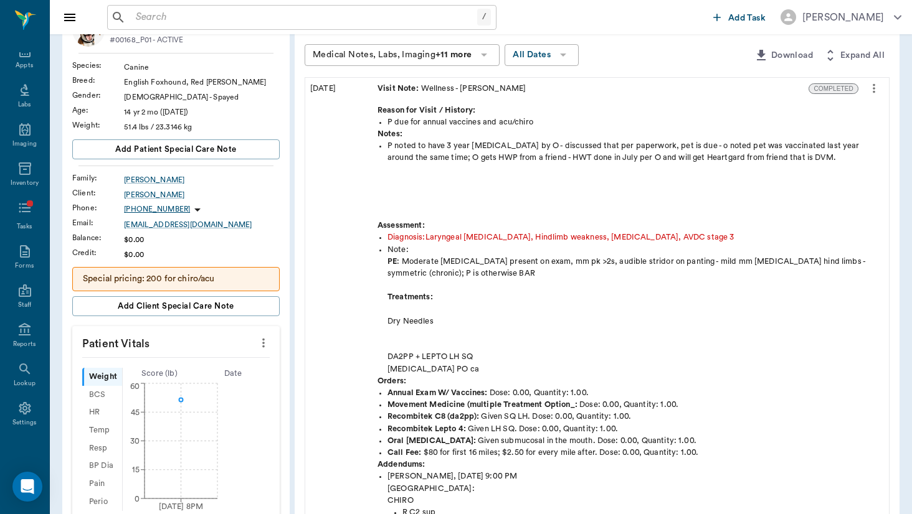
scroll to position [95, 0]
click at [821, 88] on button "more" at bounding box center [874, 88] width 20 height 21
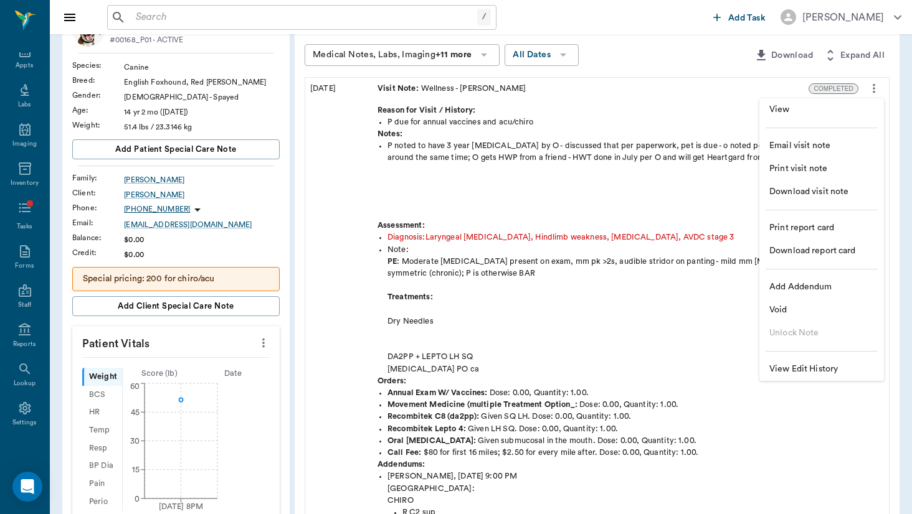
click at [525, 272] on div at bounding box center [456, 257] width 912 height 514
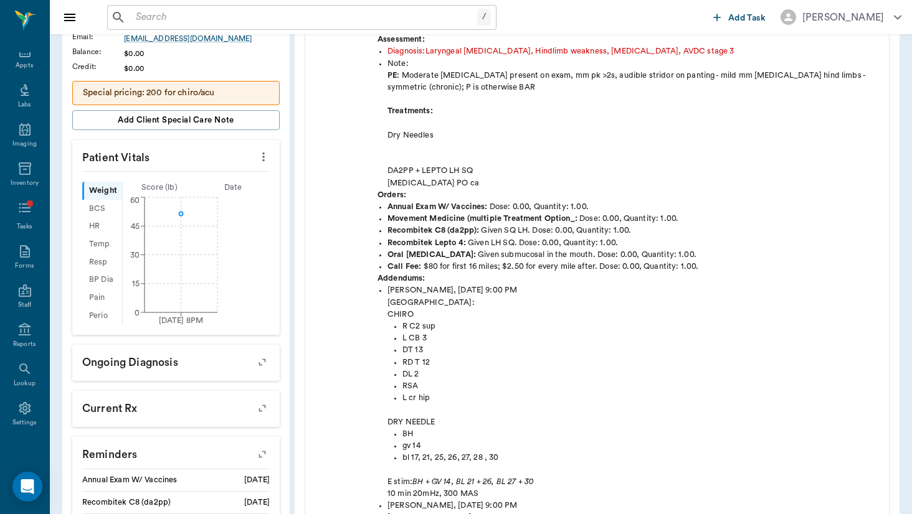
scroll to position [271, 0]
